Goal: Task Accomplishment & Management: Use online tool/utility

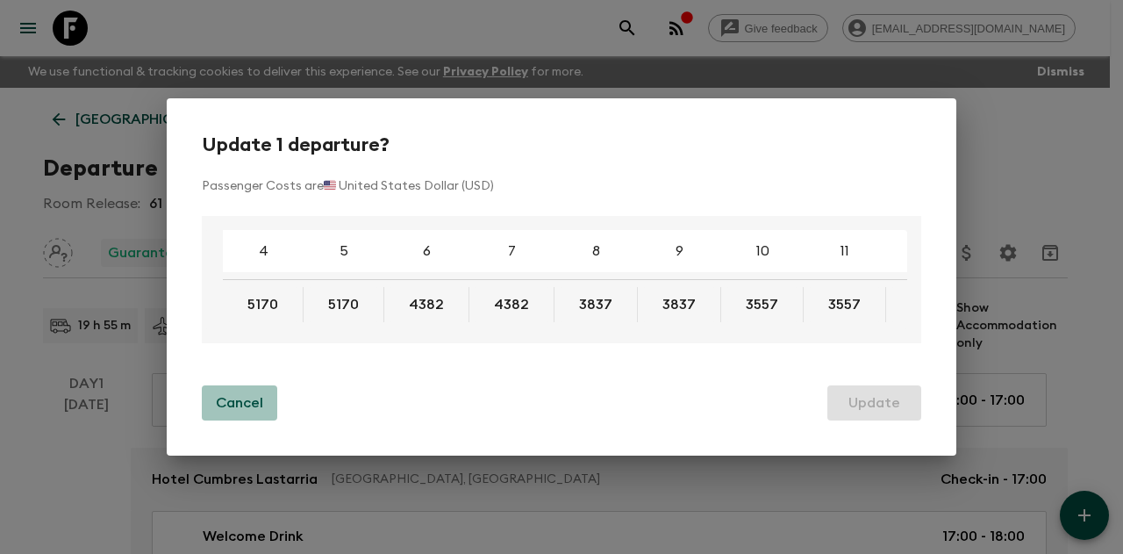
click at [234, 404] on p "Cancel" at bounding box center [239, 402] width 47 height 21
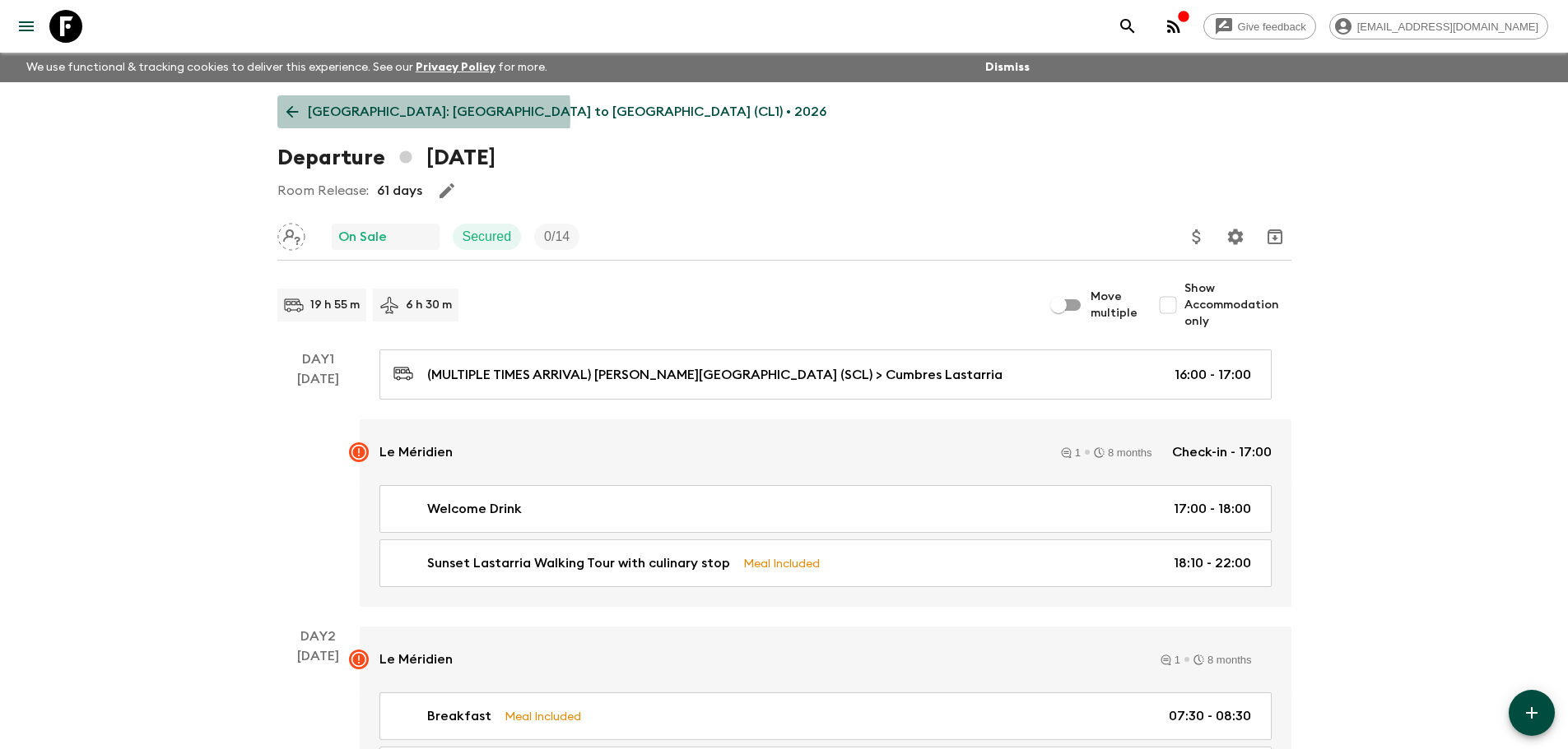
click at [297, 113] on icon at bounding box center [292, 112] width 18 height 18
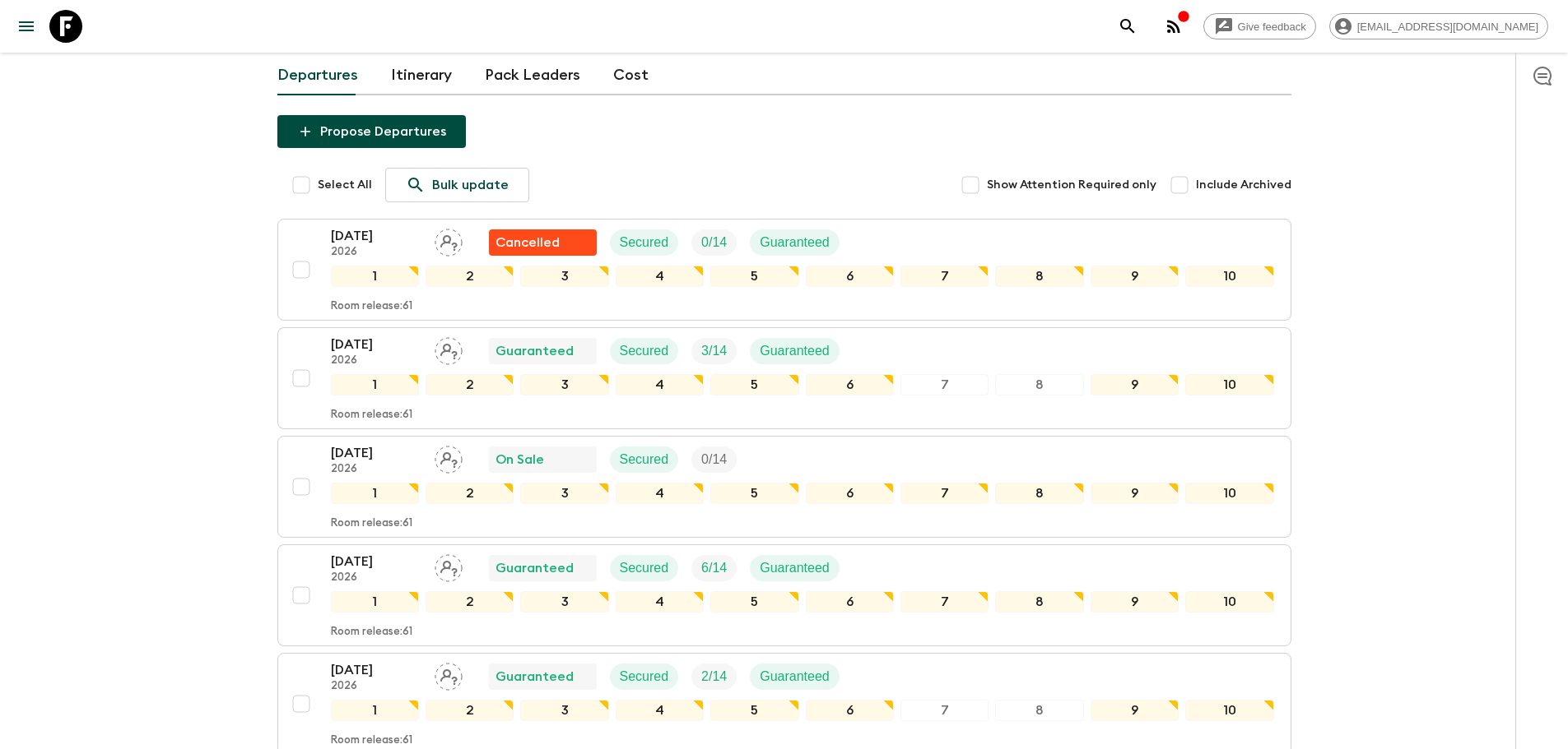
scroll to position [247, 0]
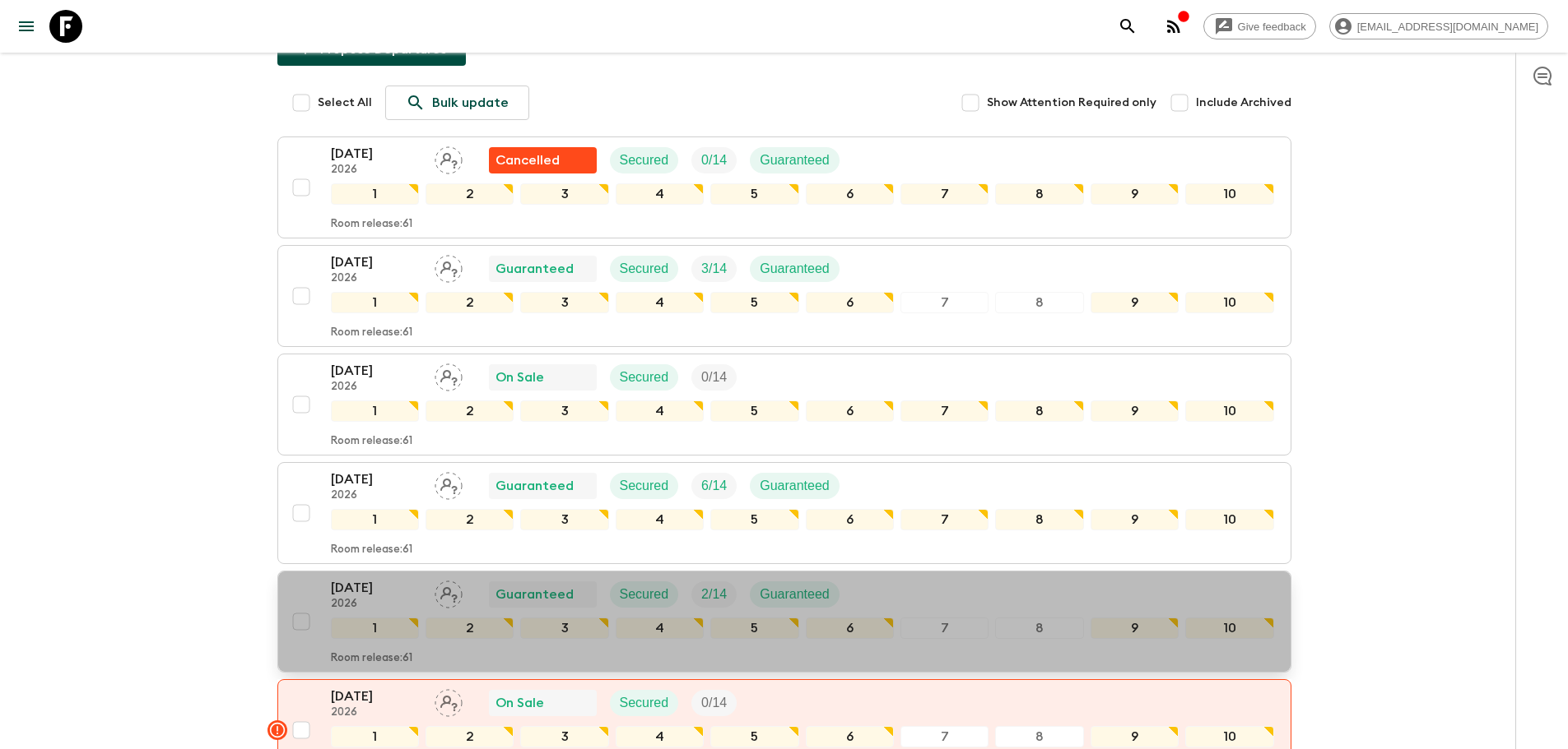
click at [367, 578] on p "[DATE]" at bounding box center [376, 588] width 91 height 20
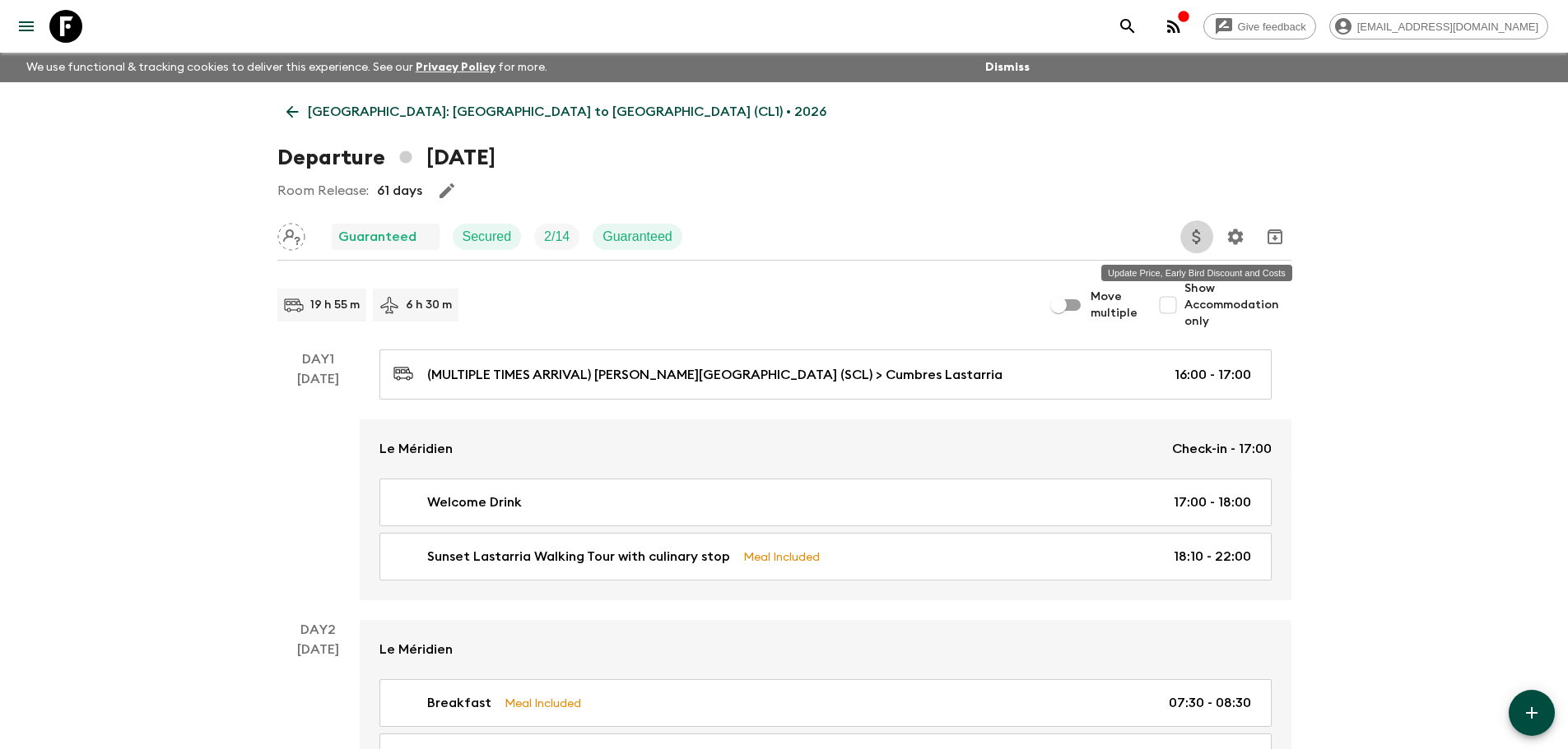
click at [1200, 241] on icon "Update Price, Early Bird Discount and Costs" at bounding box center [1196, 236] width 20 height 20
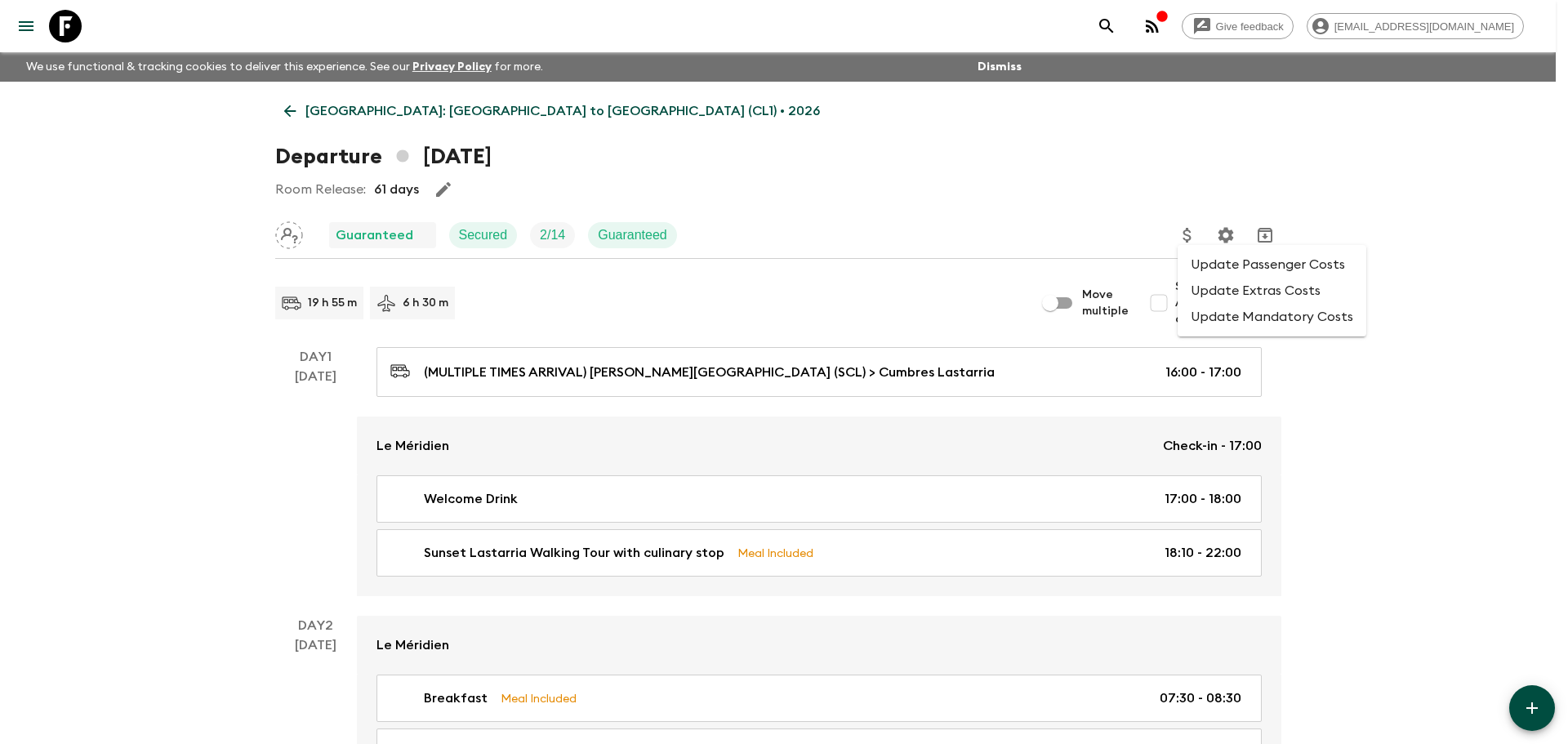
click at [1217, 263] on li "Update Passenger Costs" at bounding box center [1271, 264] width 189 height 26
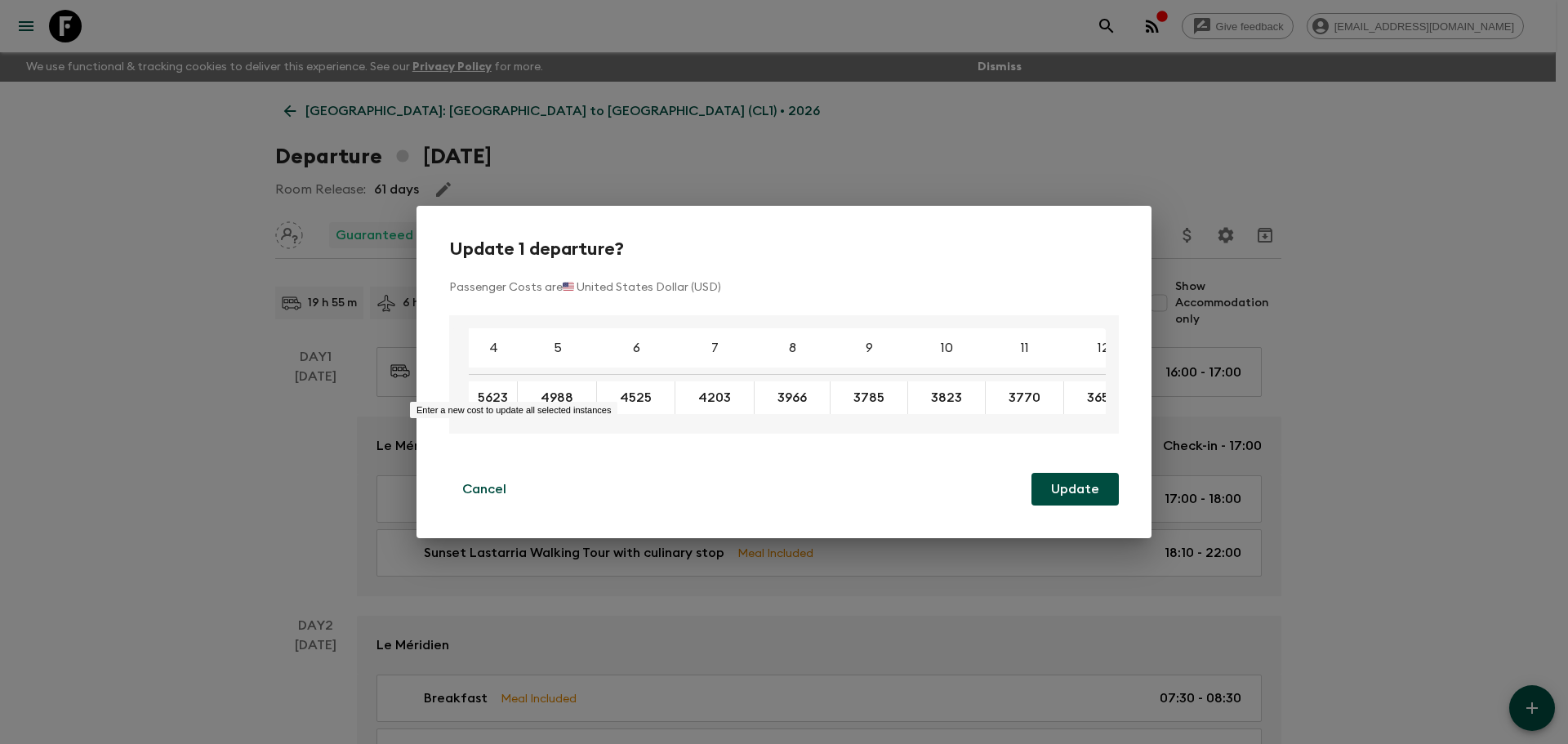
click at [514, 390] on div "5623 ​" at bounding box center [493, 398] width 49 height 33
type input "5342"
click at [1045, 503] on button "Update" at bounding box center [1075, 489] width 87 height 33
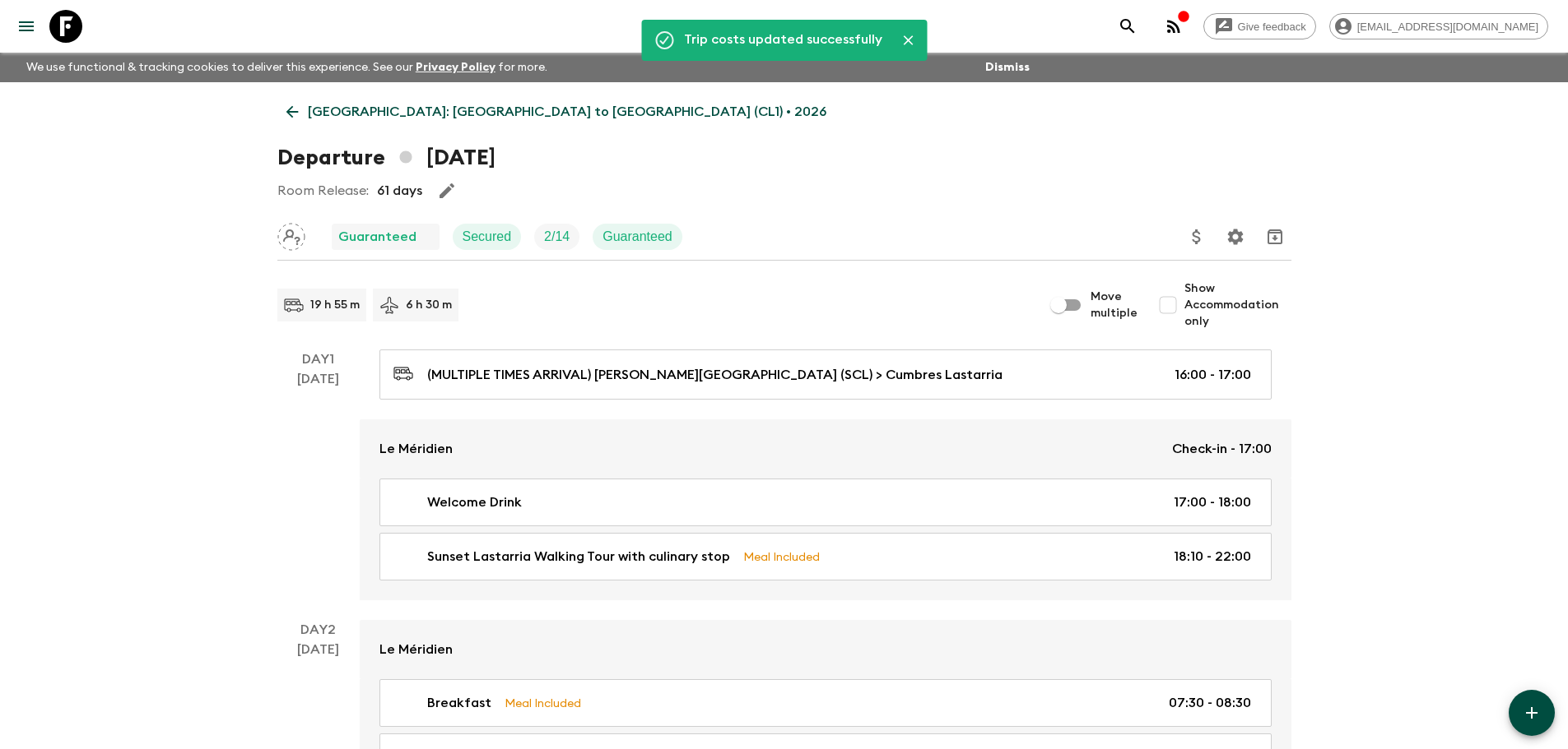
click at [286, 117] on icon at bounding box center [292, 112] width 18 height 18
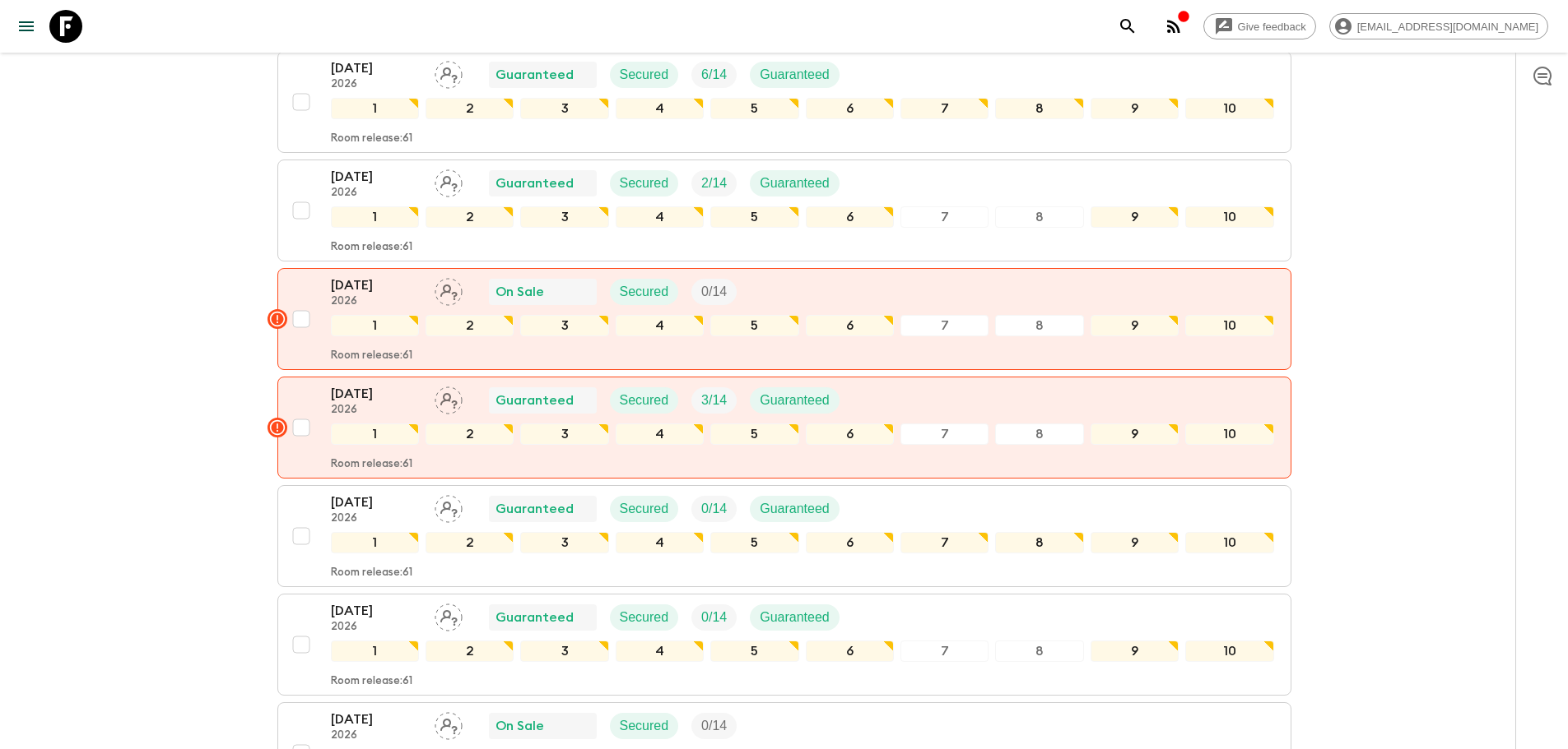
scroll to position [823, 0]
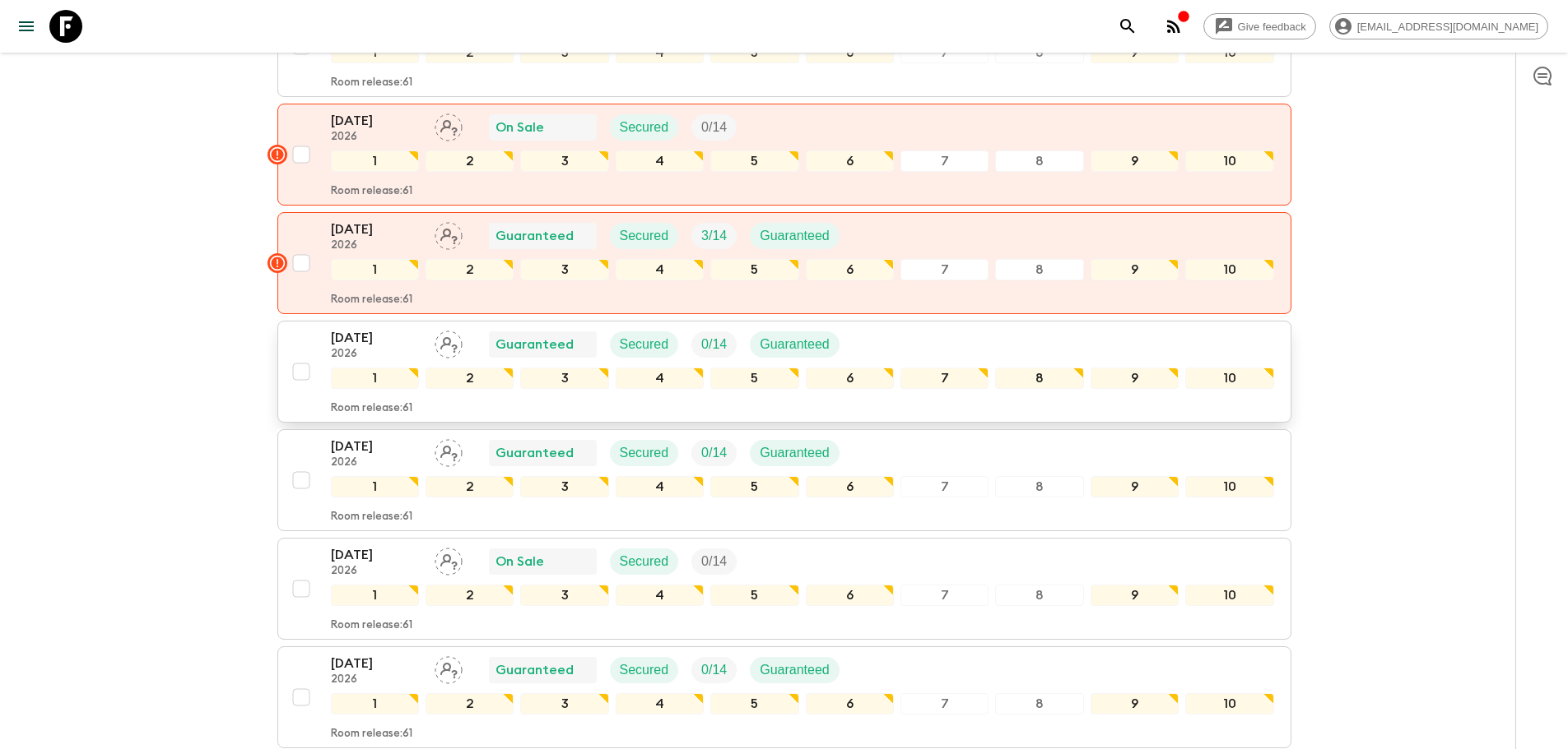
click at [370, 348] on p "2026" at bounding box center [376, 354] width 91 height 13
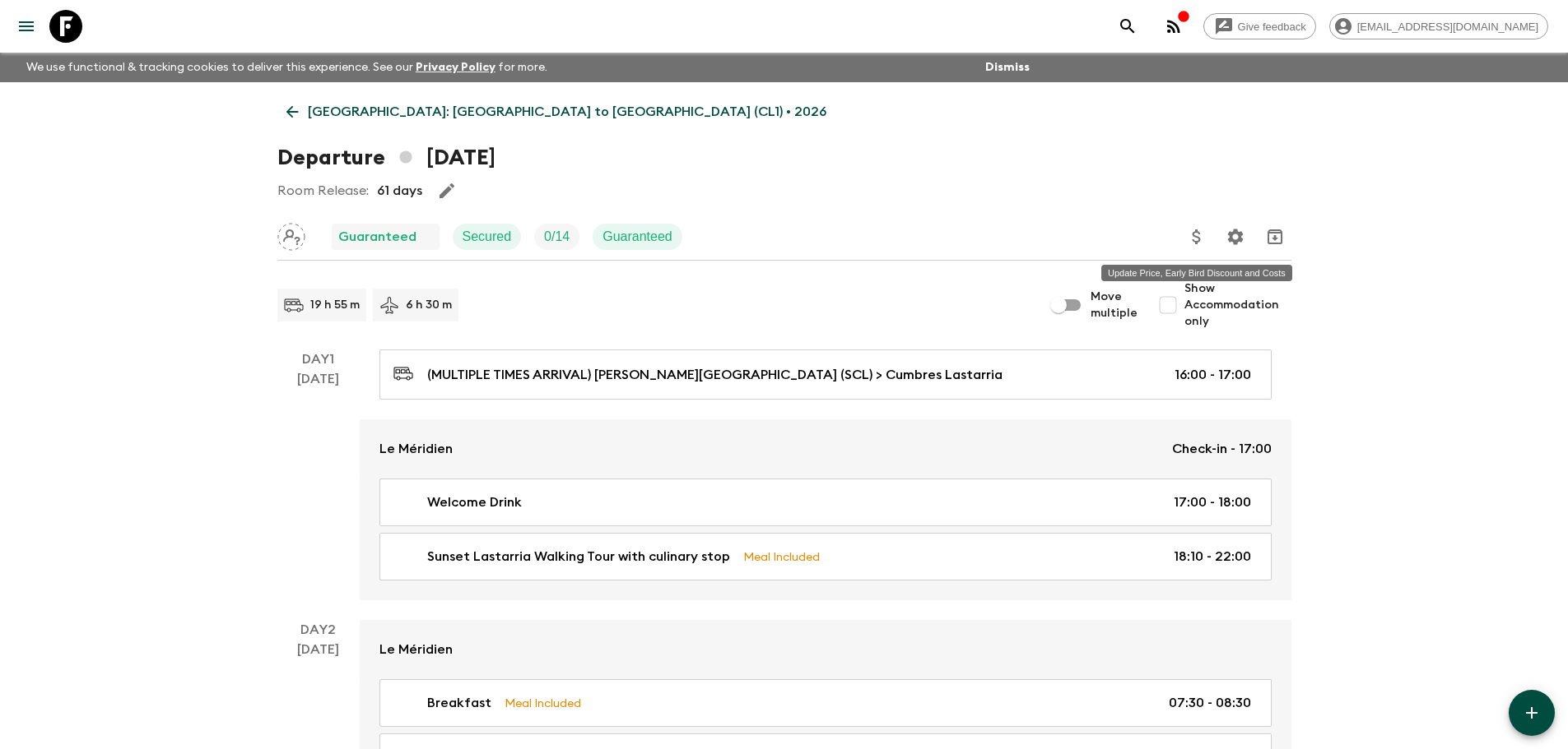
click at [1201, 234] on icon "Update Price, Early Bird Discount and Costs" at bounding box center [1196, 236] width 20 height 20
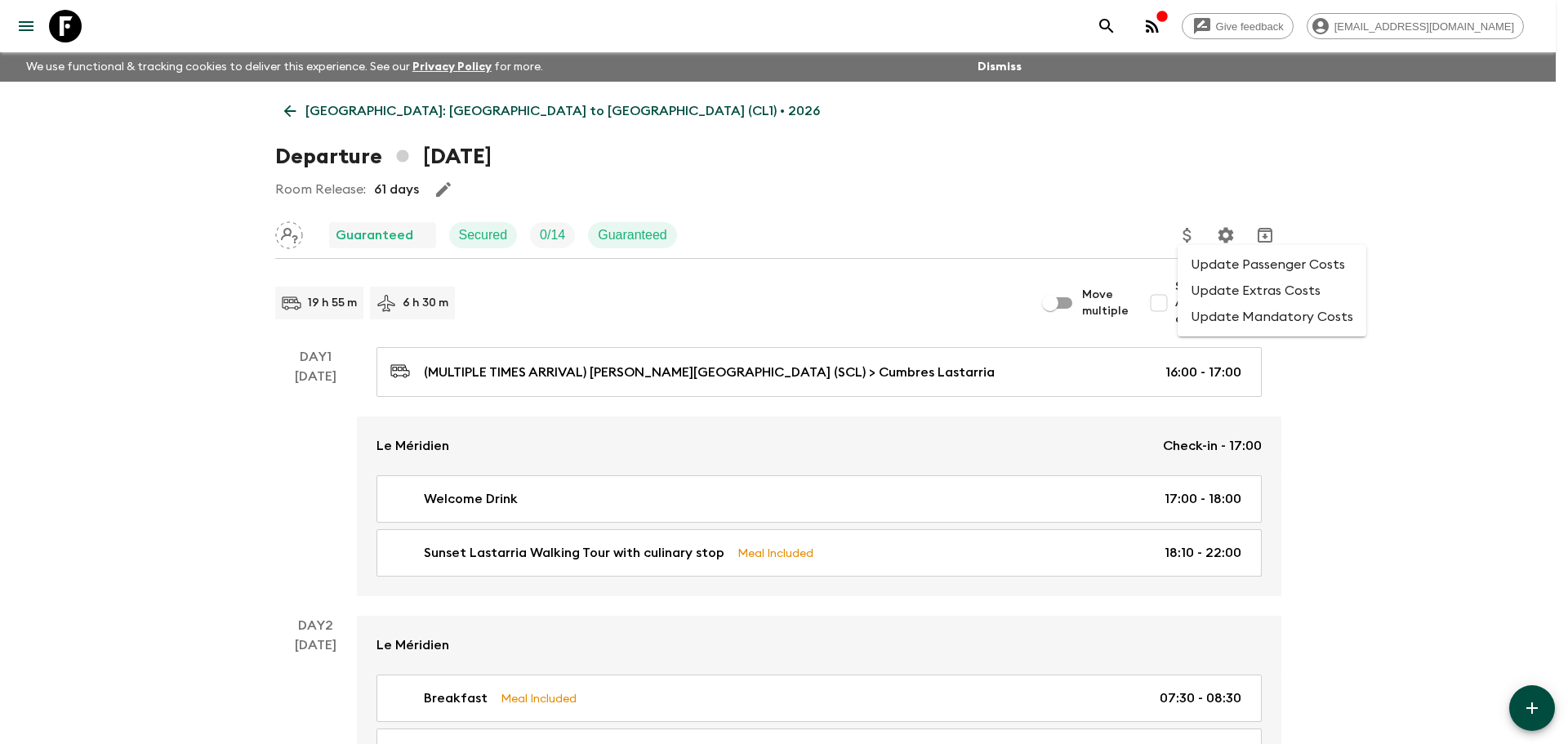
click at [1234, 264] on li "Update Passenger Costs" at bounding box center [1271, 264] width 189 height 26
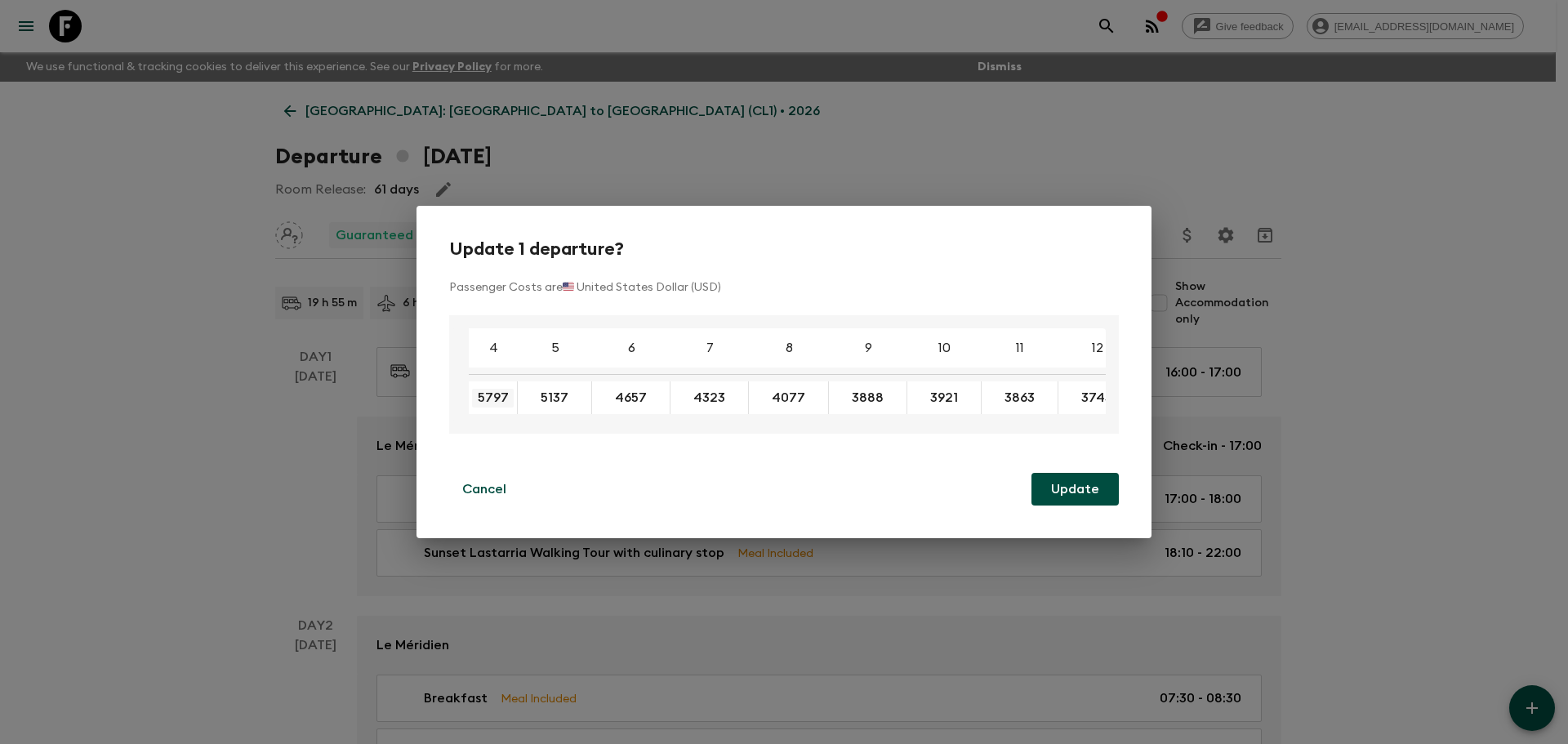
click at [512, 391] on input "5797" at bounding box center [492, 399] width 42 height 19
click at [498, 397] on input "5797" at bounding box center [492, 399] width 42 height 19
click at [506, 395] on input "5797" at bounding box center [492, 399] width 42 height 19
type input "5507"
type input "3725"
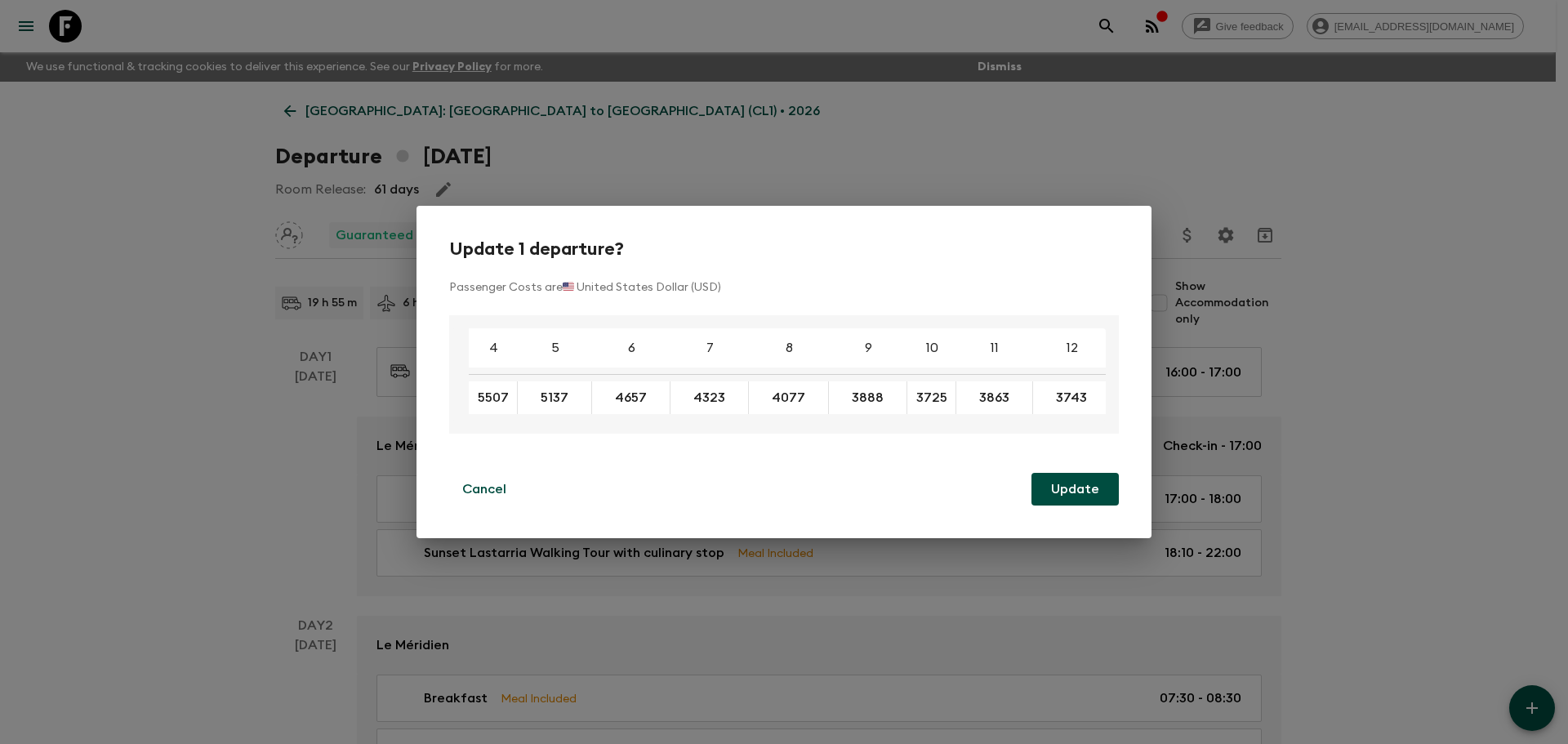
click at [1093, 491] on button "Update" at bounding box center [1075, 489] width 87 height 33
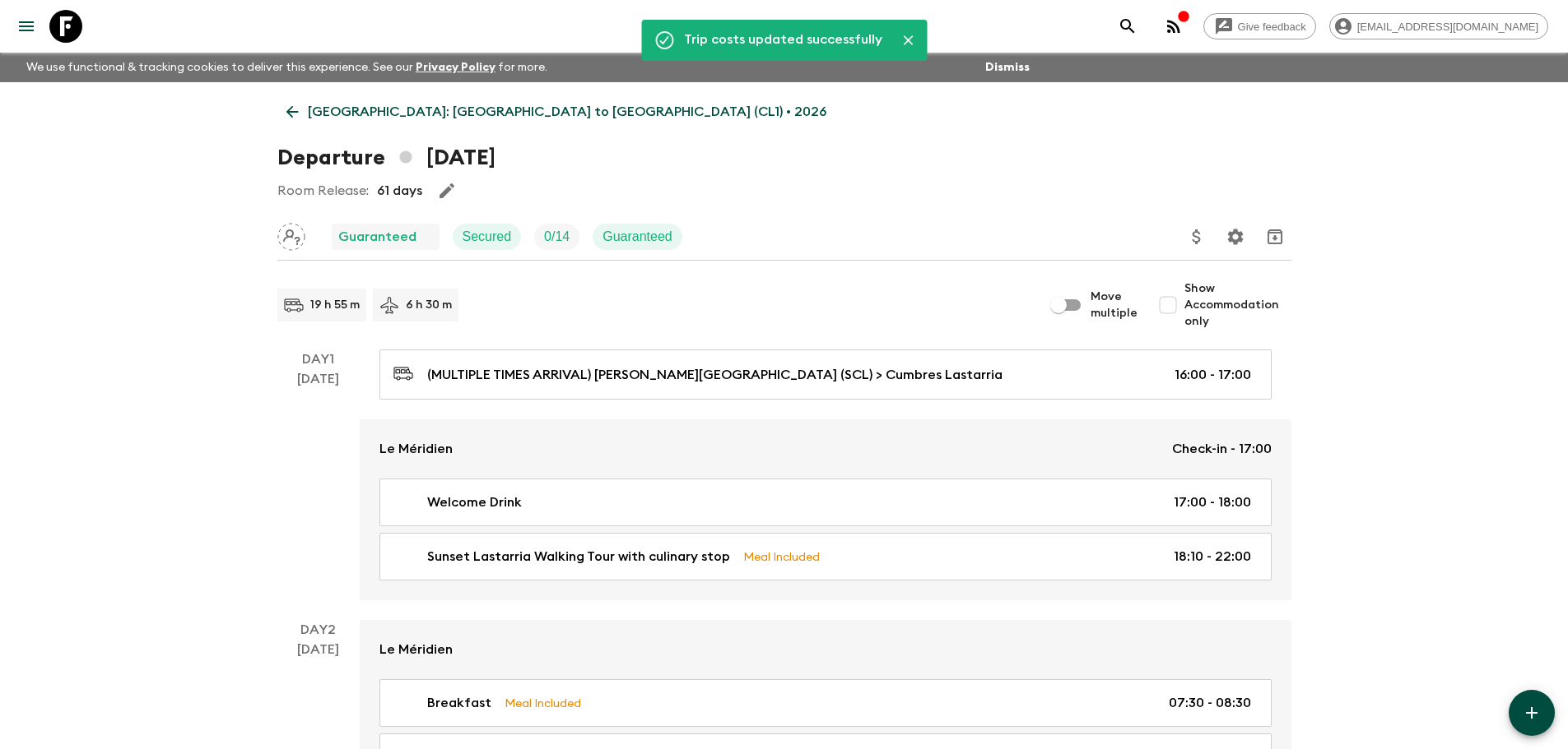
click at [297, 108] on icon at bounding box center [292, 112] width 18 height 18
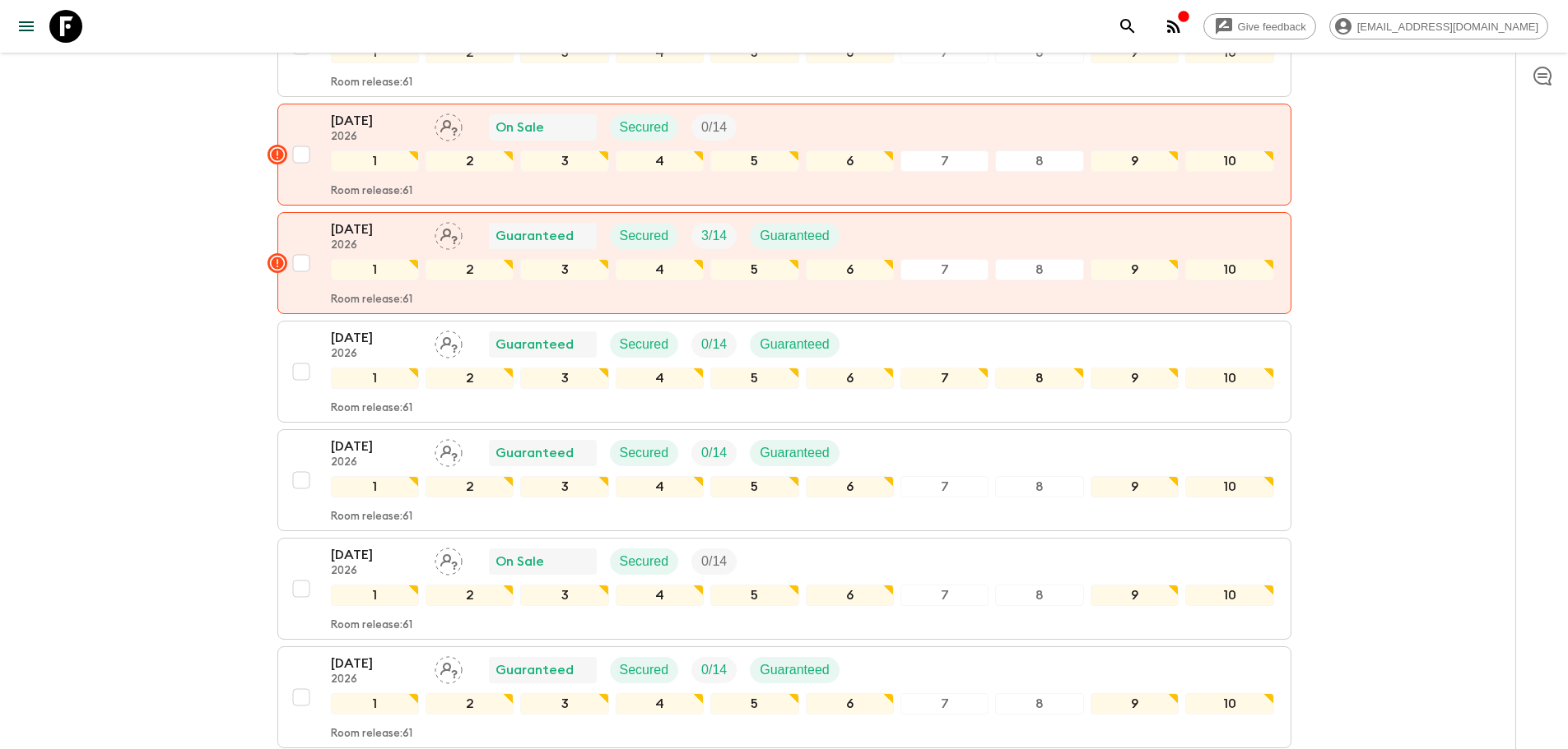
scroll to position [987, 0]
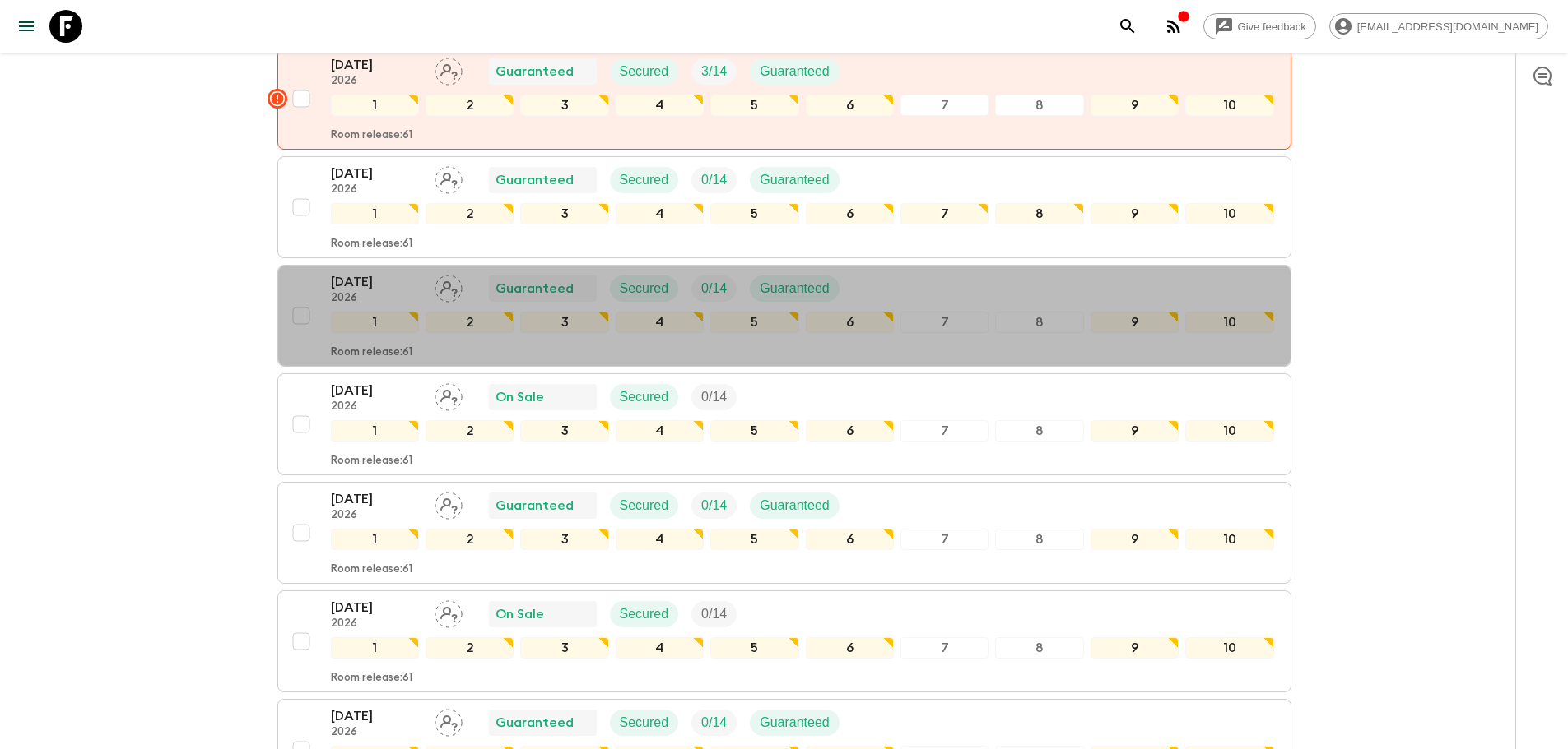
click at [367, 292] on p "2026" at bounding box center [376, 299] width 91 height 13
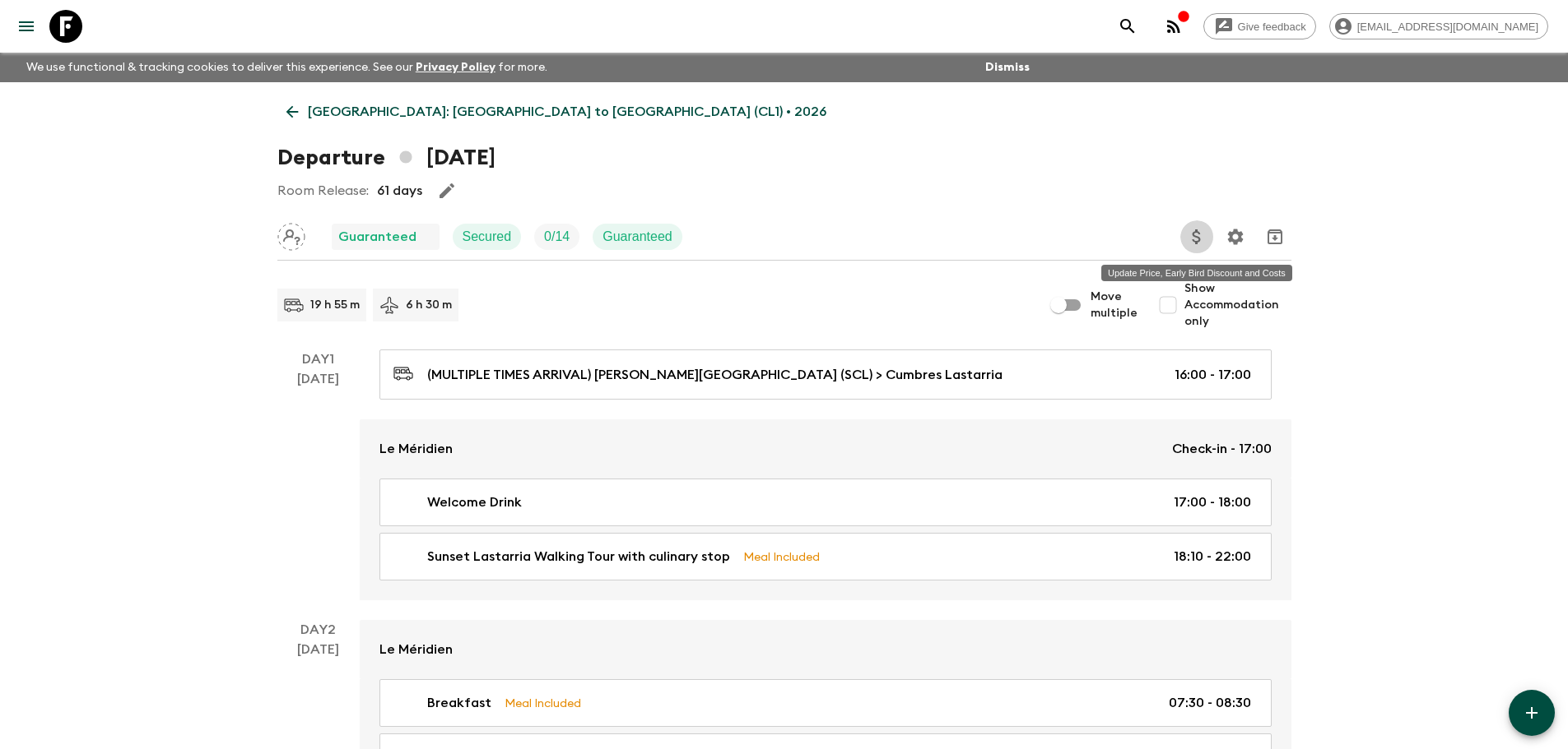
click at [1195, 240] on icon "Update Price, Early Bird Discount and Costs" at bounding box center [1196, 236] width 20 height 20
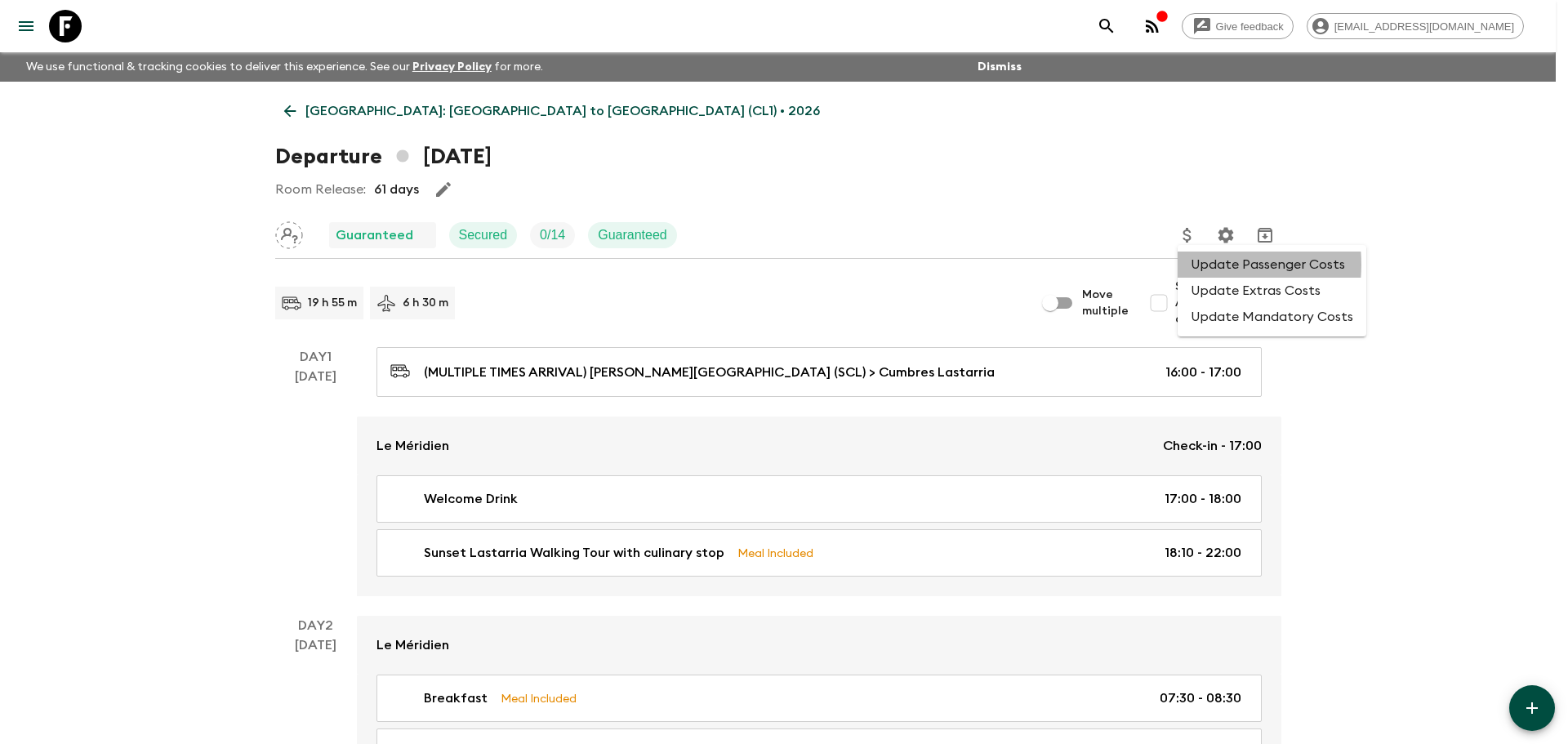
click at [1202, 264] on li "Update Passenger Costs" at bounding box center [1271, 264] width 189 height 26
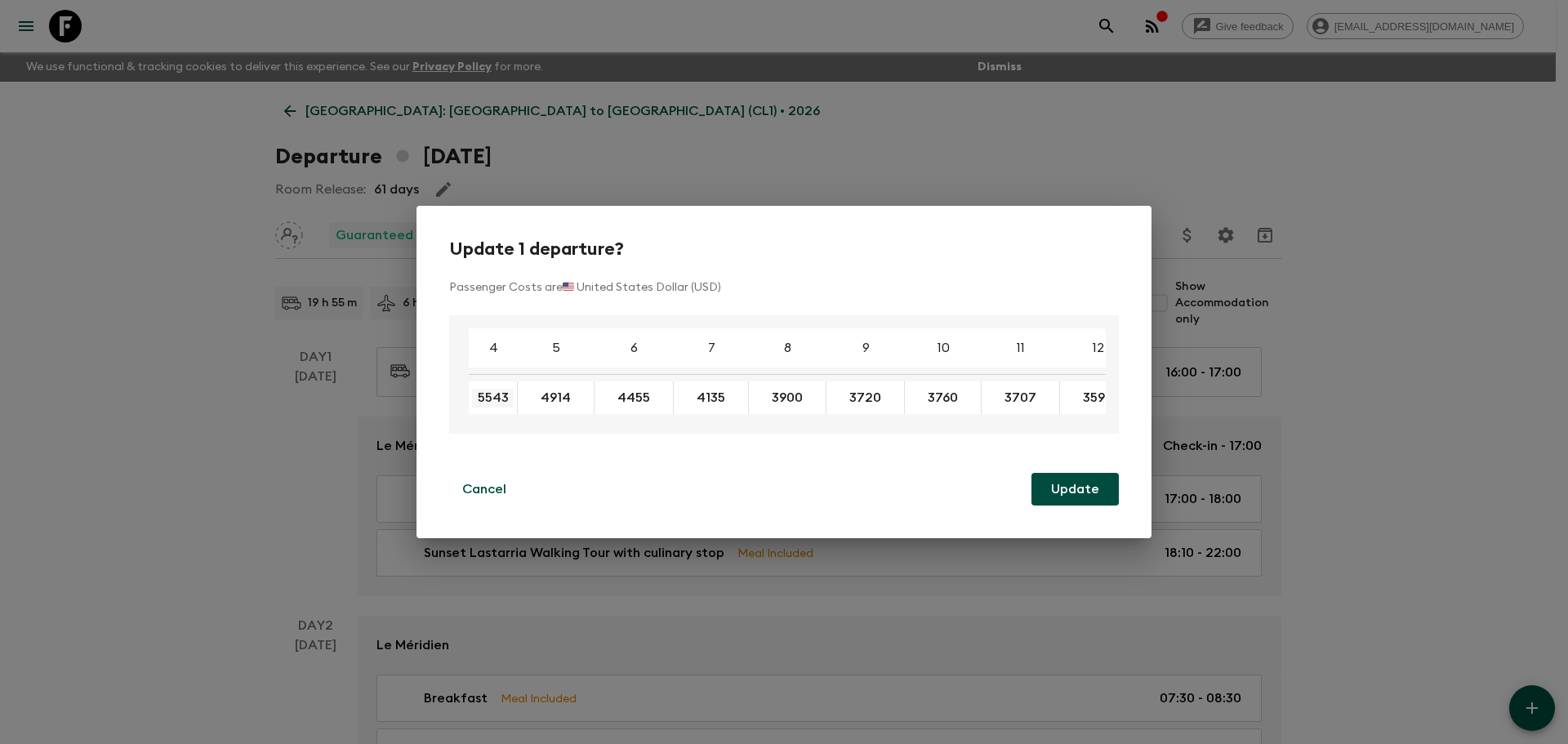
click at [509, 397] on input "5543" at bounding box center [492, 399] width 42 height 19
click at [503, 400] on input "5543" at bounding box center [492, 399] width 42 height 19
click at [497, 389] on input "5543" at bounding box center [492, 399] width 42 height 19
click at [505, 389] on input "5543" at bounding box center [492, 399] width 42 height 19
type input "5266"
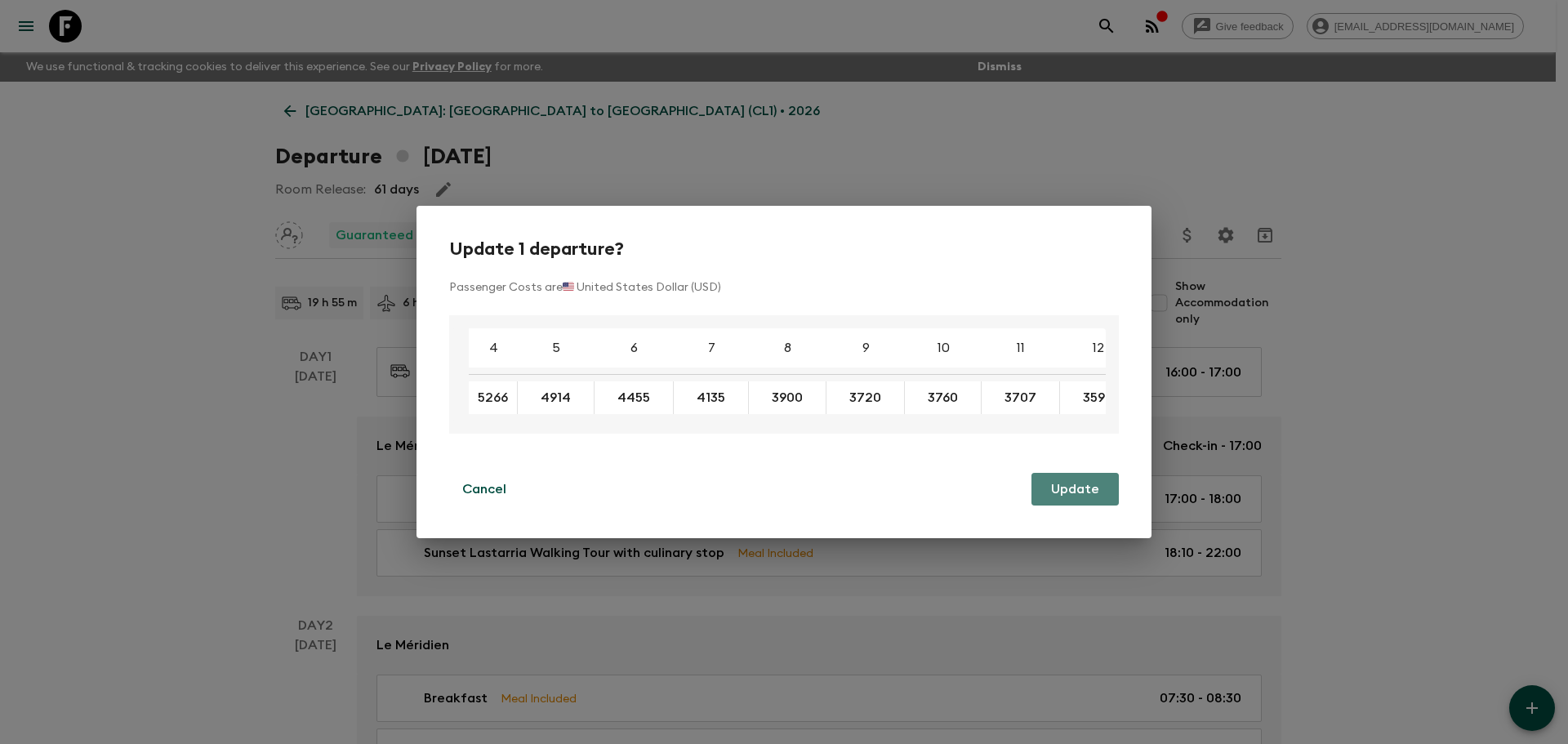
click at [1097, 505] on button "Update" at bounding box center [1075, 489] width 87 height 33
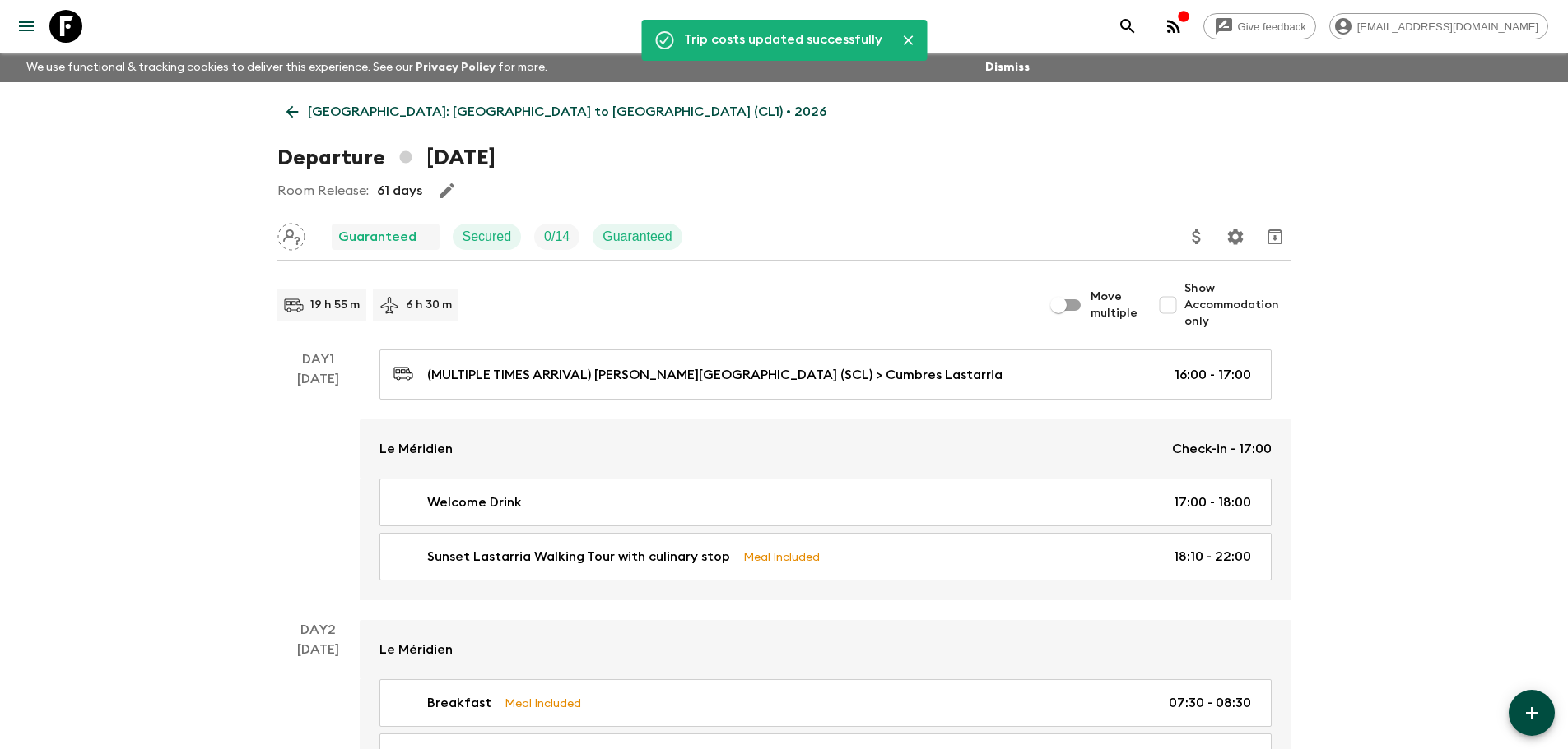
click at [297, 122] on link "[GEOGRAPHIC_DATA]: [GEOGRAPHIC_DATA] to [GEOGRAPHIC_DATA] (CL1) • 2026" at bounding box center [556, 112] width 558 height 33
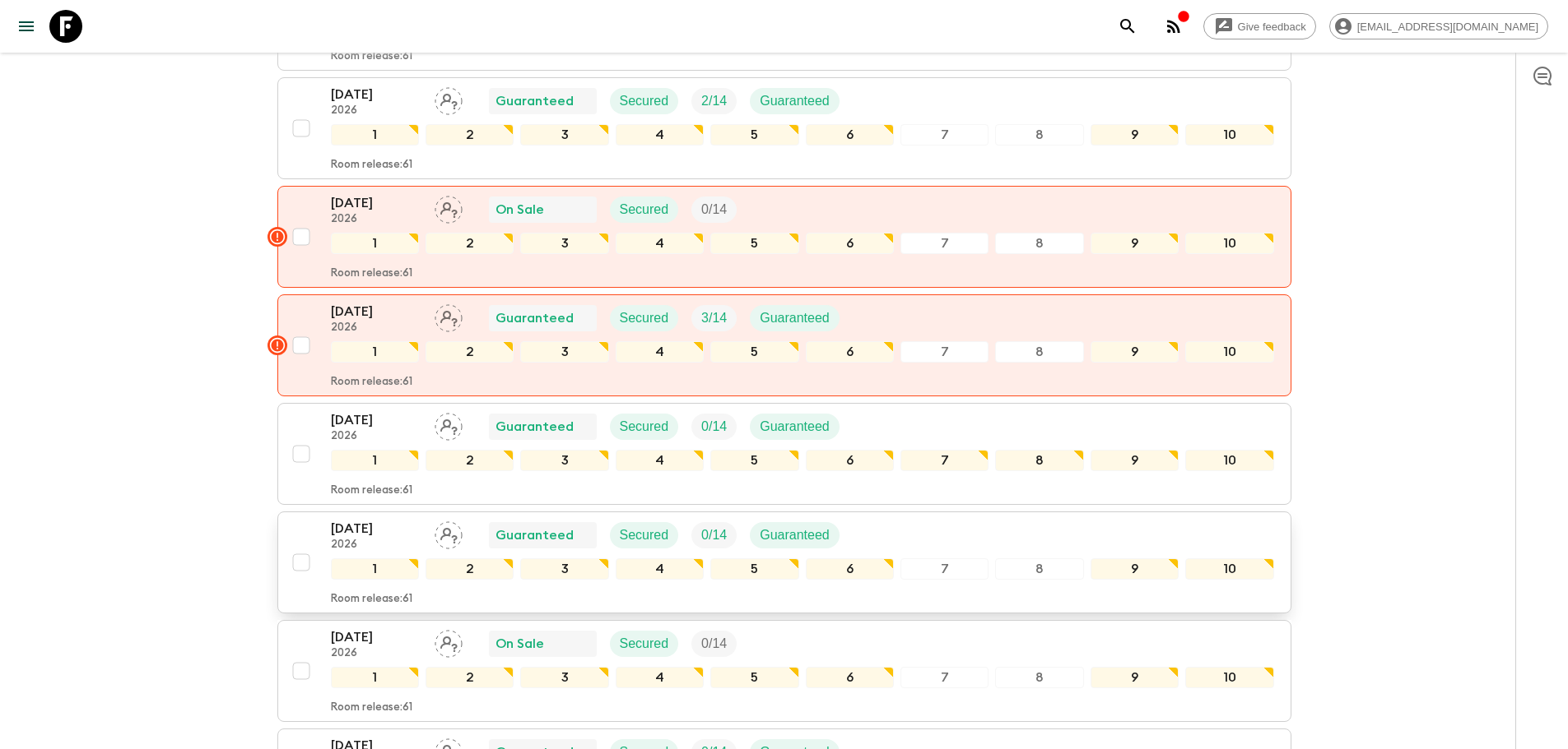
scroll to position [823, 0]
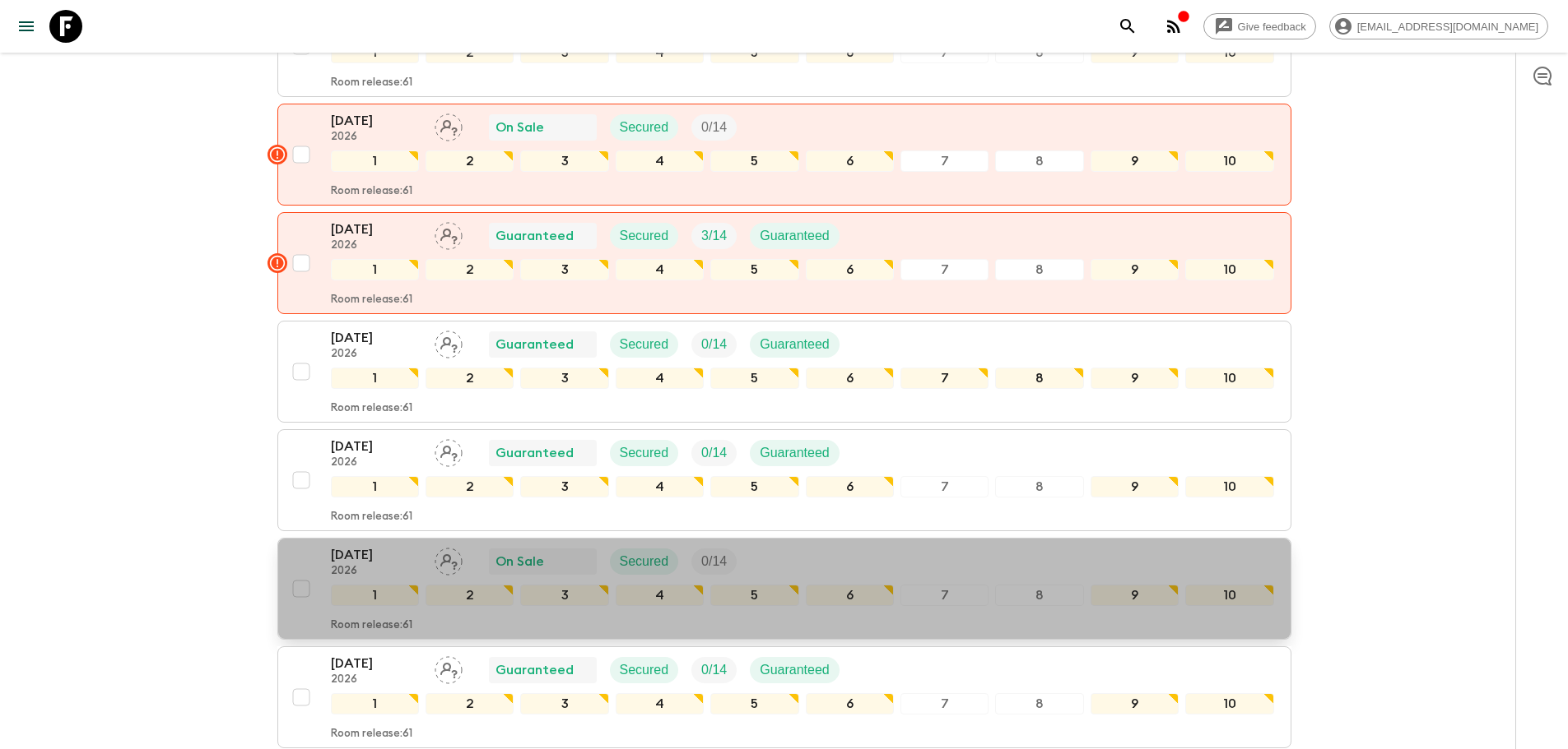
click at [389, 546] on p "[DATE]" at bounding box center [376, 555] width 91 height 20
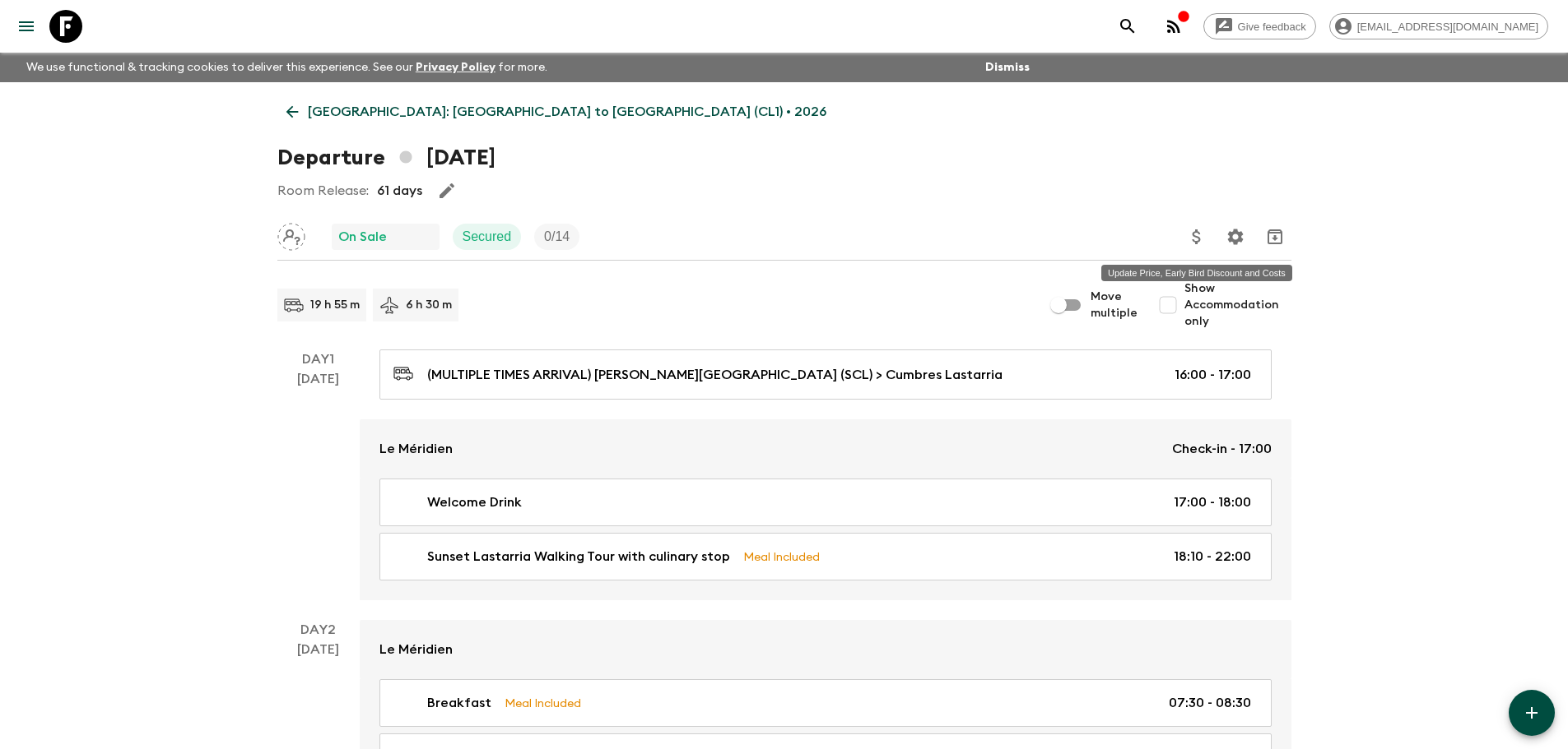
click at [1195, 239] on icon "Update Price, Early Bird Discount and Costs" at bounding box center [1196, 236] width 20 height 20
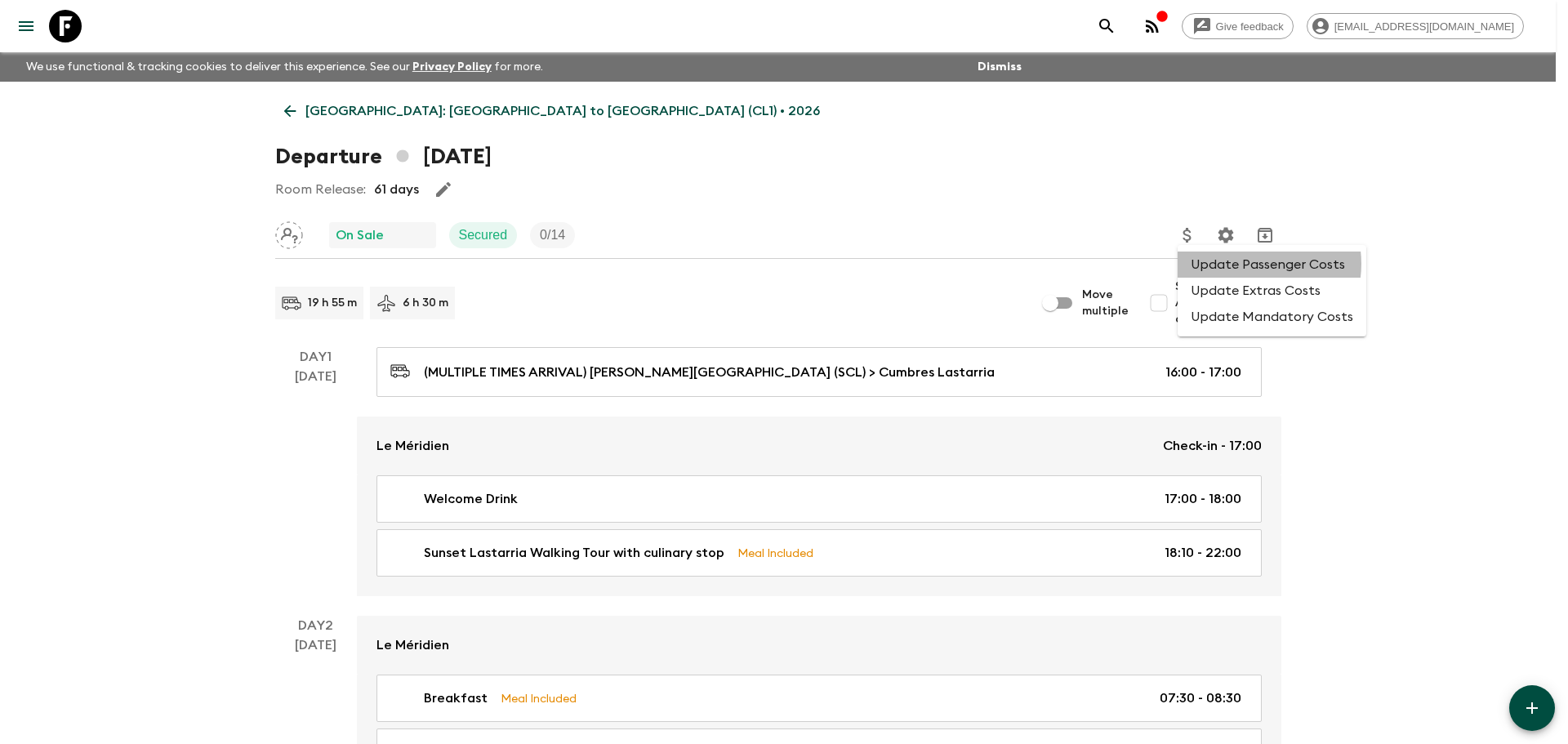
click at [1251, 266] on li "Update Passenger Costs" at bounding box center [1271, 264] width 189 height 26
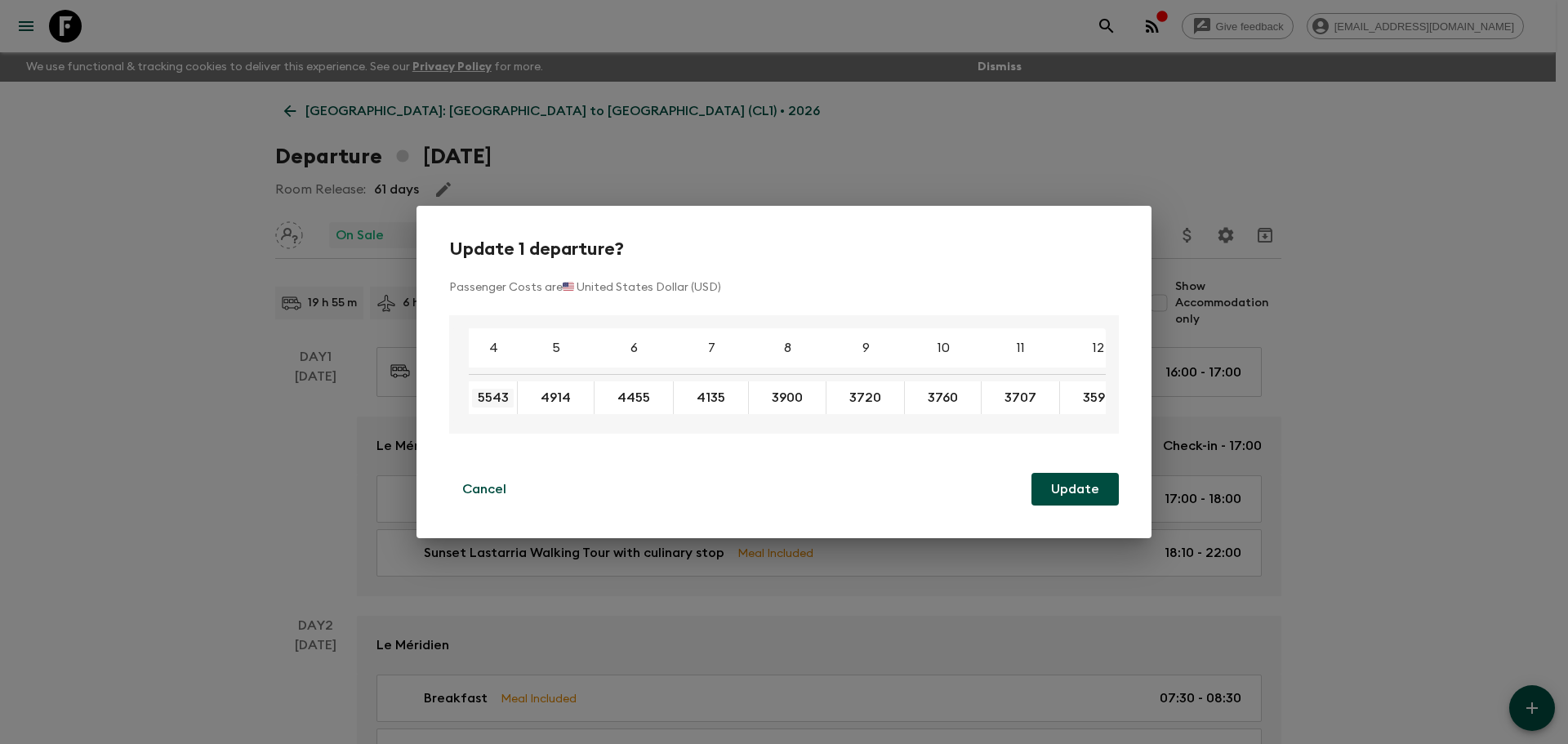
click at [504, 394] on input "5543" at bounding box center [492, 399] width 42 height 19
type input "5266"
click at [1044, 494] on button "Update" at bounding box center [1075, 489] width 87 height 33
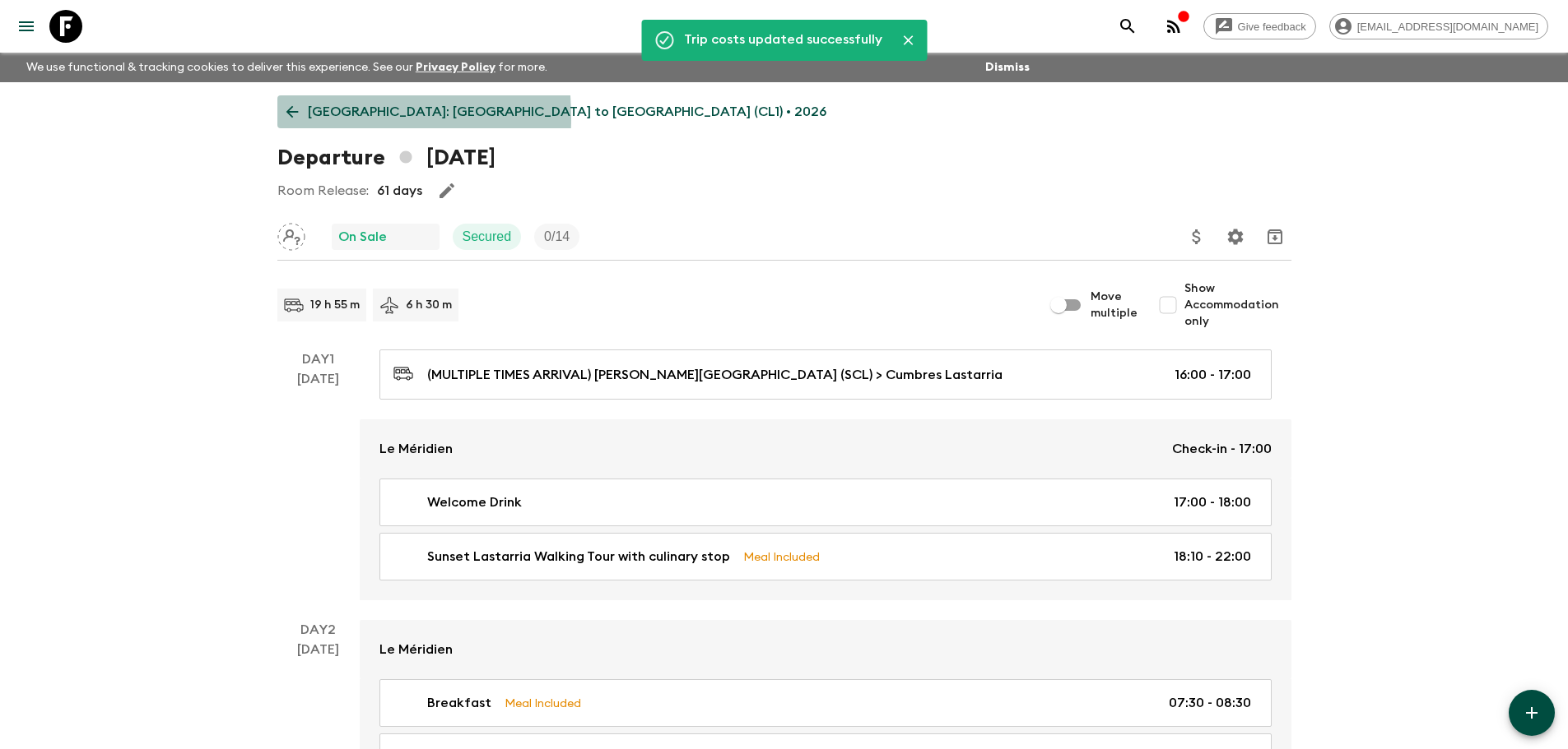
click at [286, 117] on icon at bounding box center [292, 112] width 18 height 18
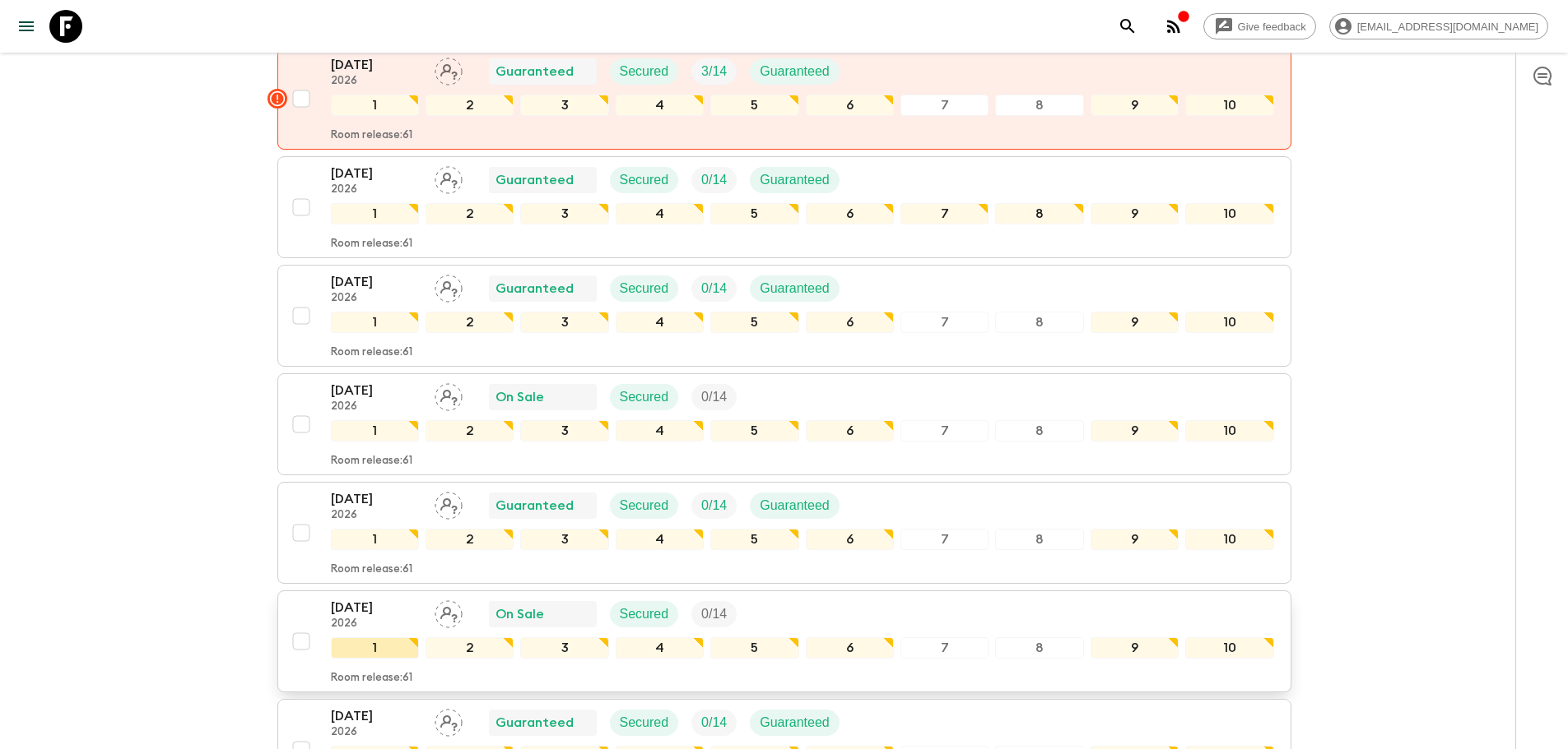
scroll to position [1152, 0]
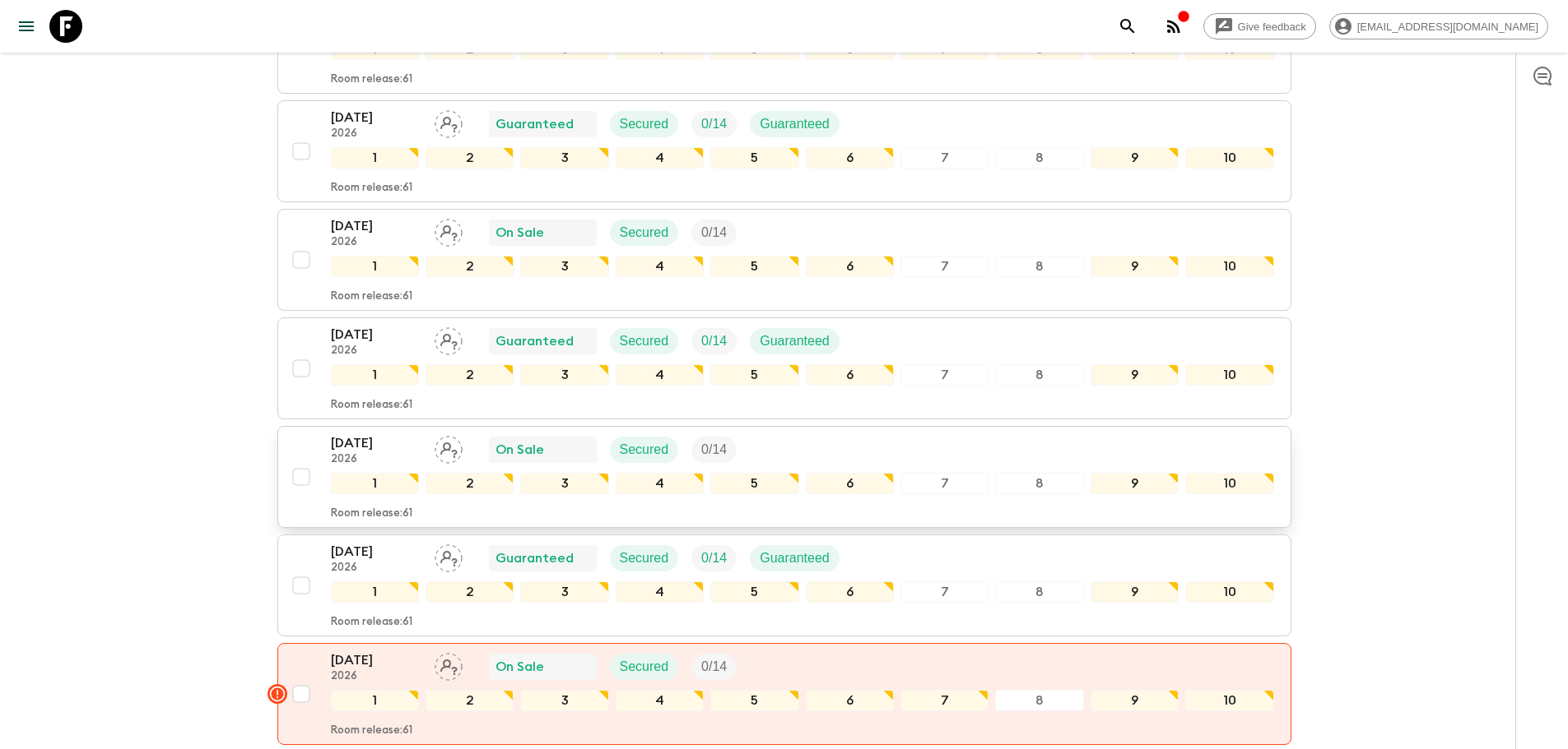
click at [380, 433] on p "[DATE]" at bounding box center [376, 442] width 91 height 20
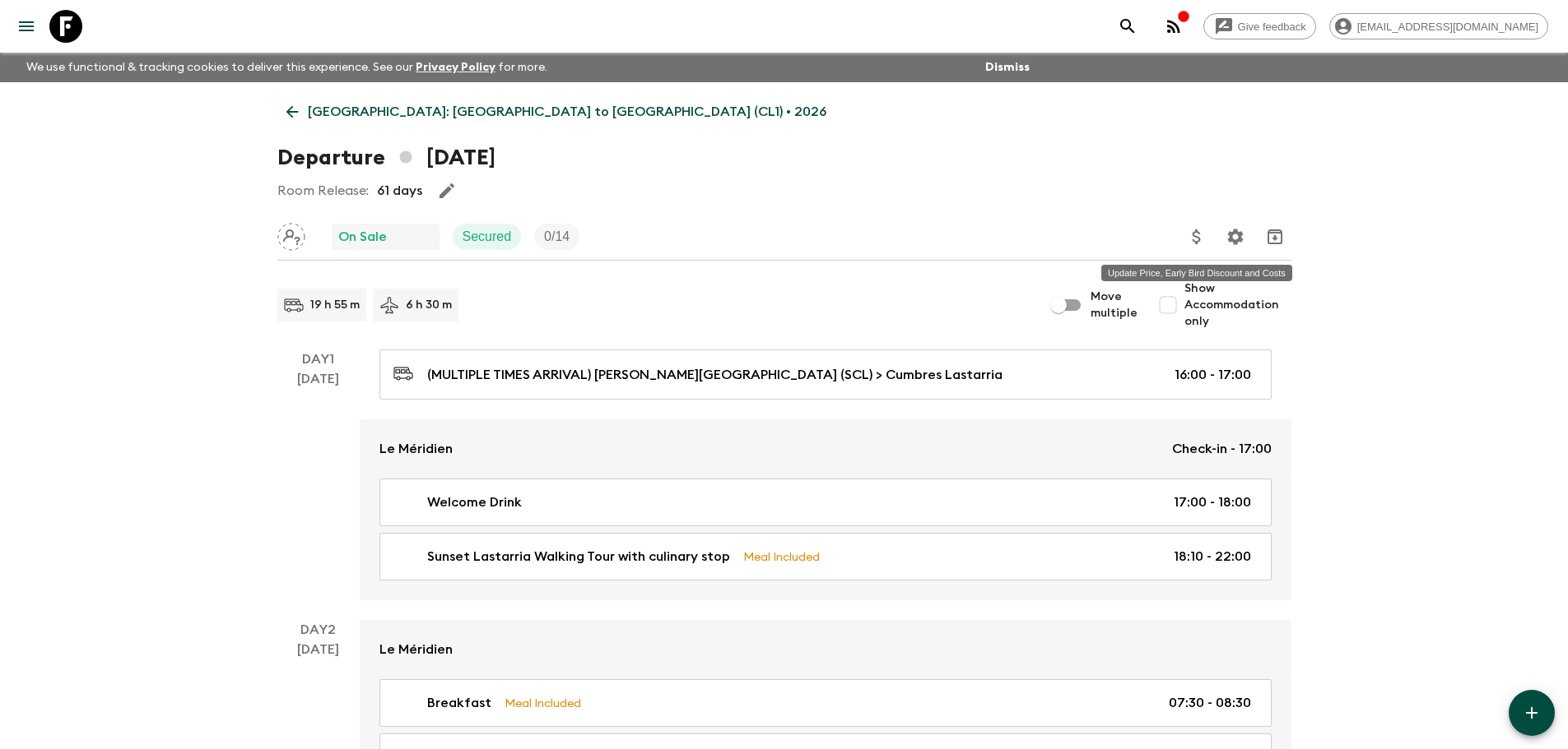
click at [1195, 235] on icon "Update Price, Early Bird Discount and Costs" at bounding box center [1196, 236] width 20 height 20
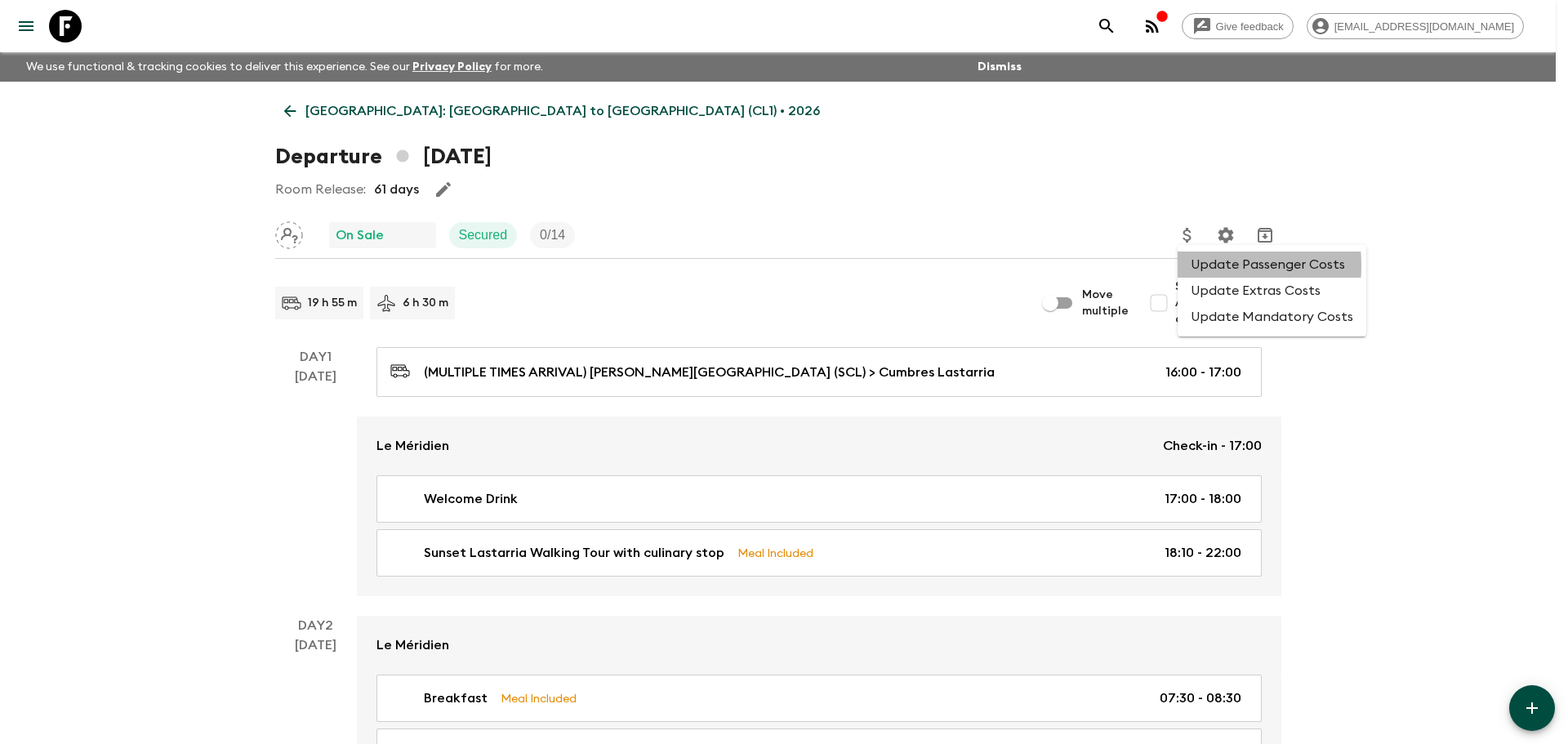
click at [1194, 265] on li "Update Passenger Costs" at bounding box center [1271, 264] width 189 height 26
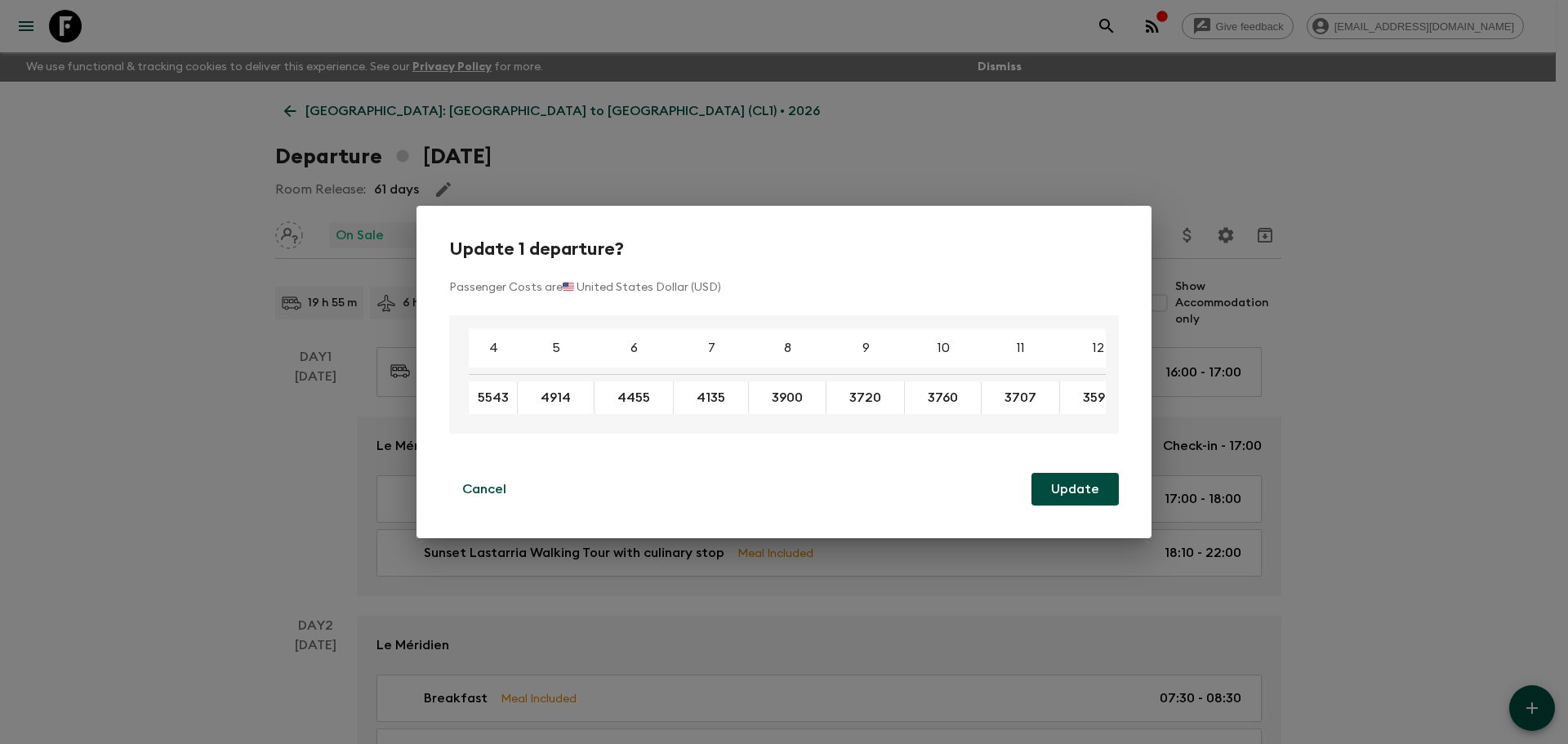
click at [515, 393] on div "5543 ​" at bounding box center [493, 398] width 49 height 33
click at [506, 395] on input "5543" at bounding box center [492, 399] width 42 height 19
click at [514, 390] on div "5543 ​" at bounding box center [493, 398] width 49 height 33
click at [498, 394] on input "5543" at bounding box center [492, 399] width 42 height 19
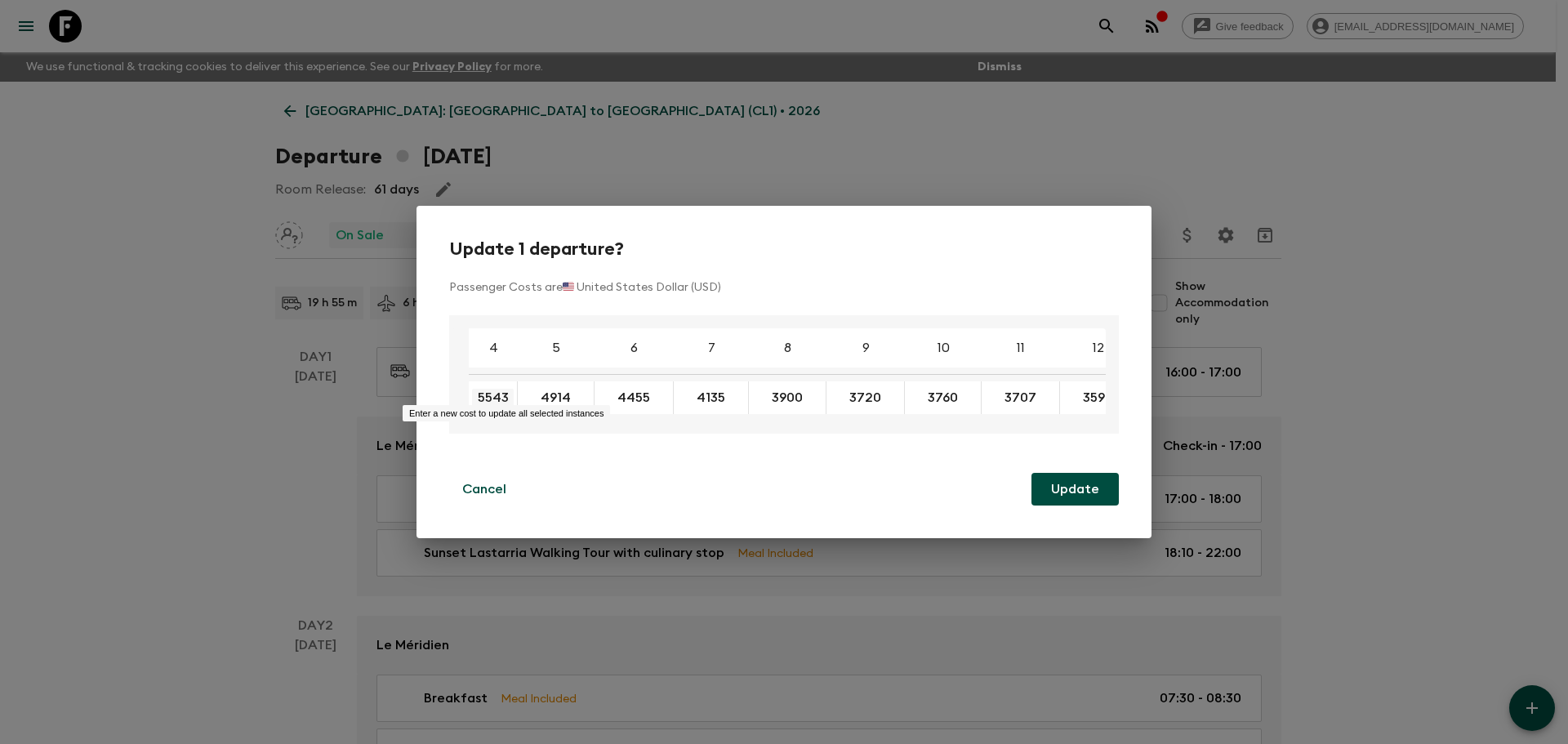
click at [506, 394] on input "5543" at bounding box center [492, 399] width 42 height 19
type input "5266"
click at [1080, 497] on button "Update" at bounding box center [1075, 489] width 87 height 33
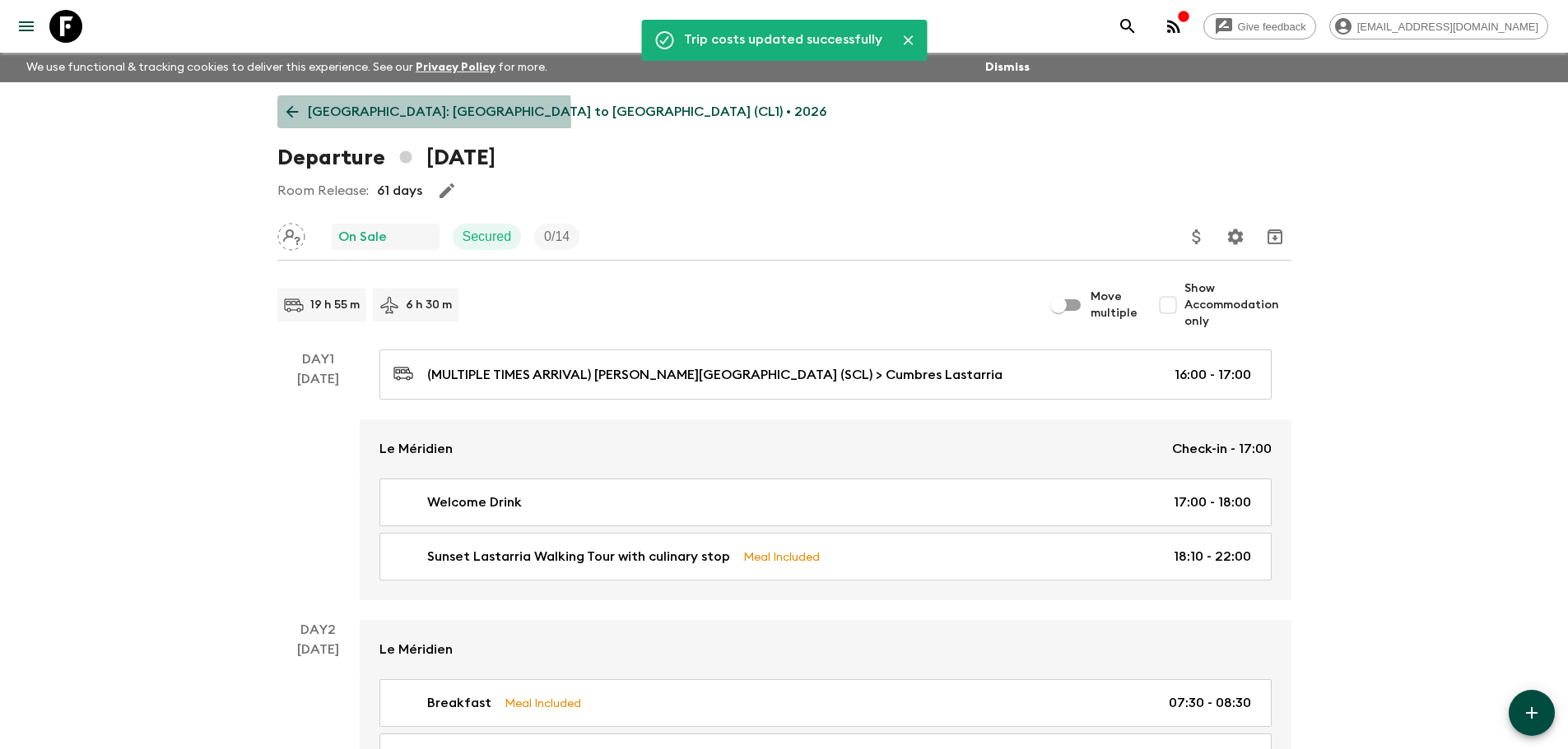
click at [294, 116] on icon at bounding box center [292, 112] width 18 height 18
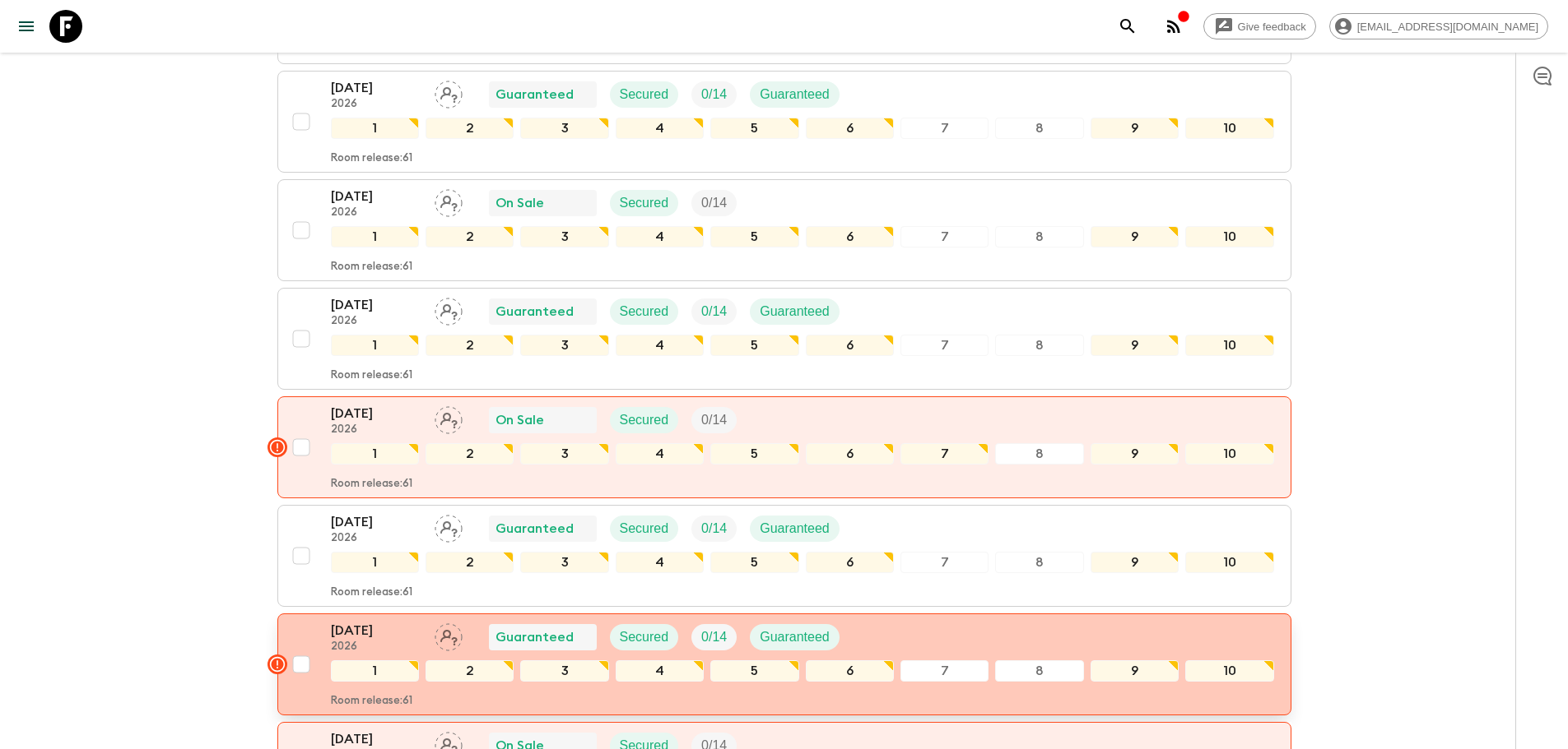
scroll to position [1563, 0]
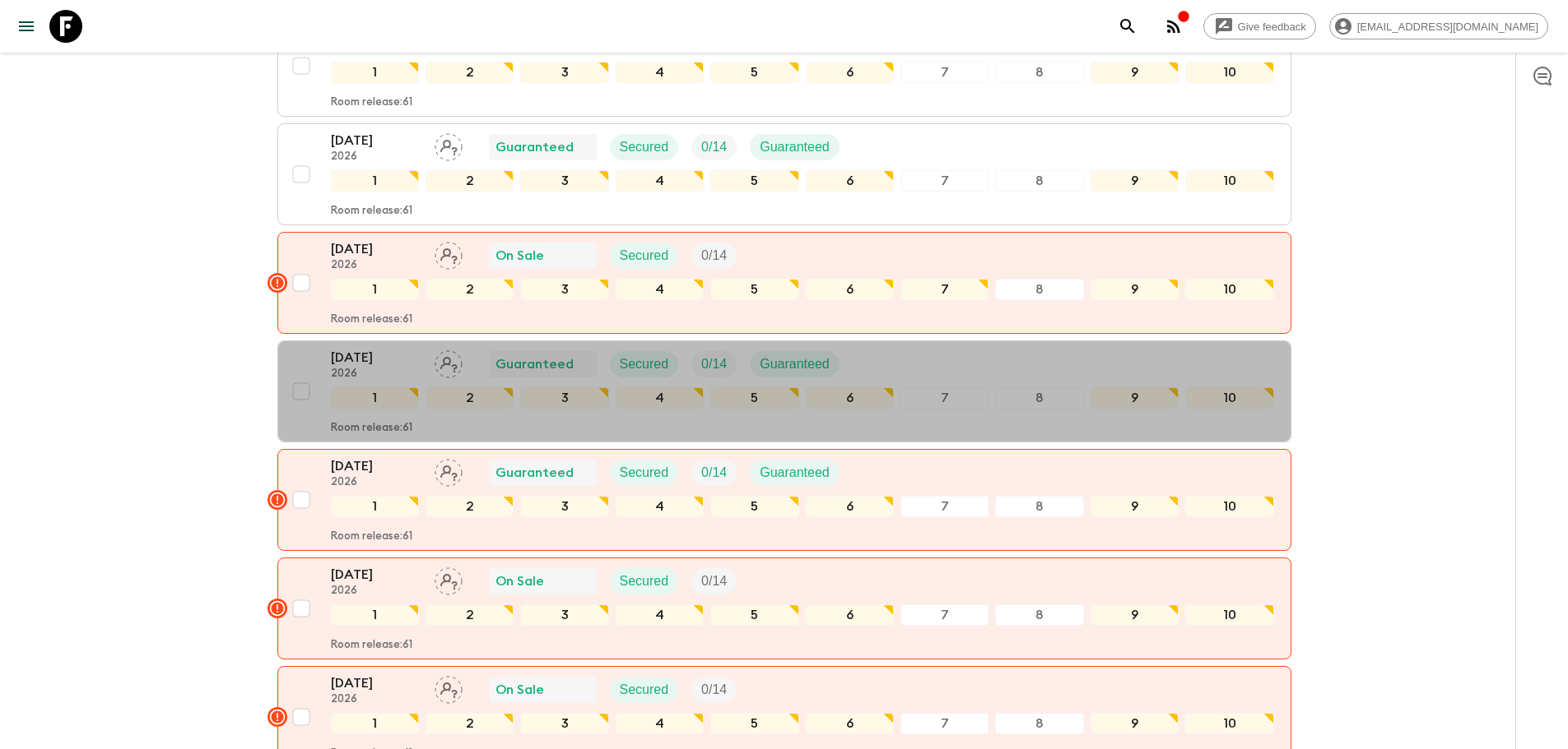
click at [354, 367] on p "2026" at bounding box center [376, 374] width 91 height 13
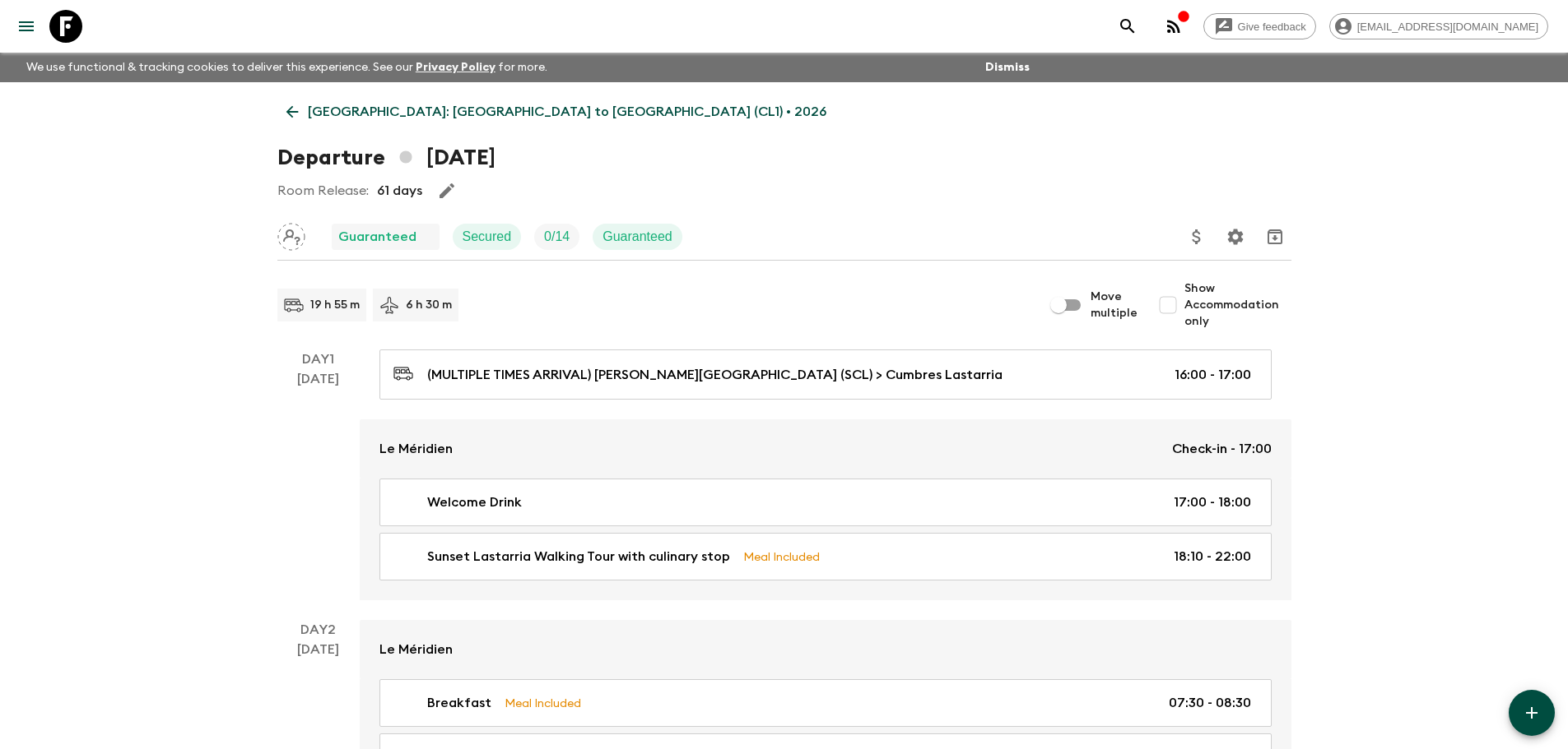
click at [1196, 238] on icon "Update Price, Early Bird Discount and Costs" at bounding box center [1196, 236] width 20 height 20
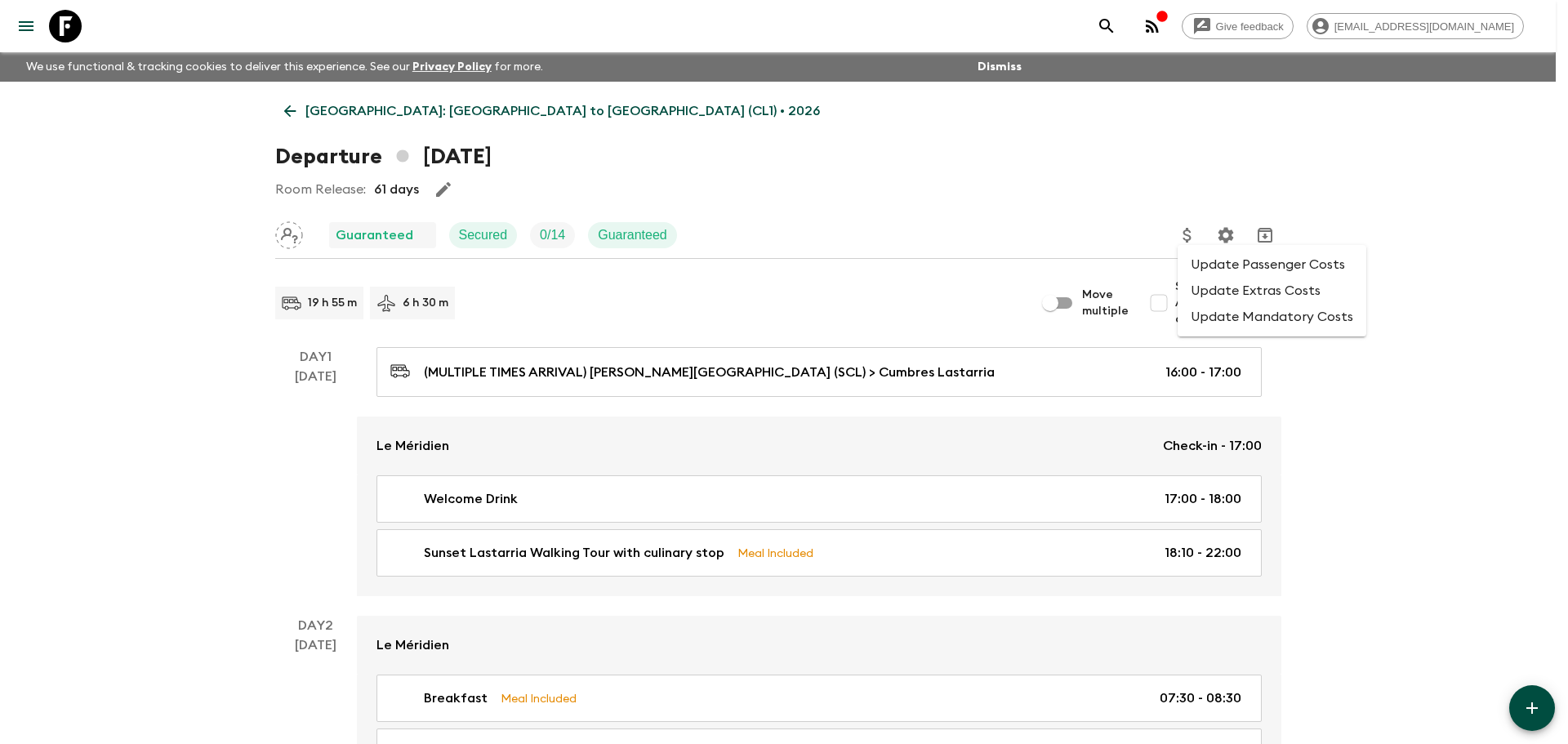
click at [1204, 263] on li "Update Passenger Costs" at bounding box center [1271, 264] width 189 height 26
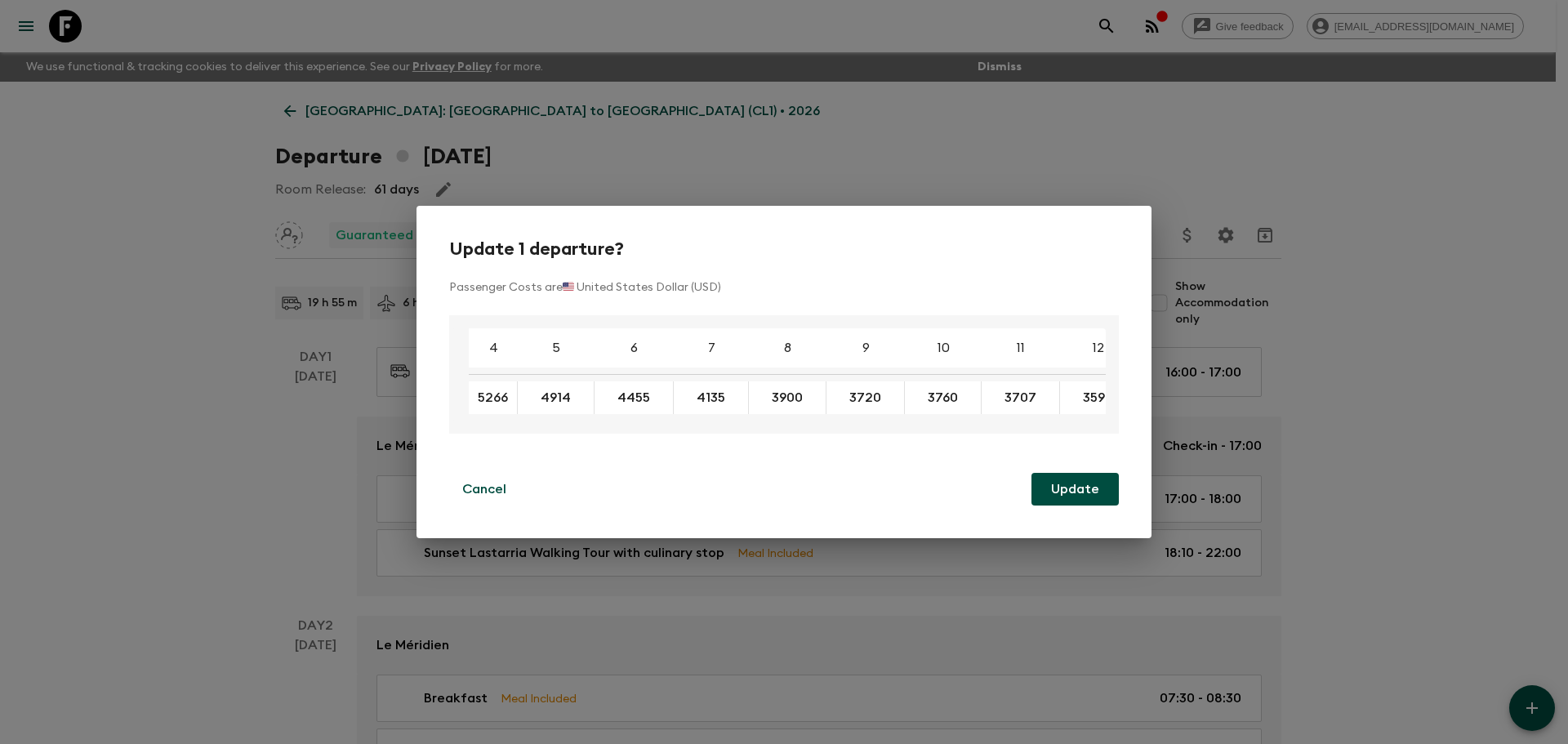
type input "5266"
click at [1075, 496] on button "Update" at bounding box center [1075, 489] width 87 height 33
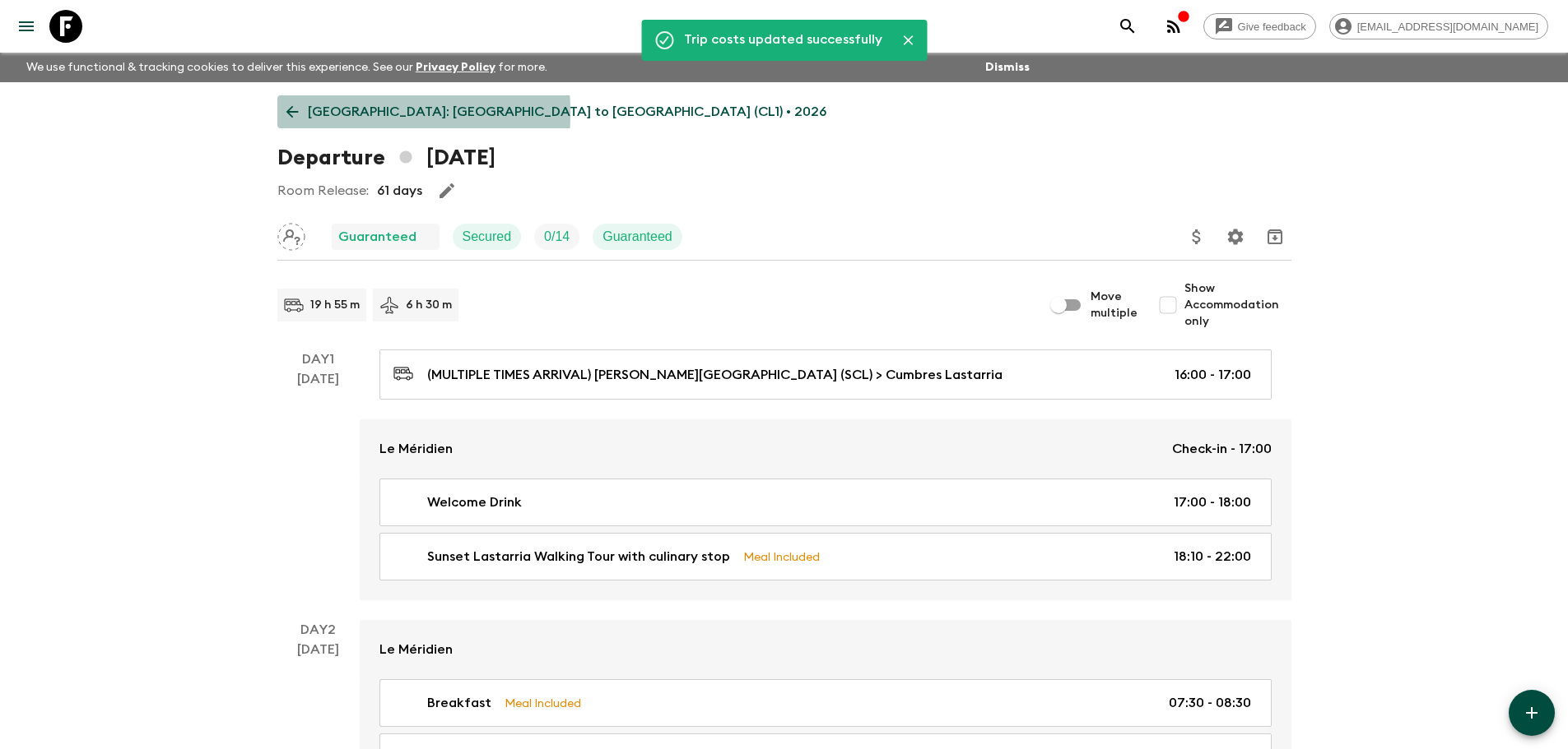
click at [295, 112] on icon at bounding box center [292, 112] width 18 height 18
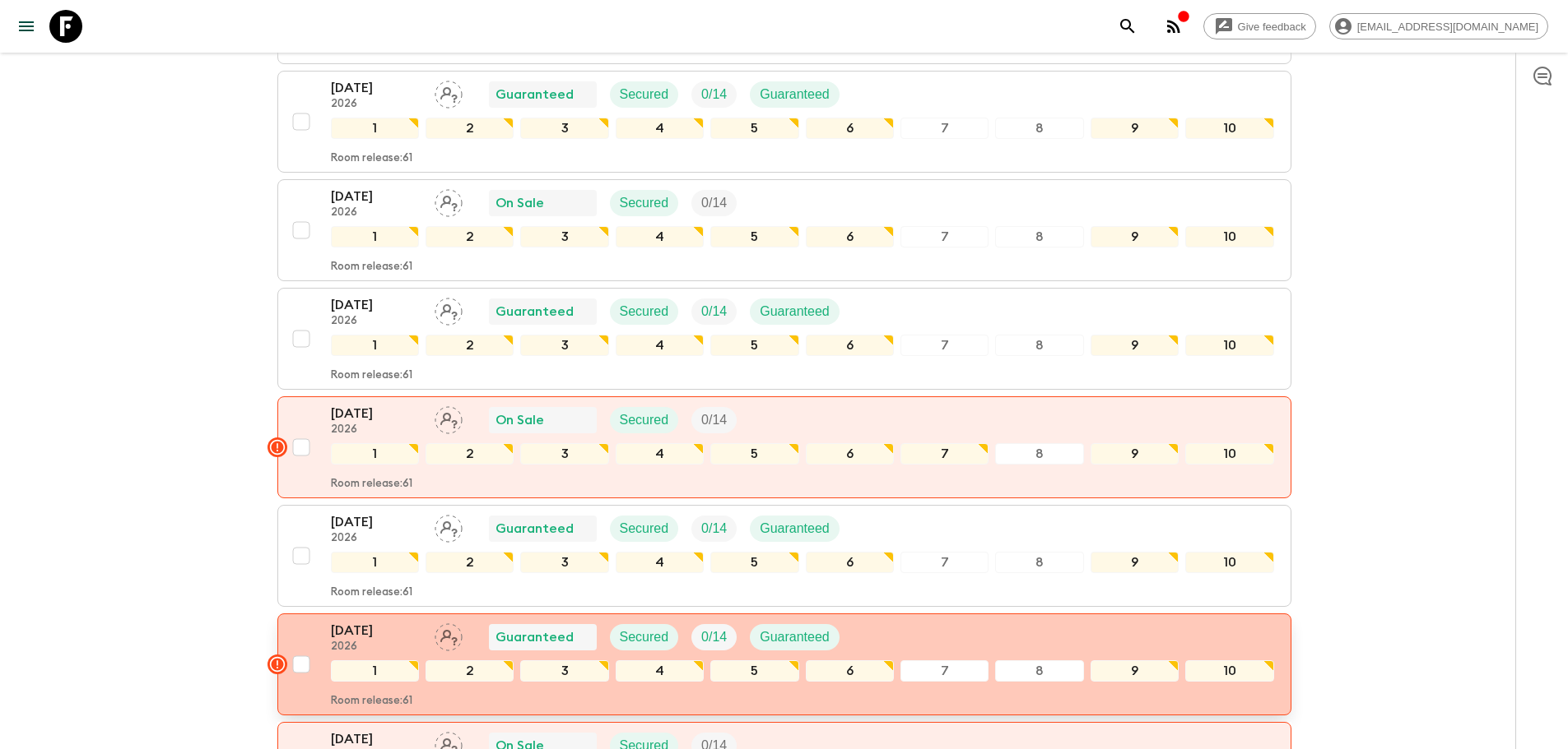
scroll to position [1563, 0]
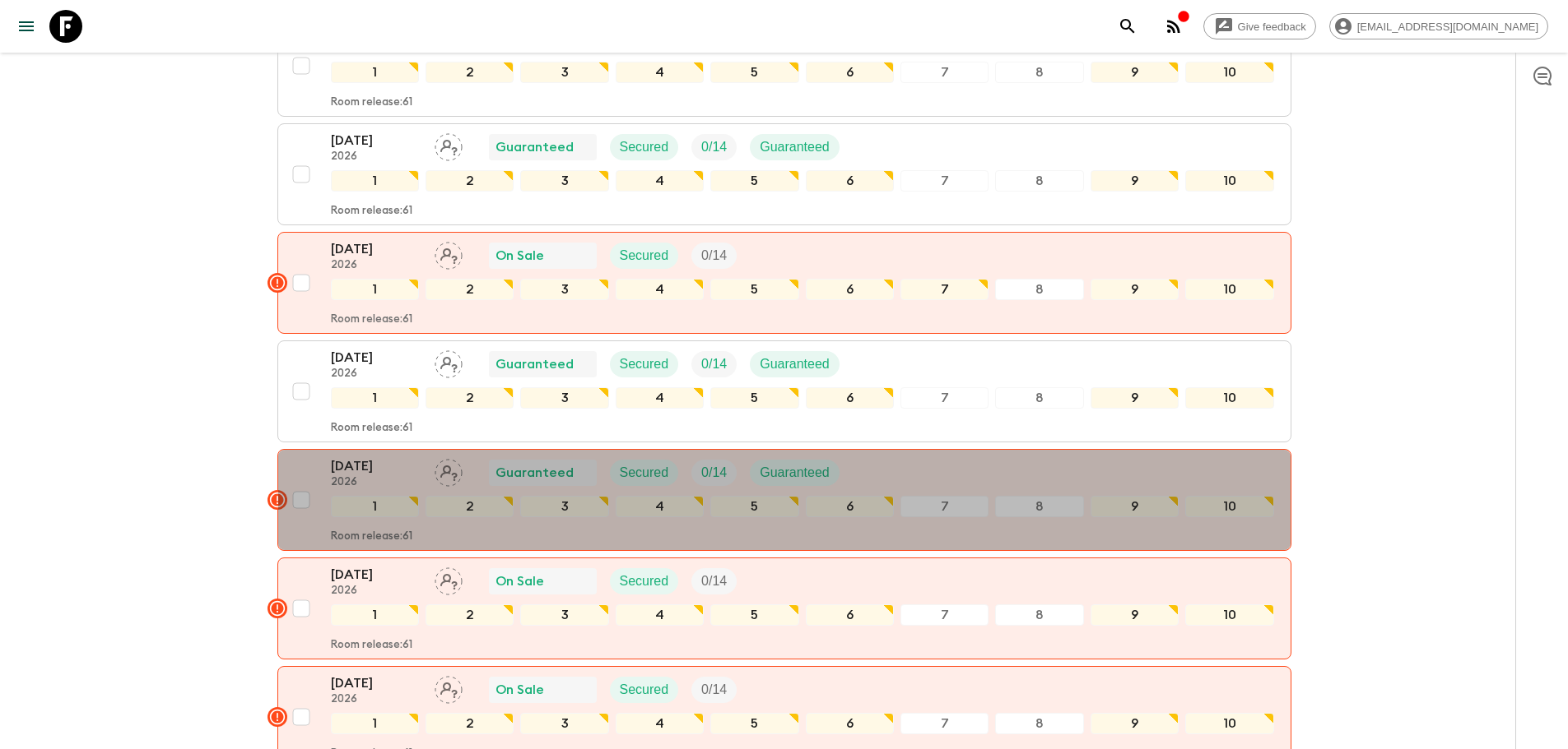
click at [365, 457] on p "[DATE]" at bounding box center [376, 466] width 91 height 20
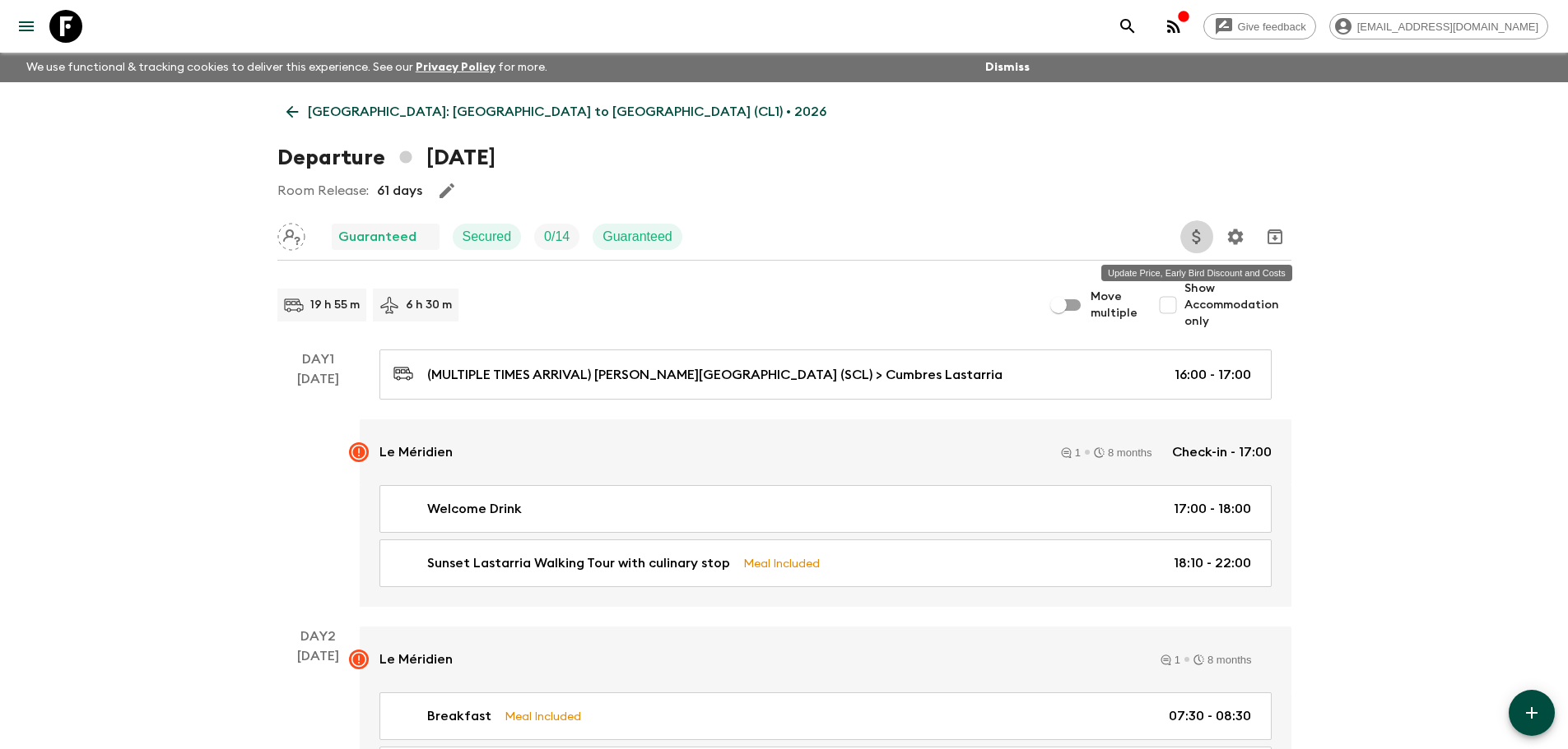
click at [1199, 240] on icon "Update Price, Early Bird Discount and Costs" at bounding box center [1196, 237] width 8 height 15
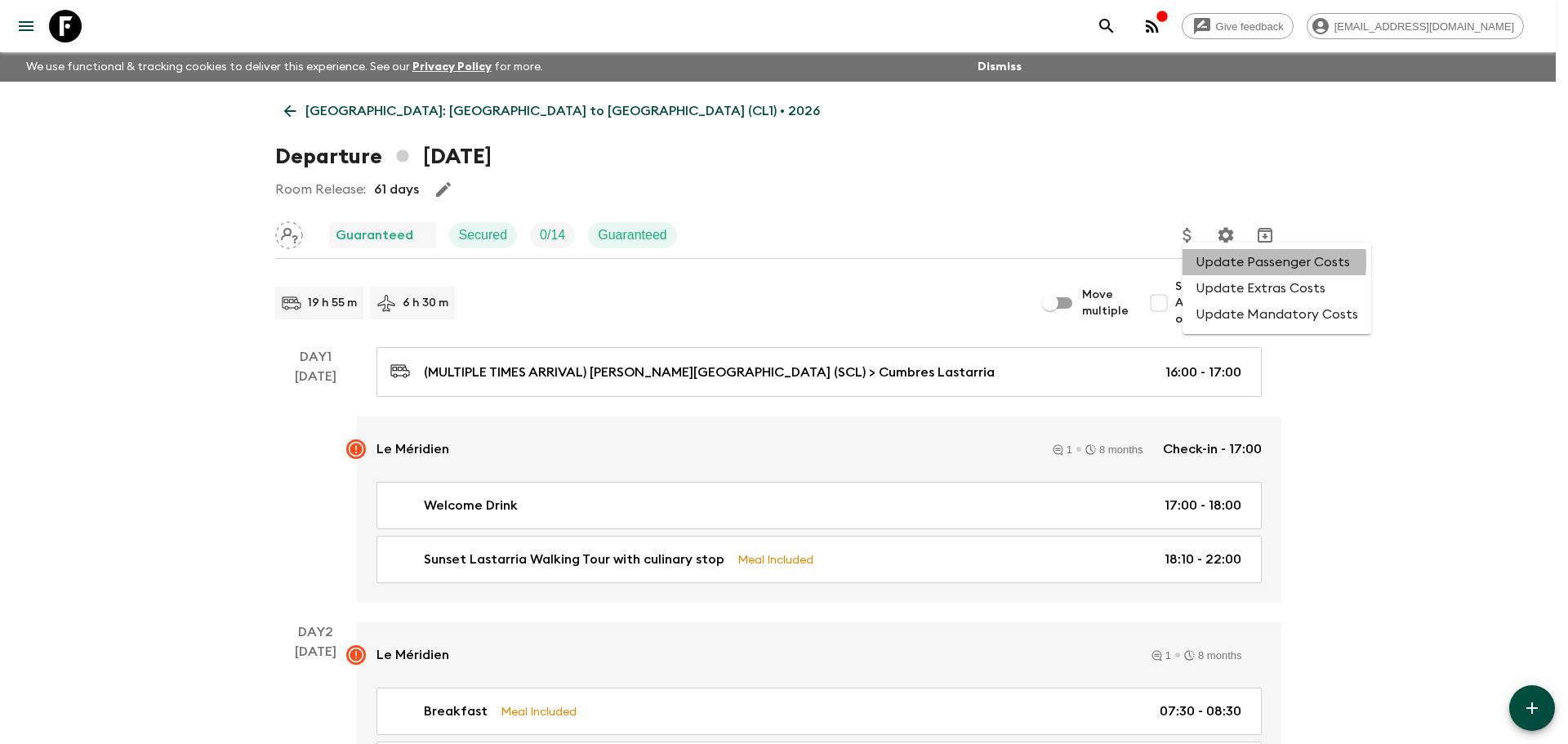
click at [1207, 265] on li "Update Passenger Costs" at bounding box center [1277, 263] width 189 height 26
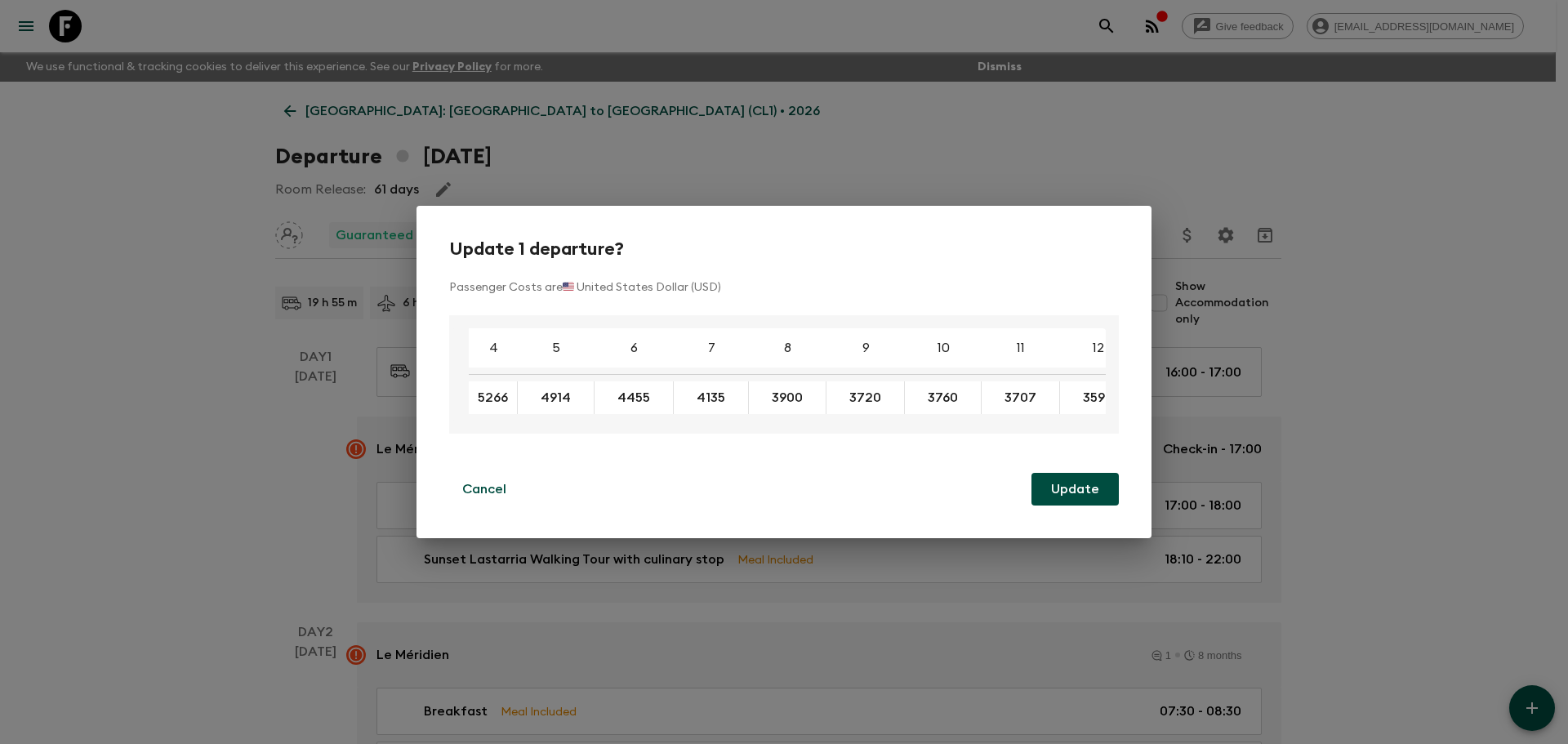
type input "5266"
click at [1099, 484] on button "Update" at bounding box center [1075, 489] width 87 height 33
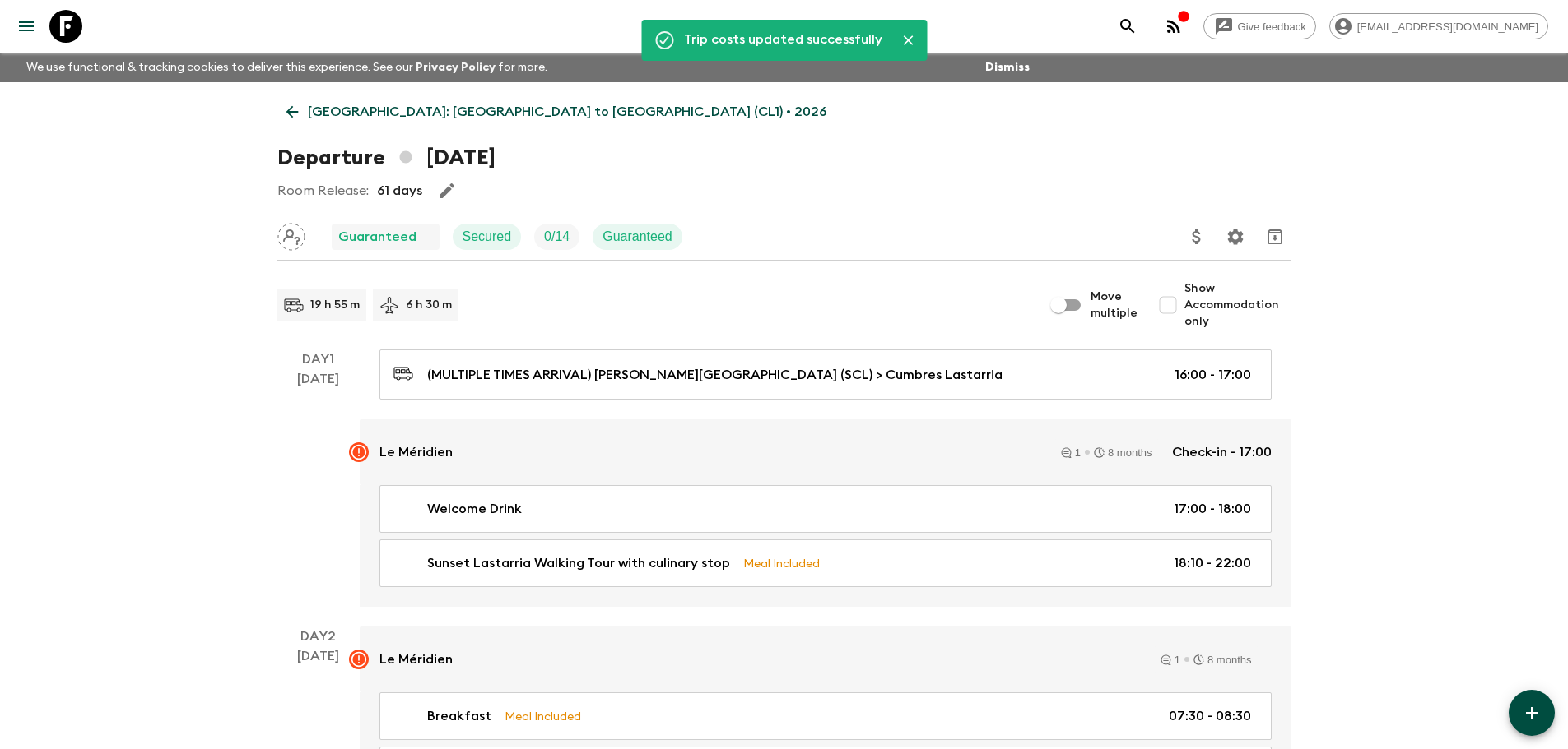
click at [297, 112] on icon at bounding box center [292, 112] width 18 height 18
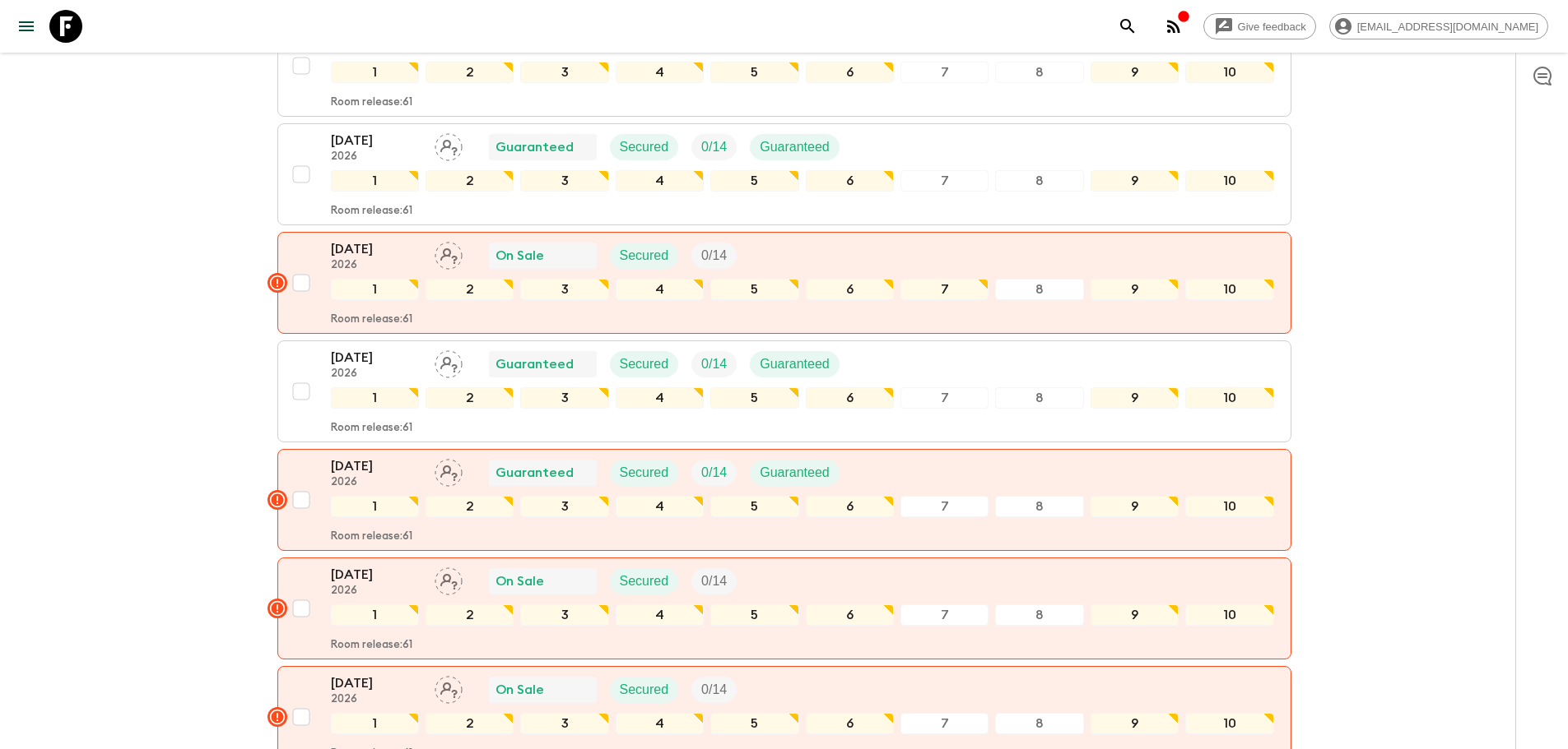
scroll to position [1699, 0]
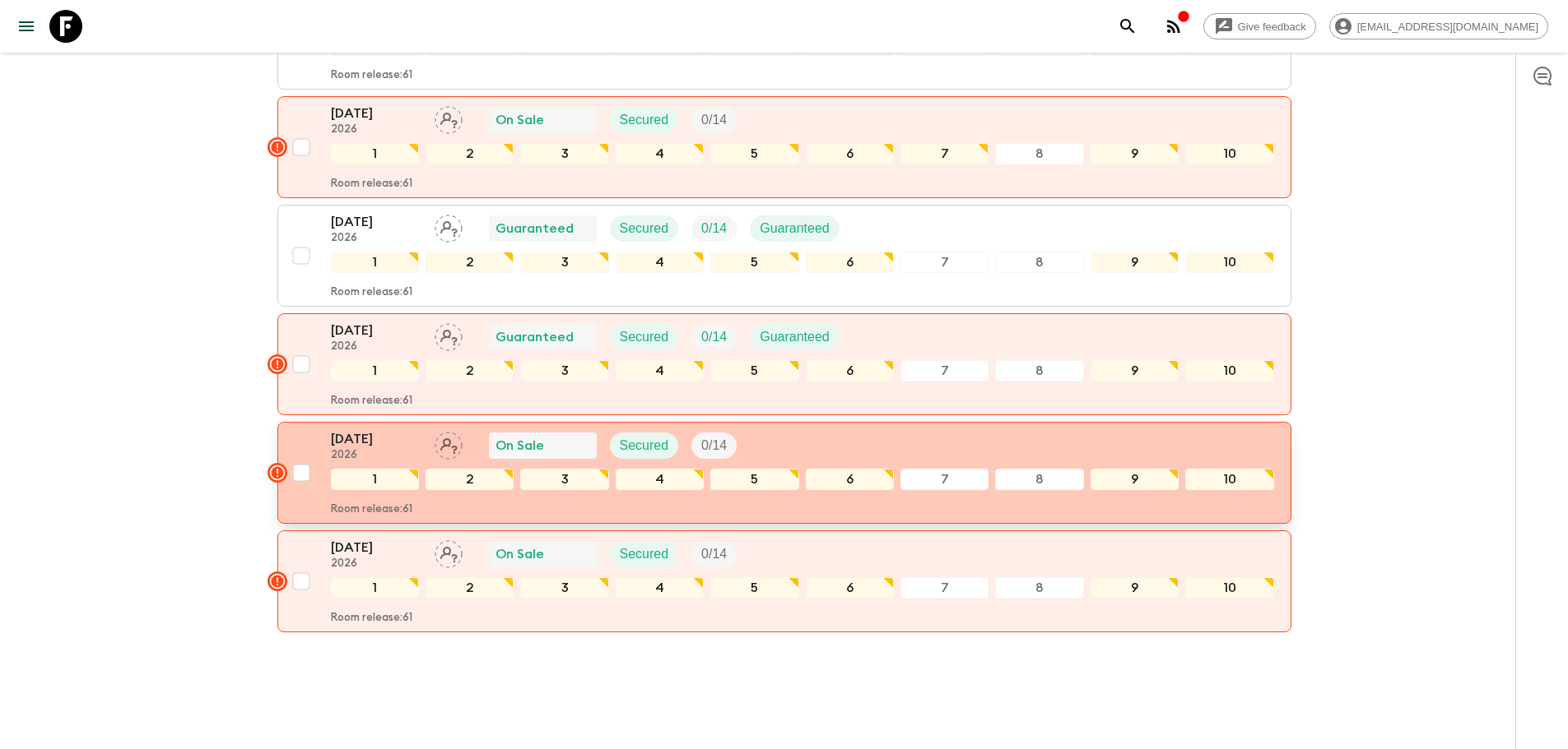
click at [364, 429] on p "[DATE]" at bounding box center [376, 439] width 91 height 20
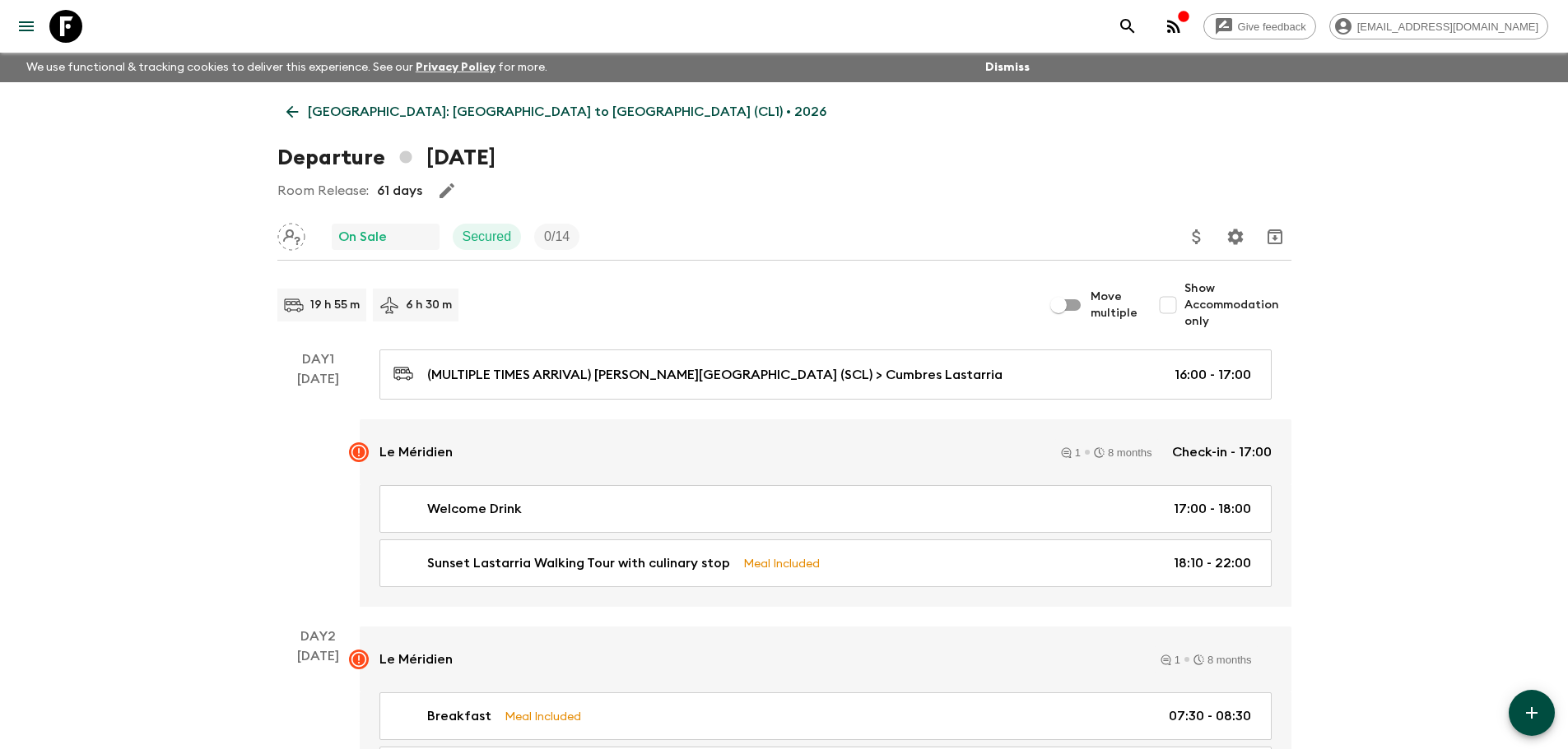
click at [1201, 236] on icon "Update Price, Early Bird Discount and Costs" at bounding box center [1196, 236] width 20 height 20
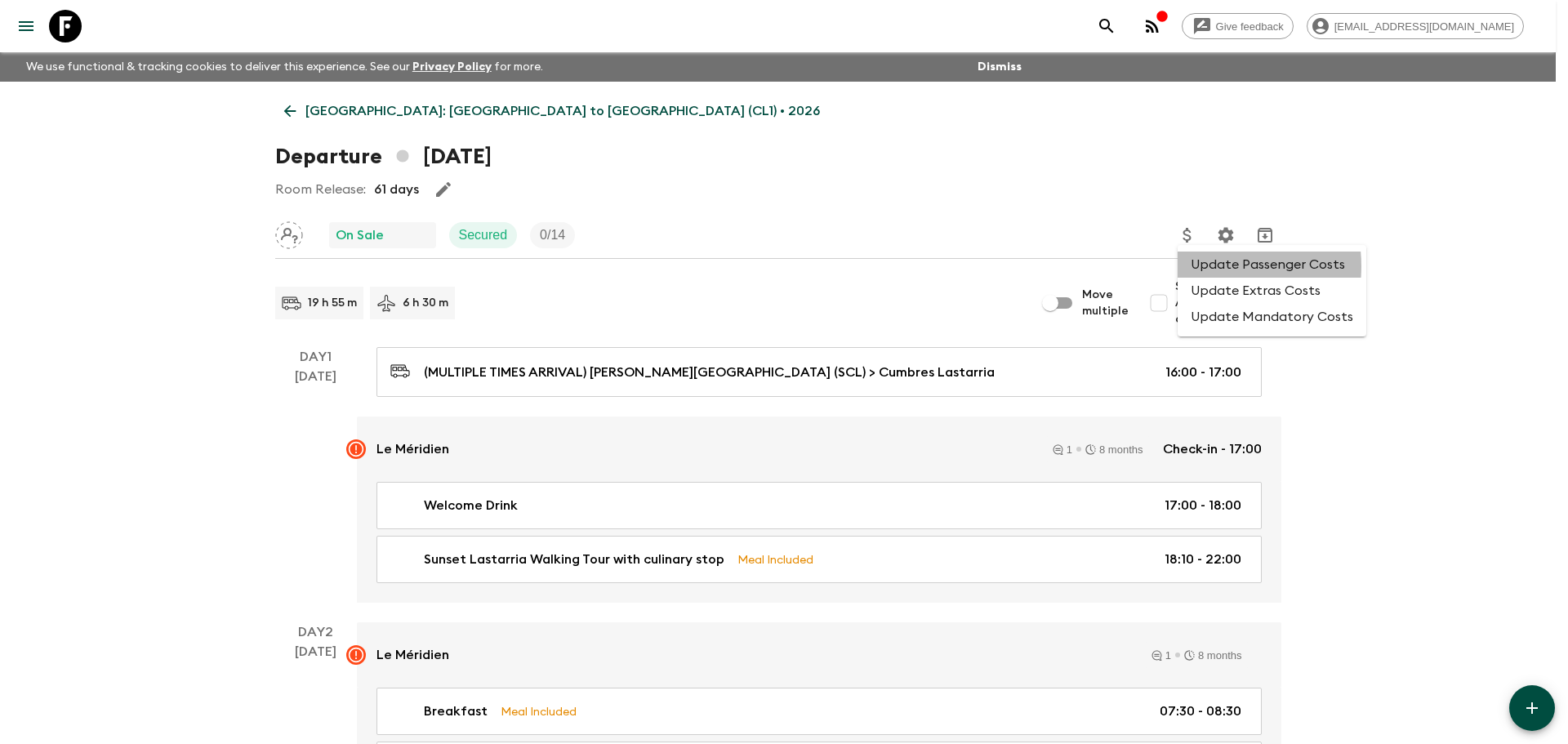
click at [1200, 266] on li "Update Passenger Costs" at bounding box center [1271, 264] width 189 height 26
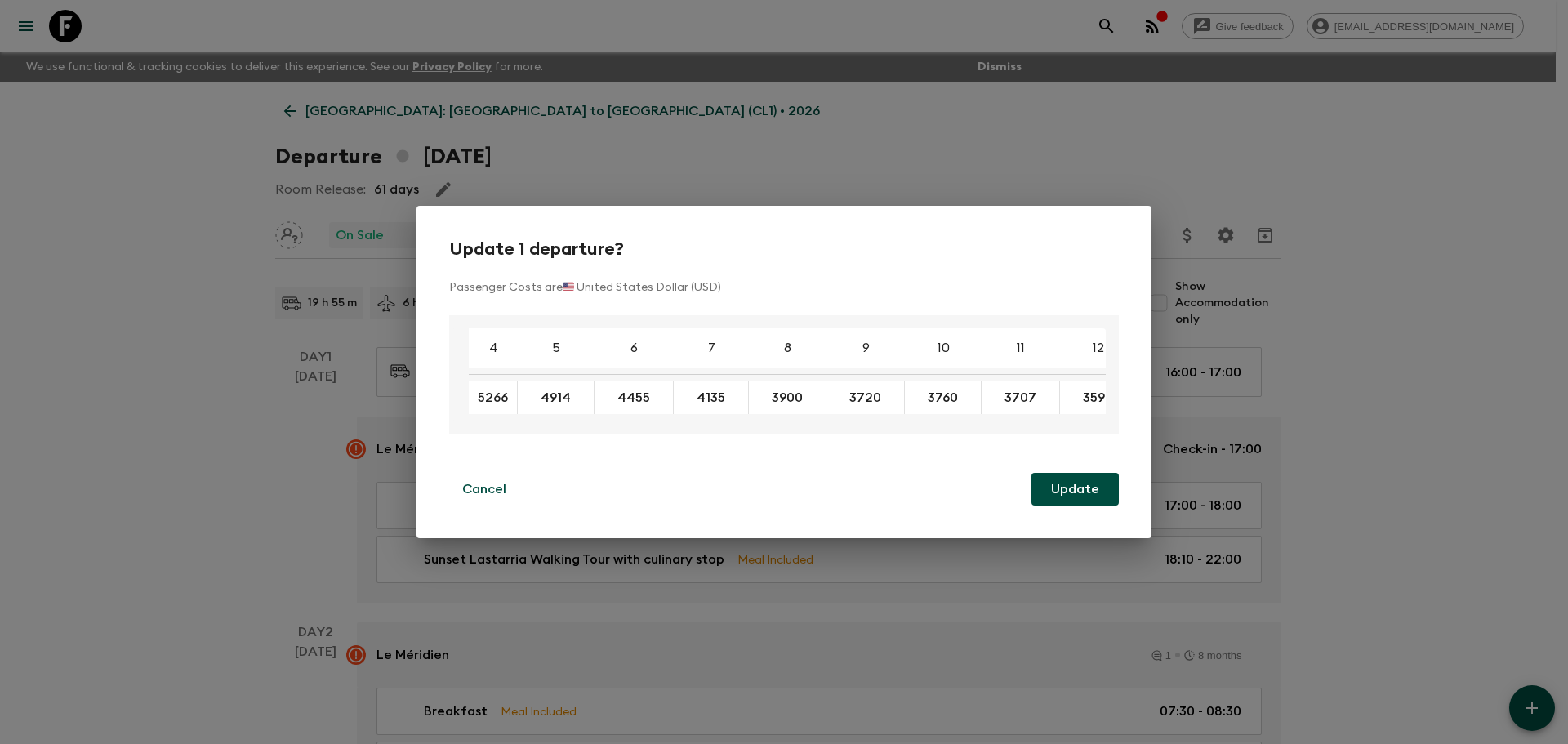
type input "5266"
click at [1084, 485] on button "Update" at bounding box center [1075, 489] width 87 height 33
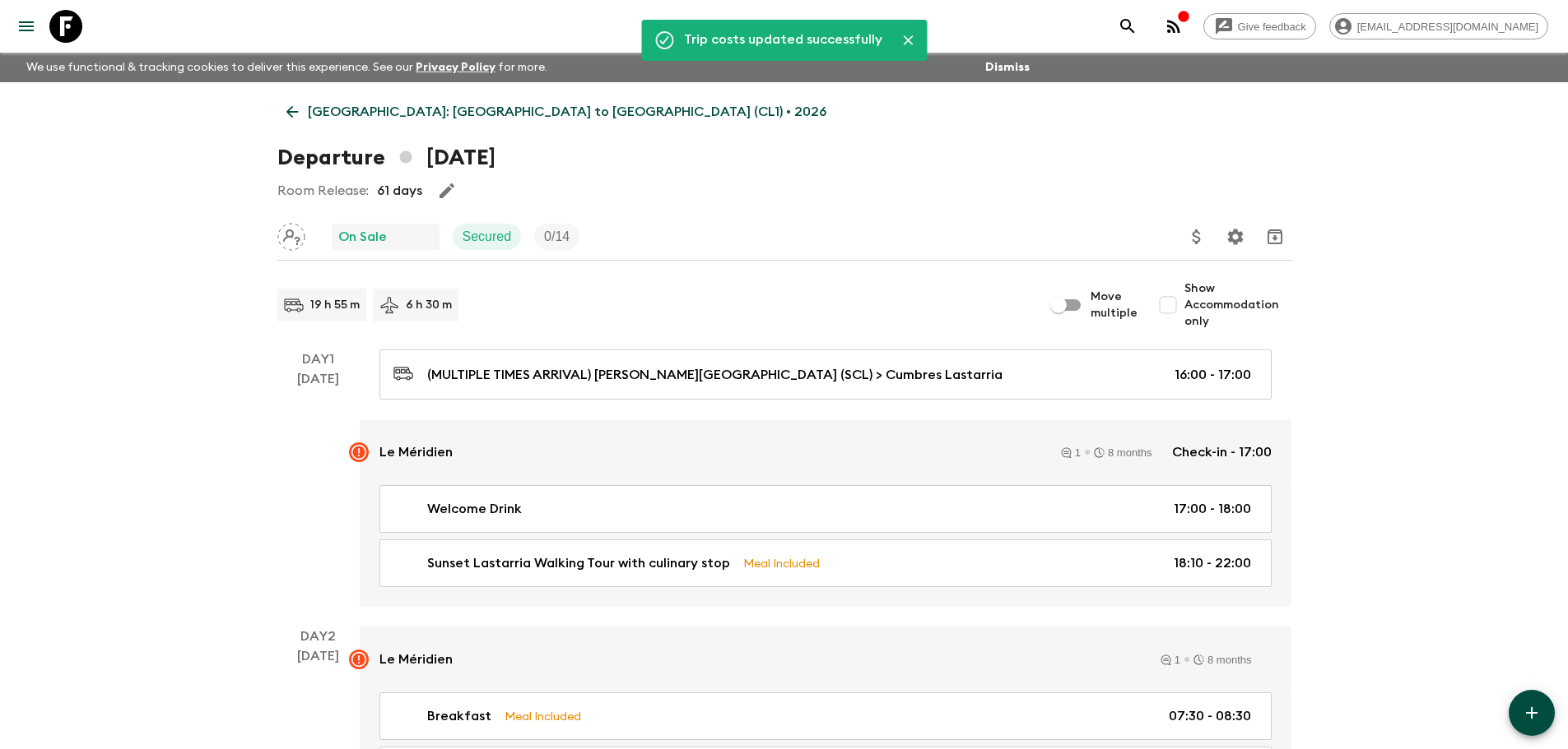
click at [292, 113] on icon at bounding box center [292, 112] width 18 height 18
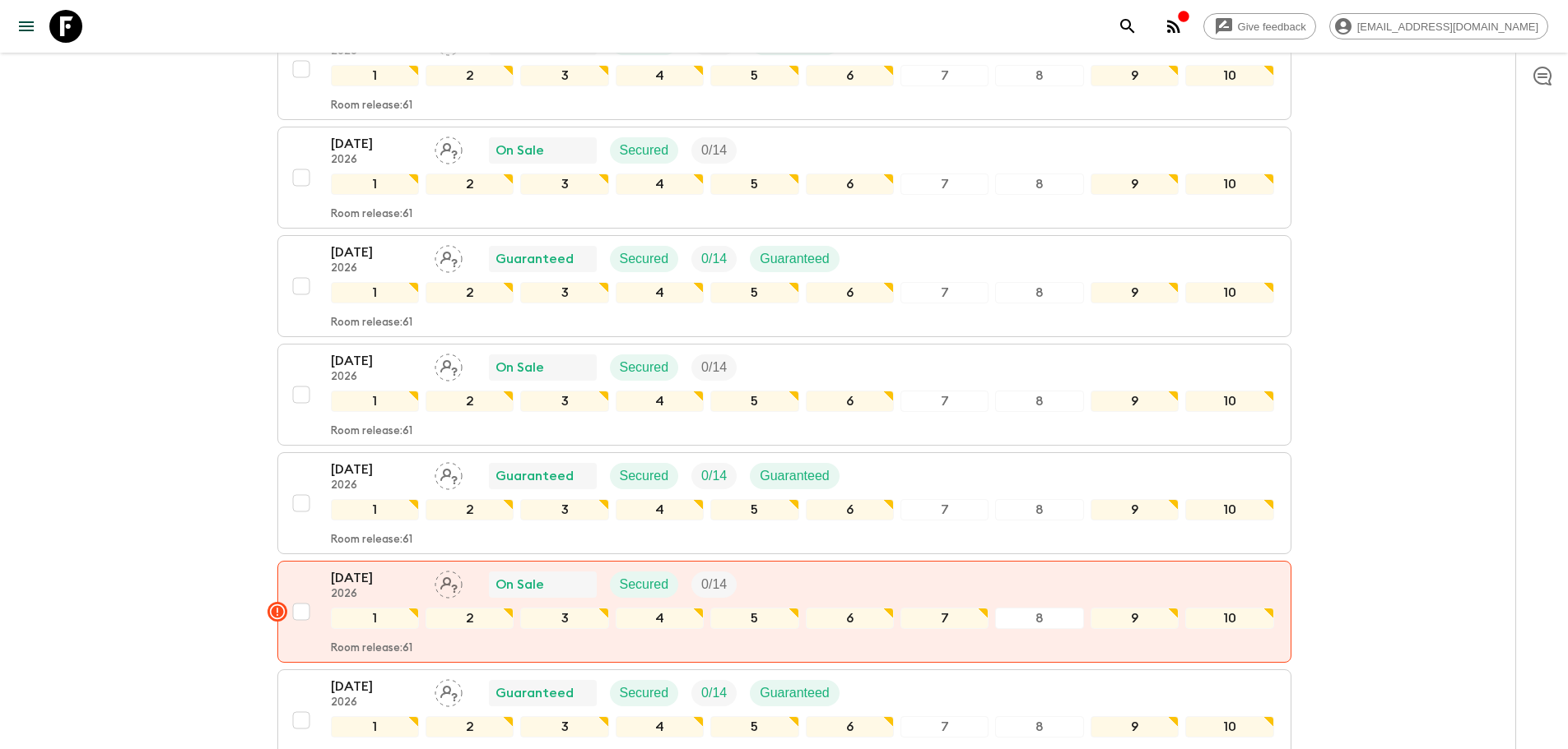
scroll to position [1699, 0]
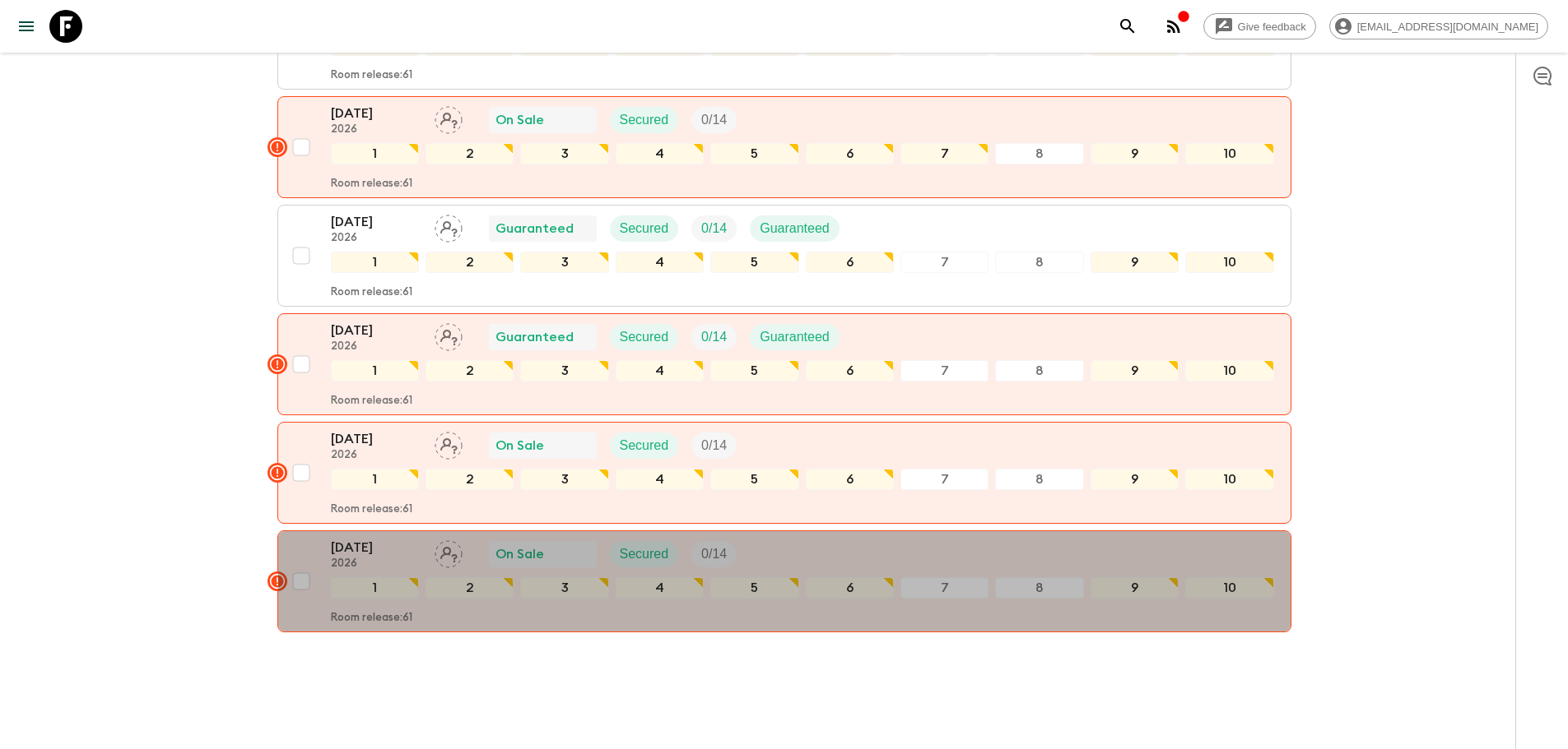
click at [310, 538] on div "[DATE] 2026 On Sale Secured 0 / 14 1 2 3 4 5 6 7 8 9 10 Room release: 61" at bounding box center [779, 581] width 989 height 87
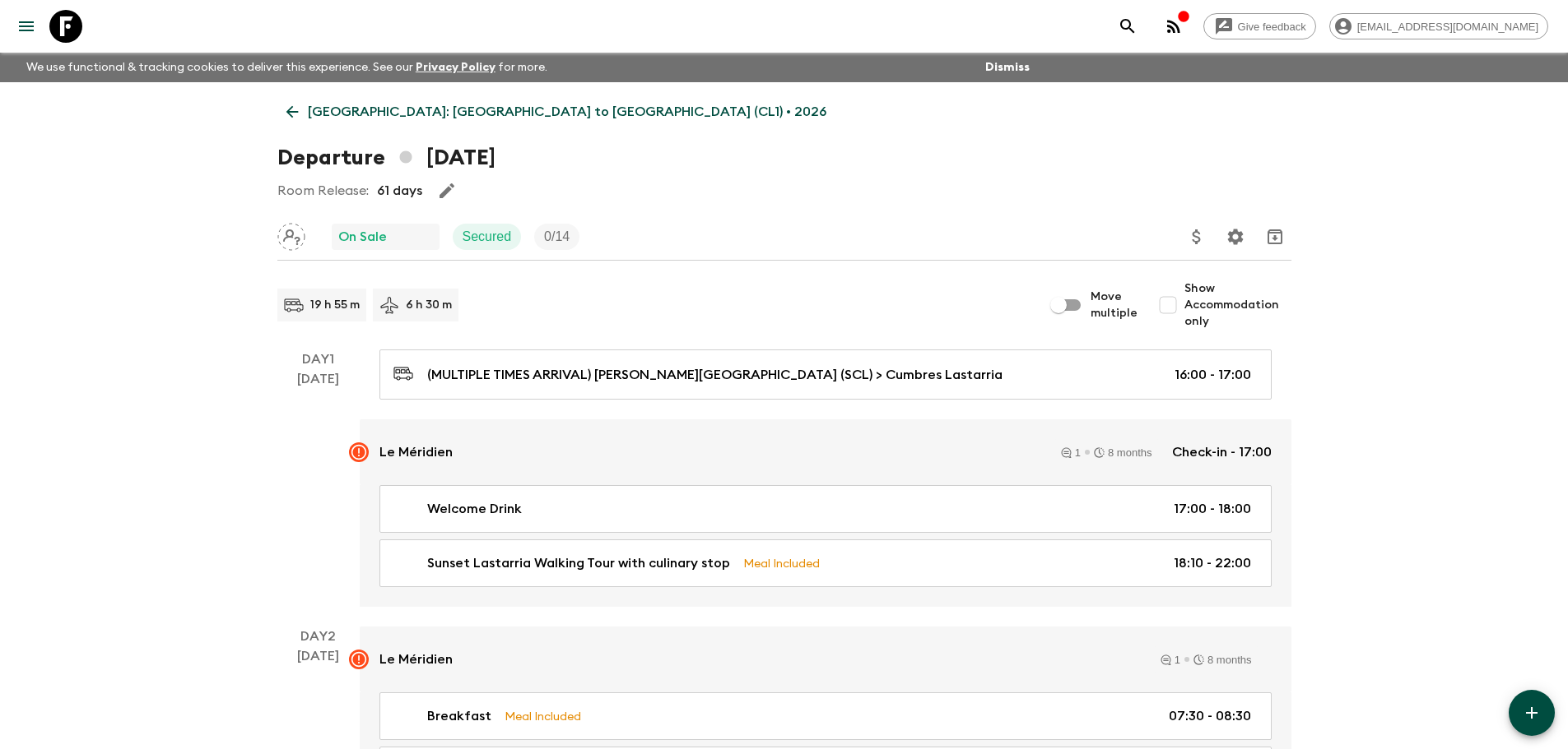
click at [1193, 239] on icon "Update Price, Early Bird Discount and Costs" at bounding box center [1196, 236] width 20 height 20
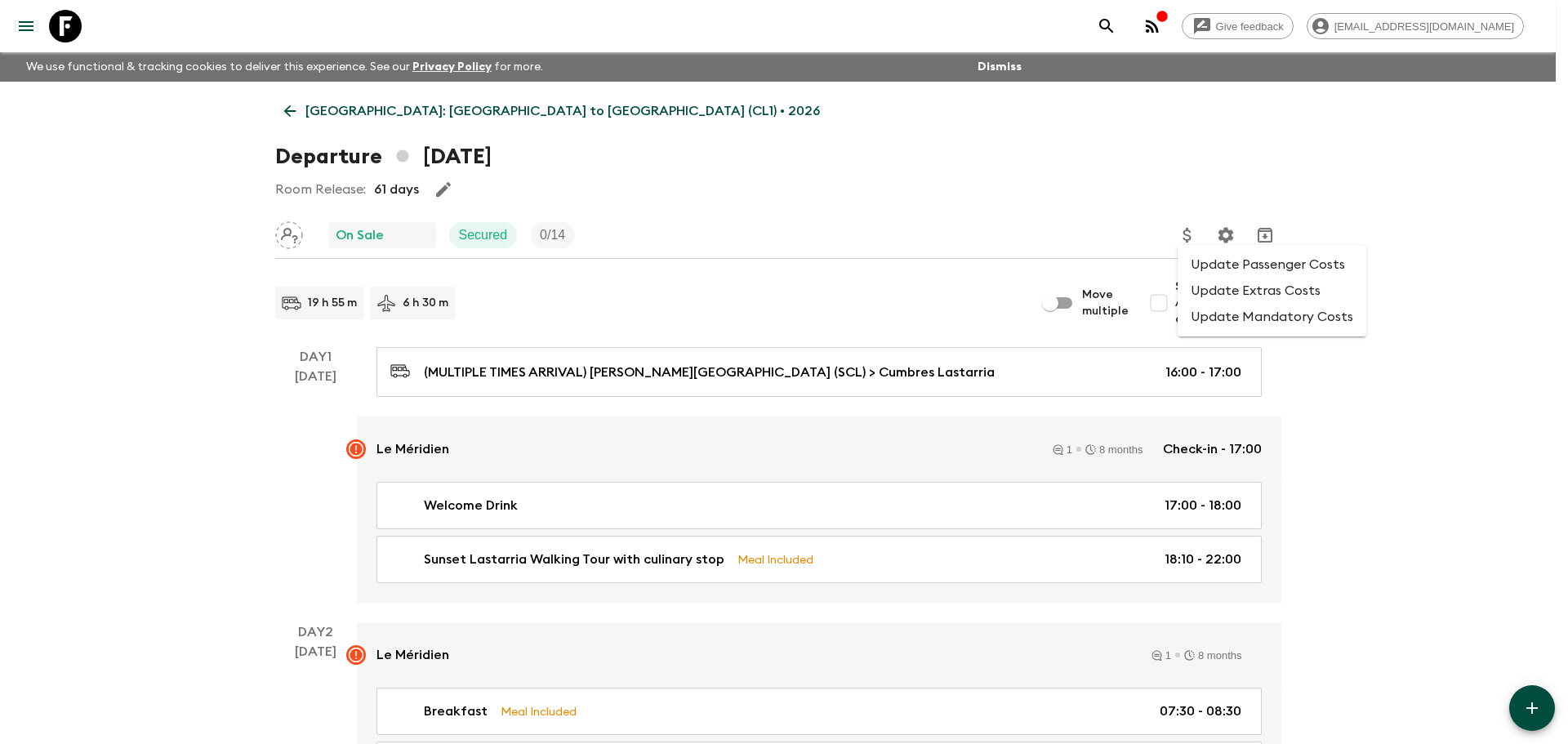
click at [1214, 261] on li "Update Passenger Costs" at bounding box center [1271, 264] width 189 height 26
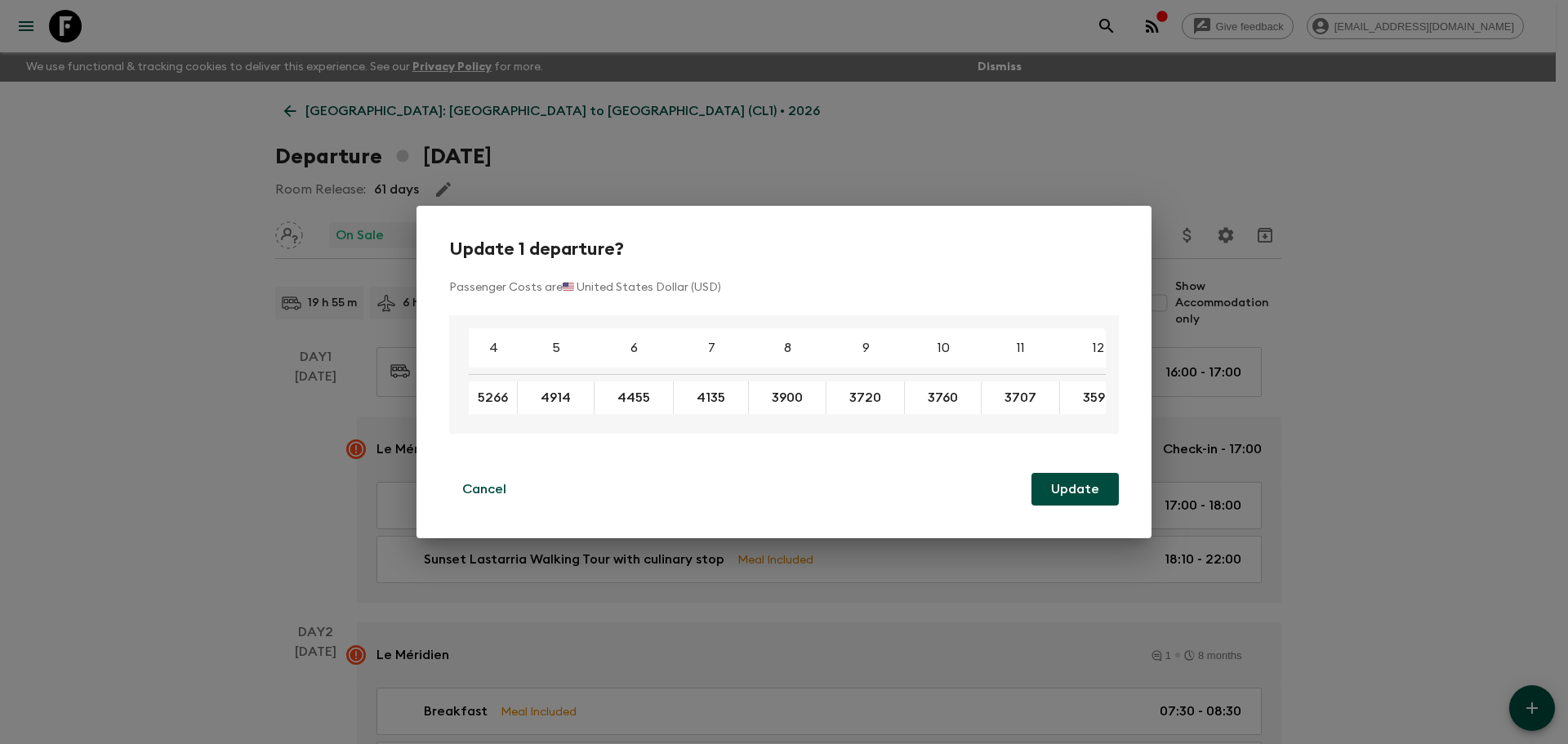
type input "5266"
click at [1079, 480] on button "Update" at bounding box center [1075, 489] width 87 height 33
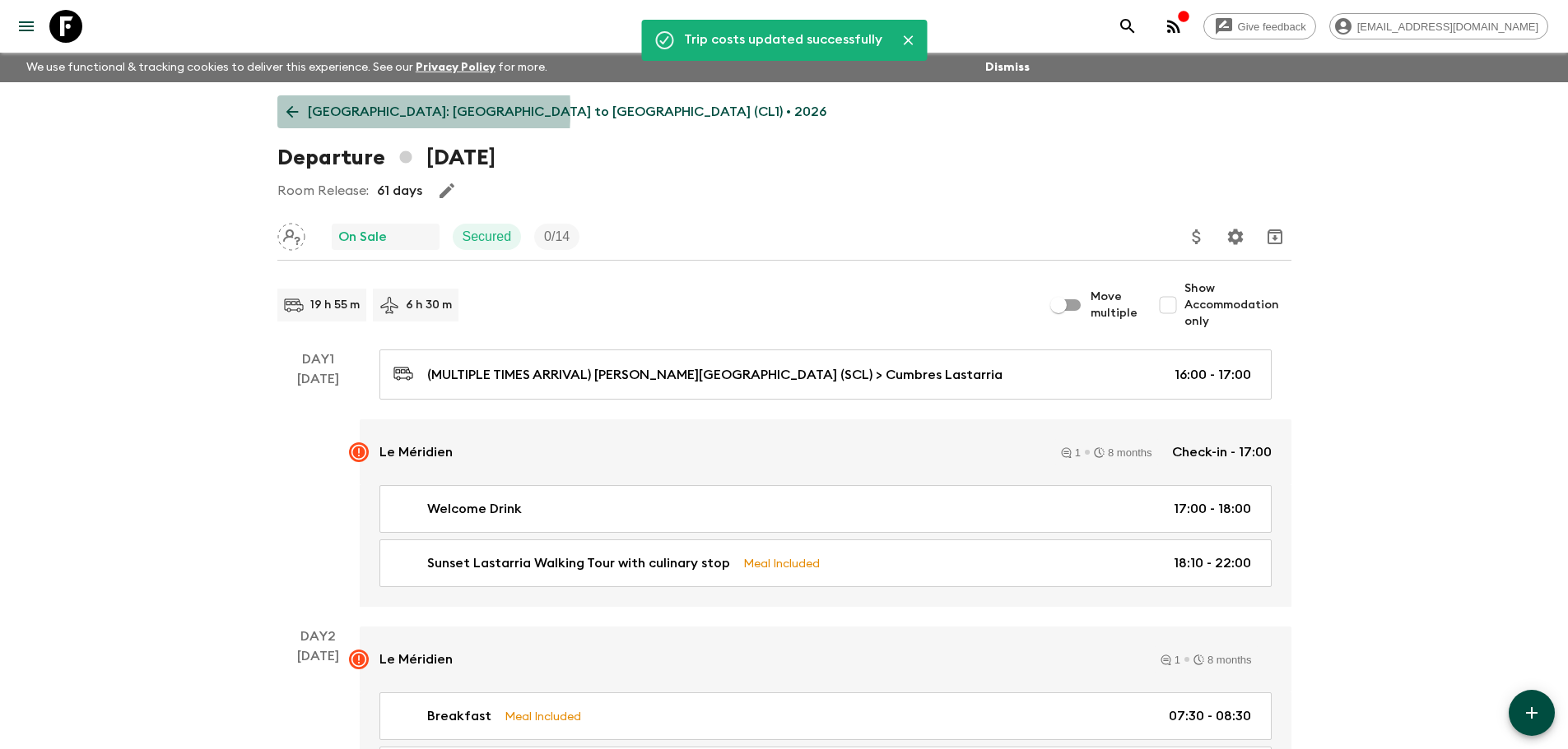
click at [303, 111] on link "[GEOGRAPHIC_DATA]: [GEOGRAPHIC_DATA] to [GEOGRAPHIC_DATA] (CL1) • 2026" at bounding box center [556, 112] width 558 height 33
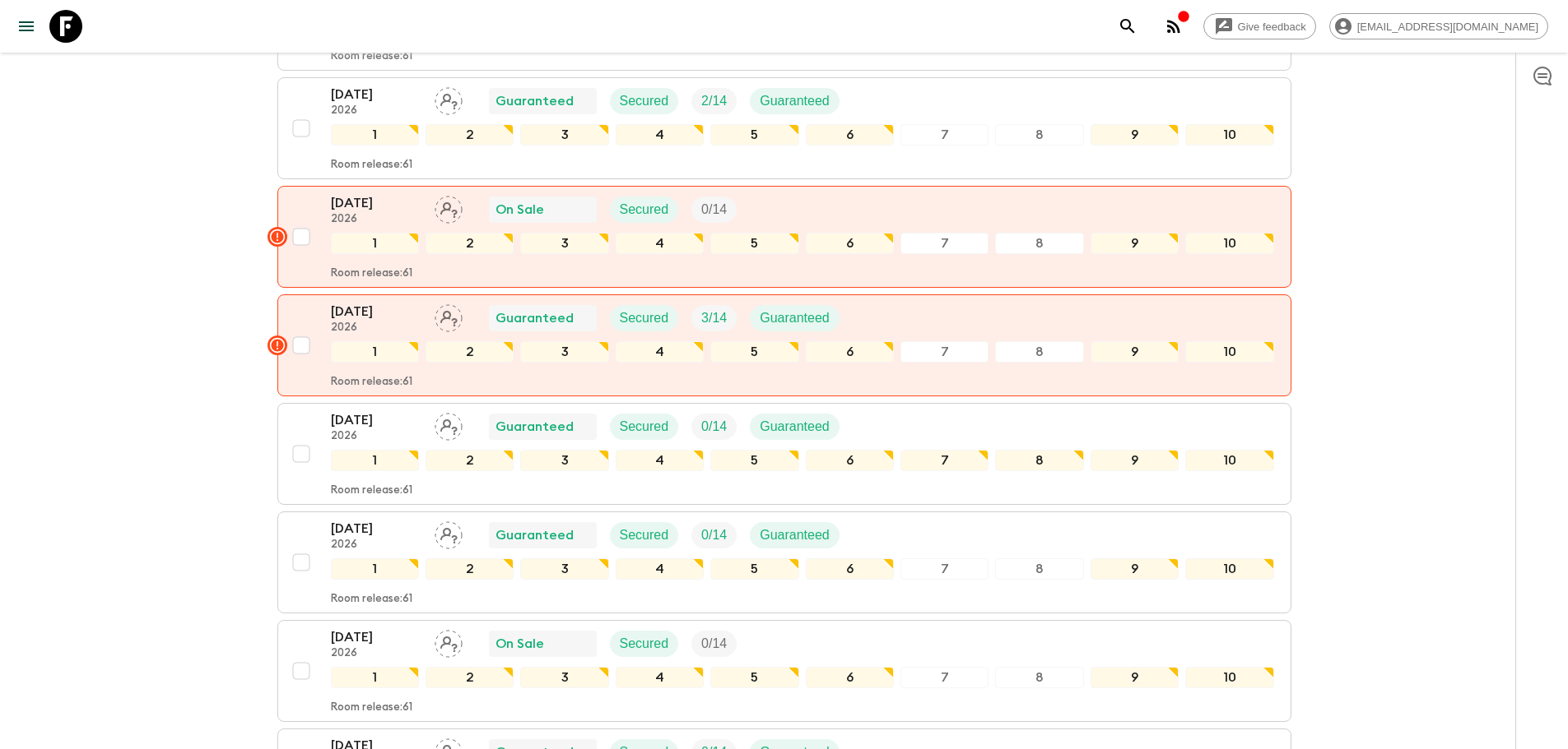
scroll to position [987, 0]
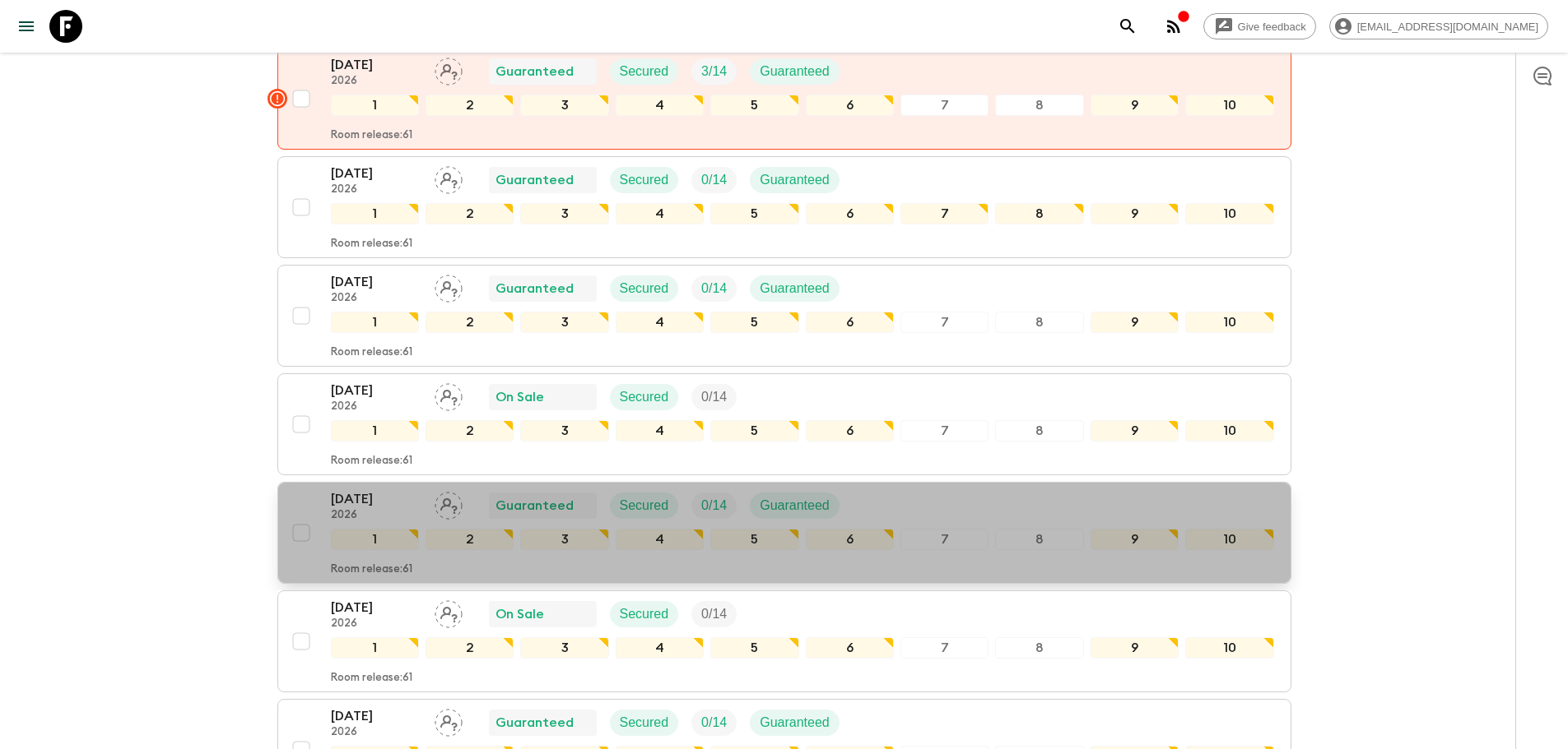
click at [359, 482] on button "[DATE] 2026 Guaranteed Secured 0 / 14 Guaranteed 1 2 3 4 5 6 7 8 9 10 Room rele…" at bounding box center [784, 532] width 1014 height 102
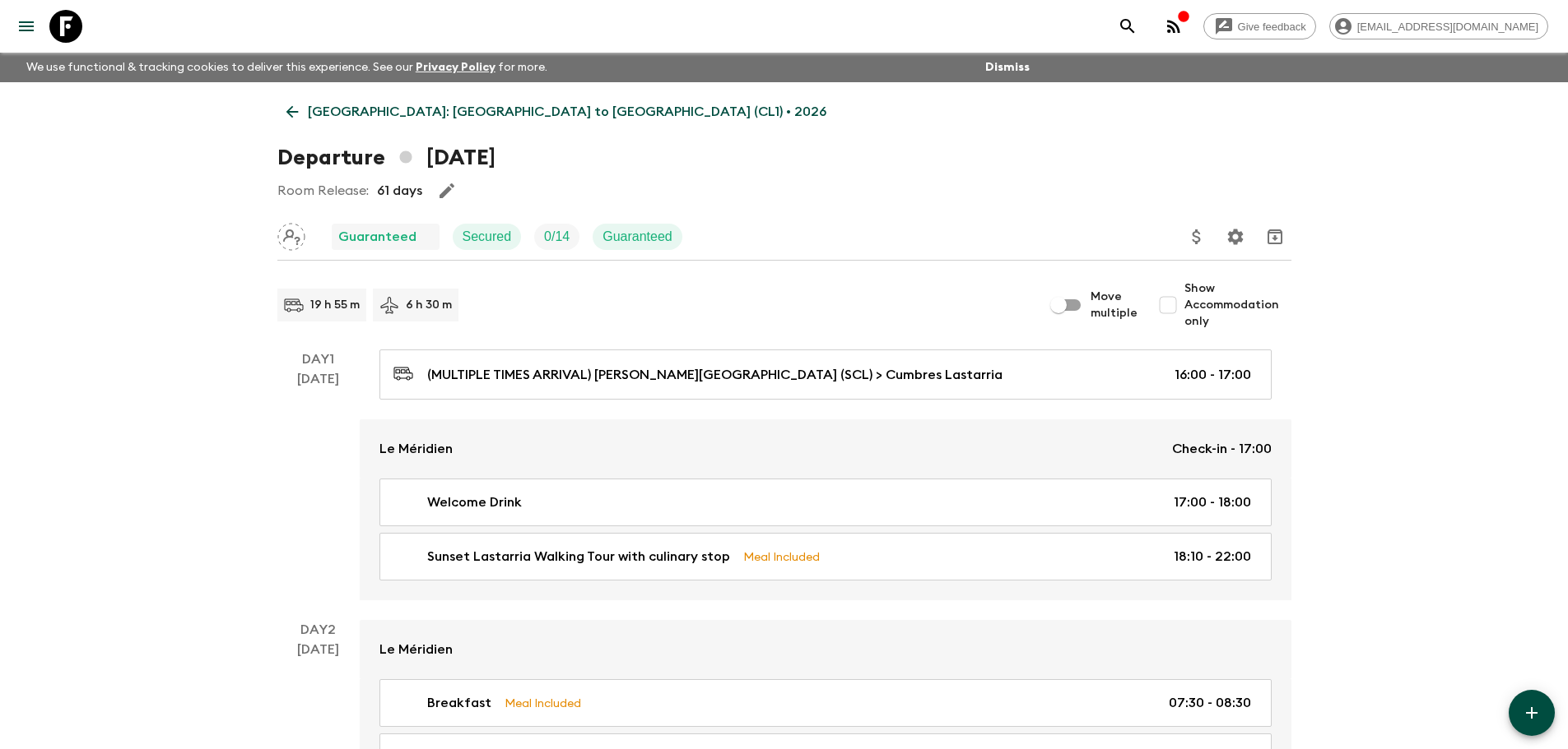
click at [1199, 234] on icon "Update Price, Early Bird Discount and Costs" at bounding box center [1196, 236] width 20 height 20
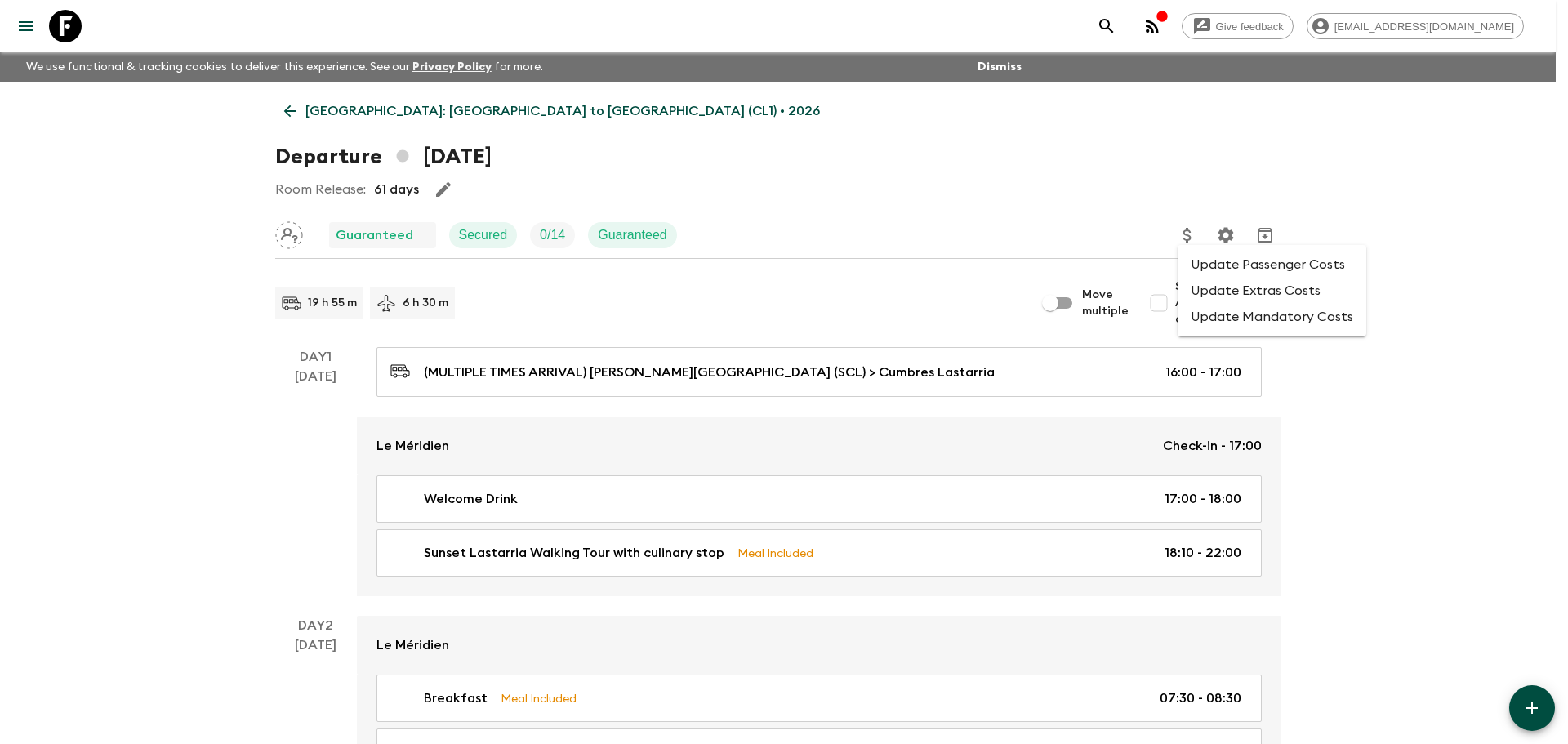
click at [1208, 257] on li "Update Passenger Costs" at bounding box center [1271, 264] width 189 height 26
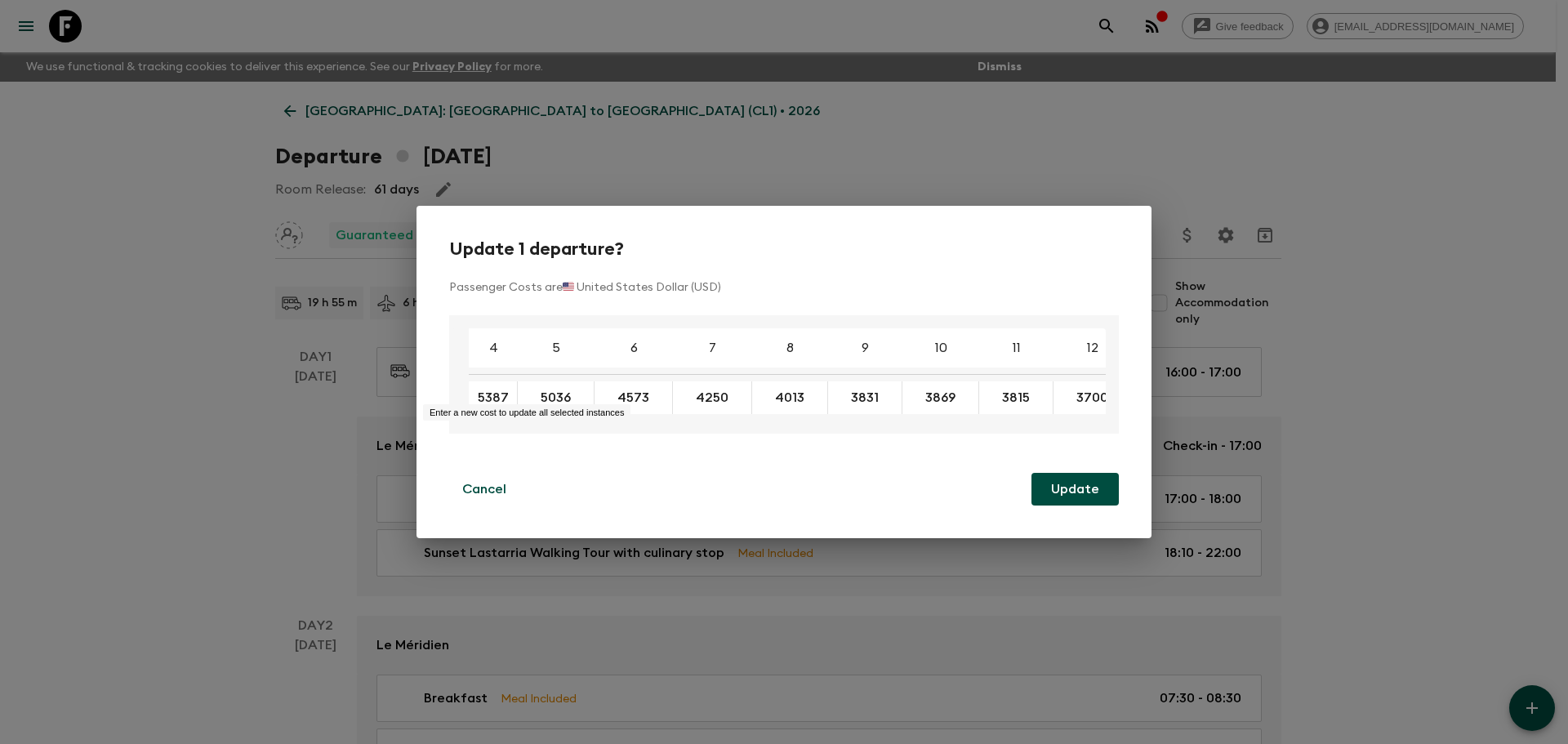
type input "5387"
click at [1051, 497] on button "Update" at bounding box center [1075, 489] width 87 height 33
